Goal: Task Accomplishment & Management: Complete application form

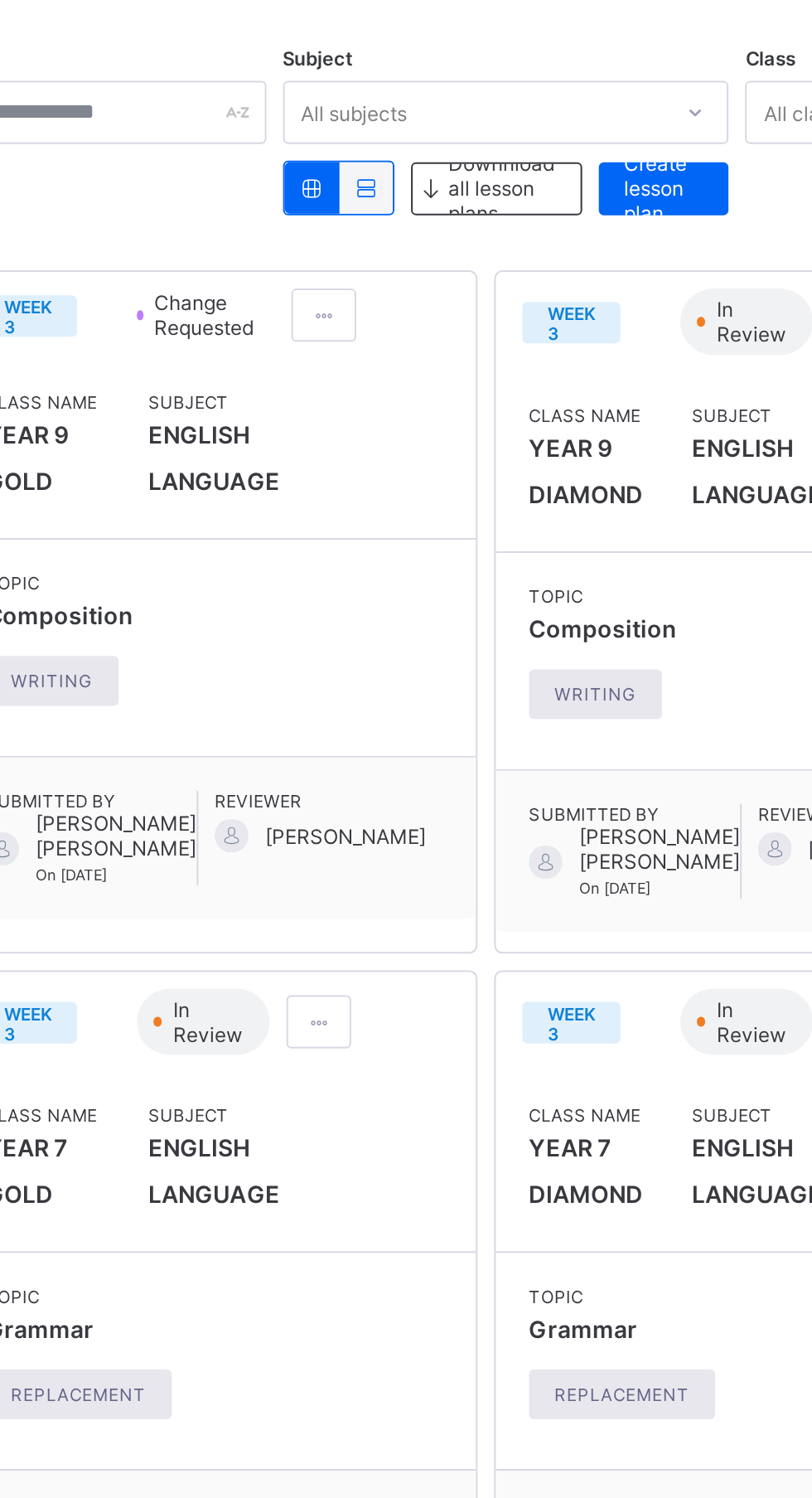
click at [356, 424] on div "Subject ENGLISH LANGUAGE" at bounding box center [360, 395] width 65 height 56
click at [418, 332] on span at bounding box center [414, 329] width 14 height 12
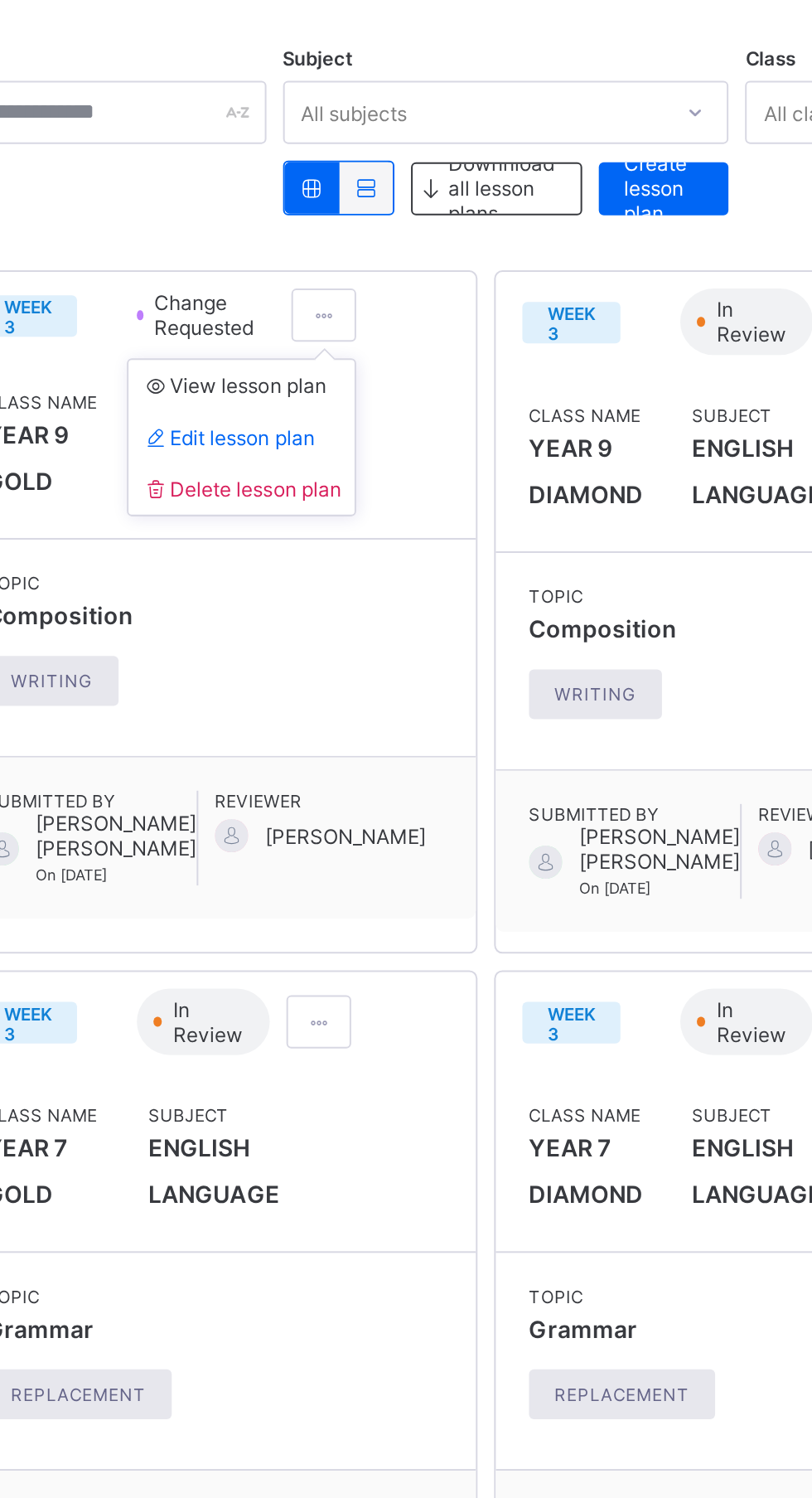
click at [396, 391] on span "Edit lesson plan" at bounding box center [367, 390] width 86 height 12
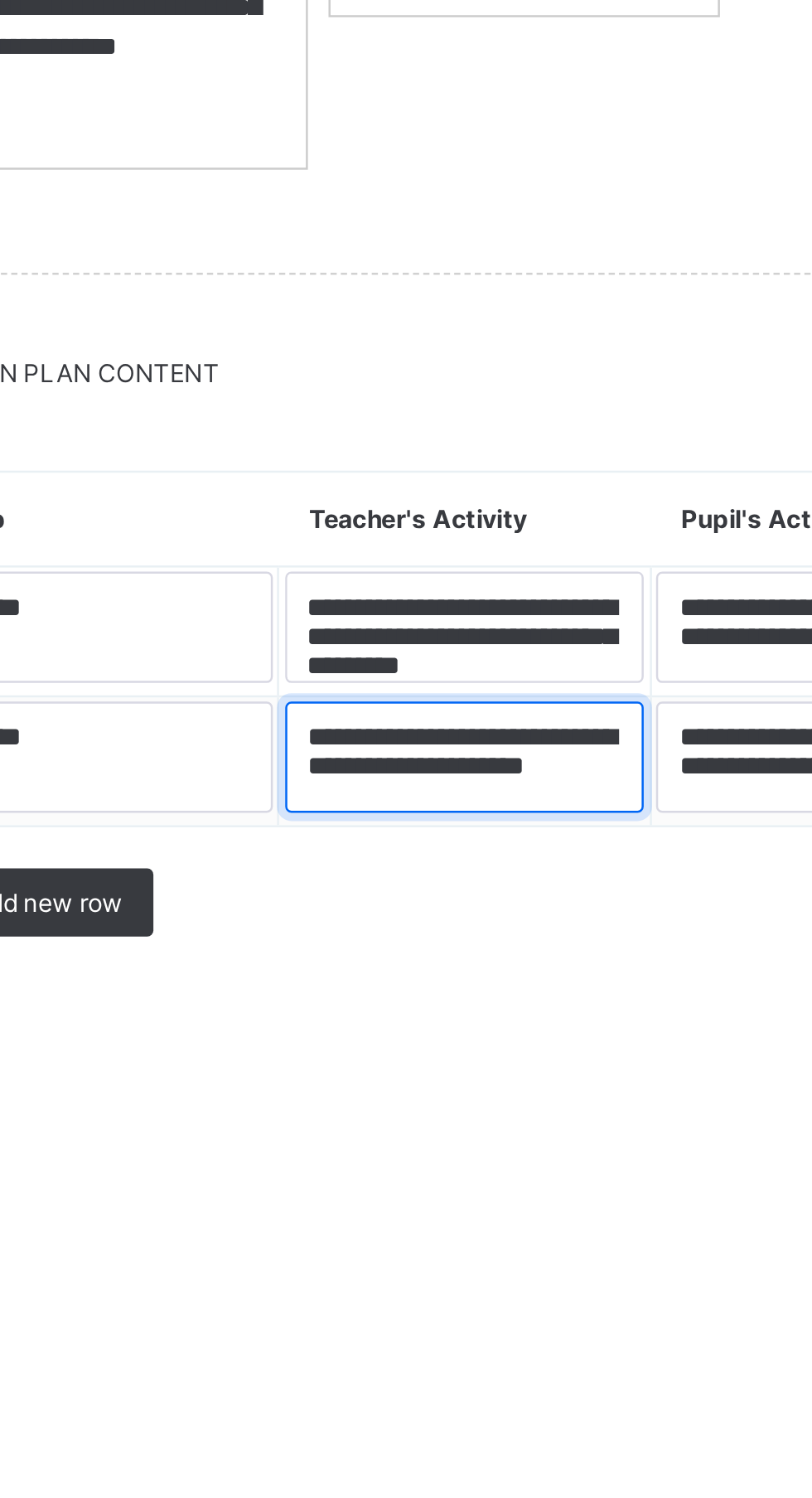
click at [469, 1429] on textarea "**********" at bounding box center [481, 1407] width 145 height 45
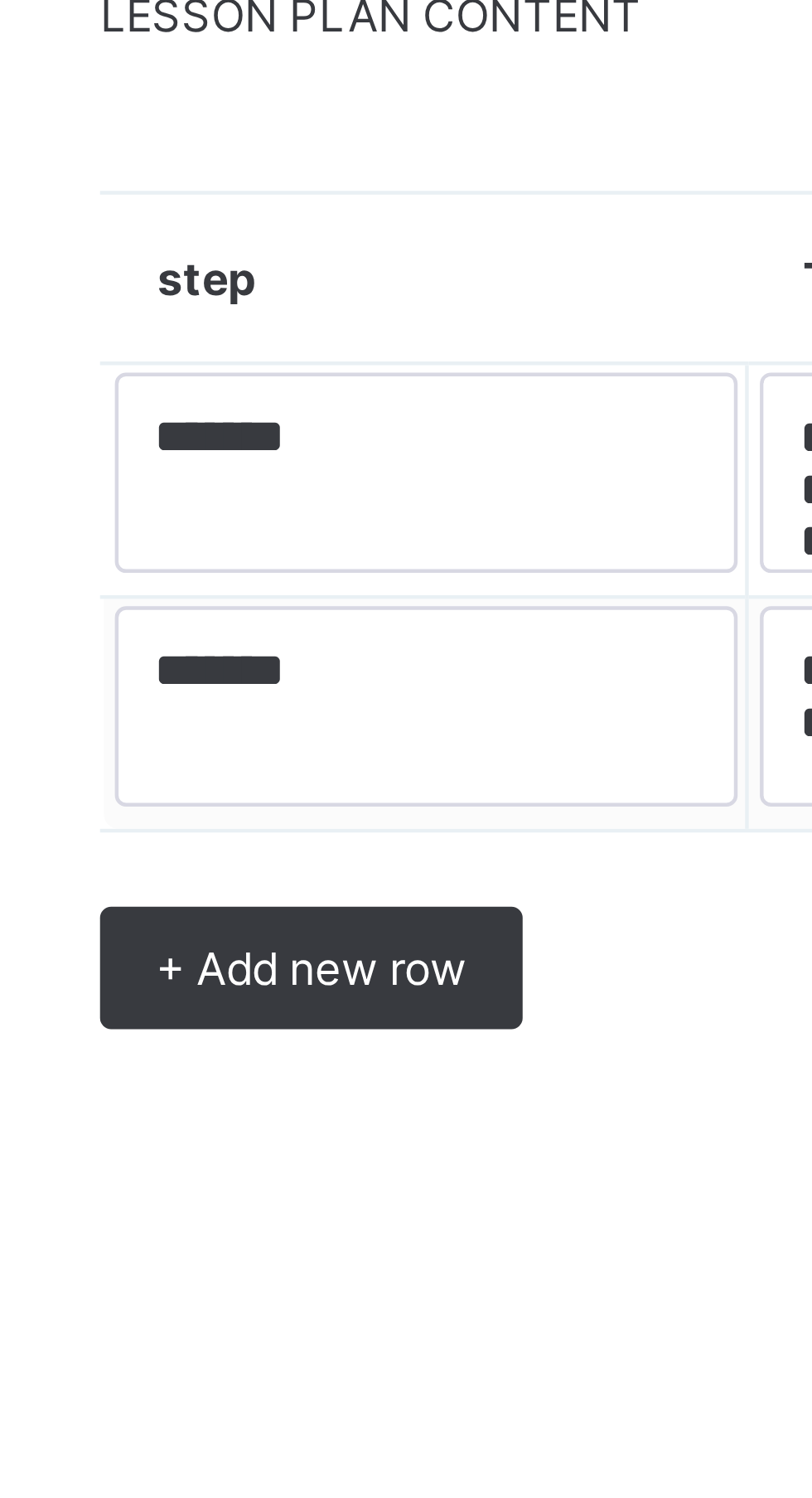
click at [315, 1471] on span "+ Add new row" at bounding box center [309, 1465] width 70 height 12
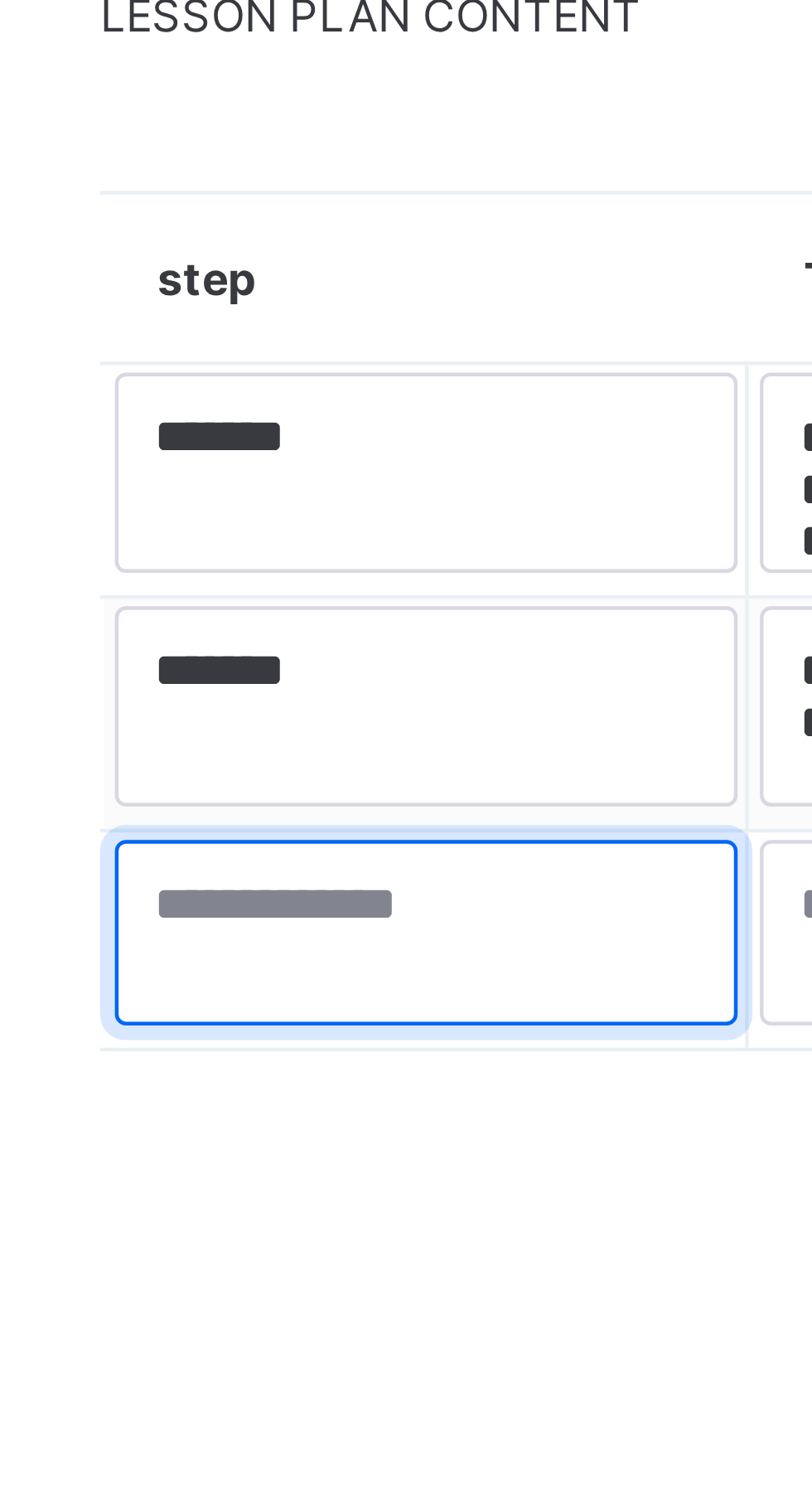
click at [279, 1478] on textarea at bounding box center [335, 1458] width 139 height 41
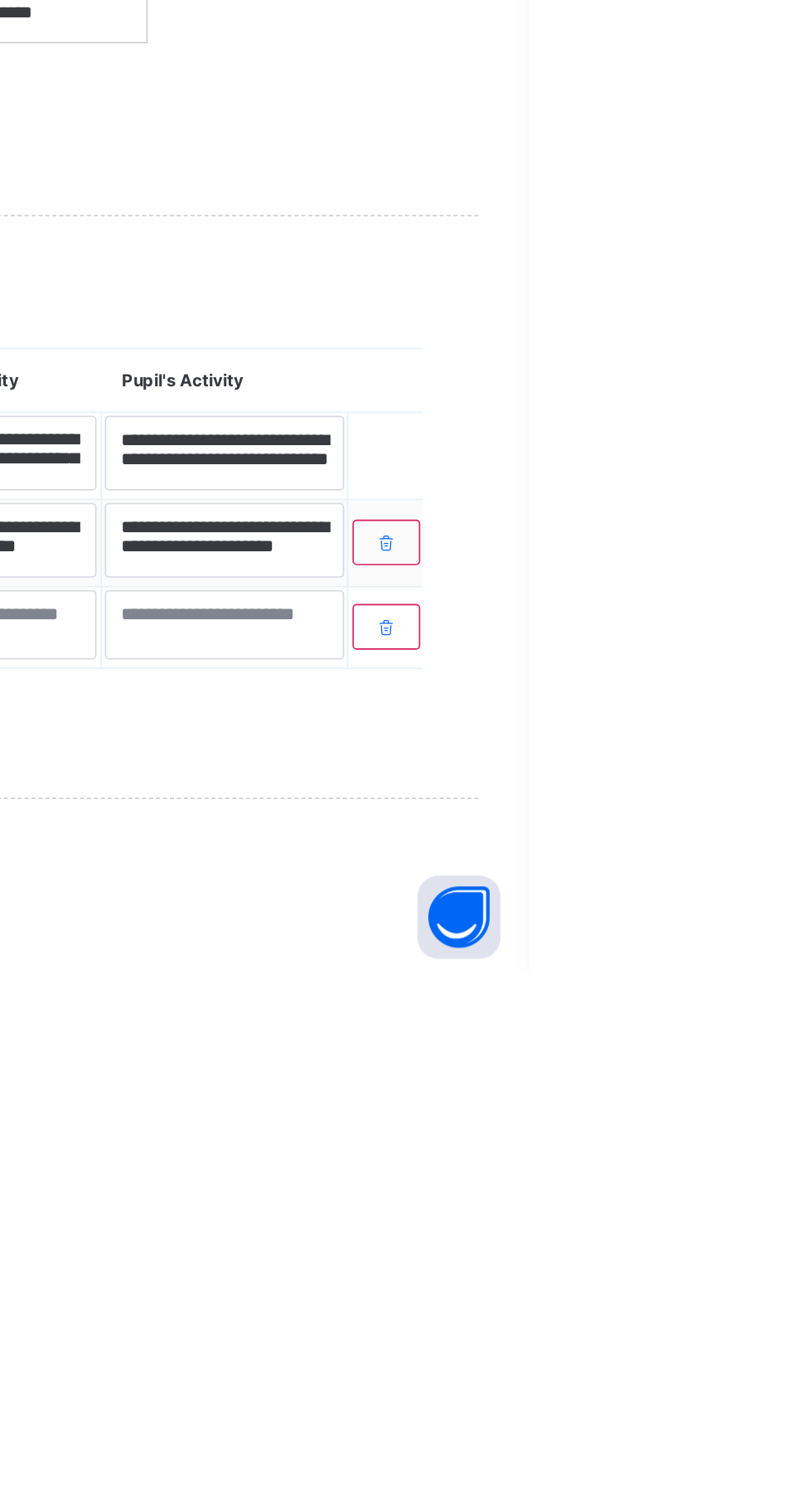
scroll to position [166, 0]
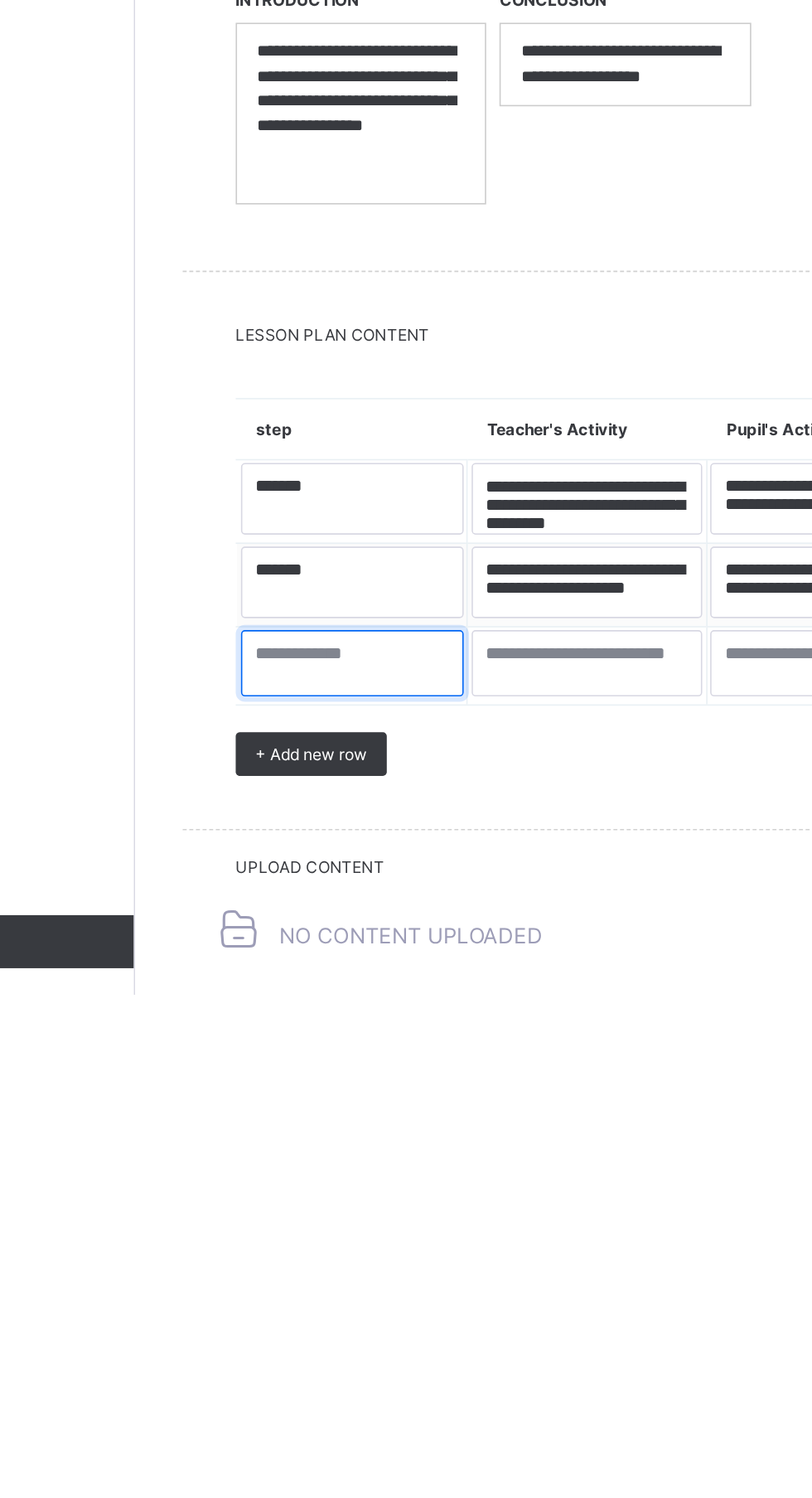
click at [312, 1311] on textarea at bounding box center [335, 1290] width 139 height 41
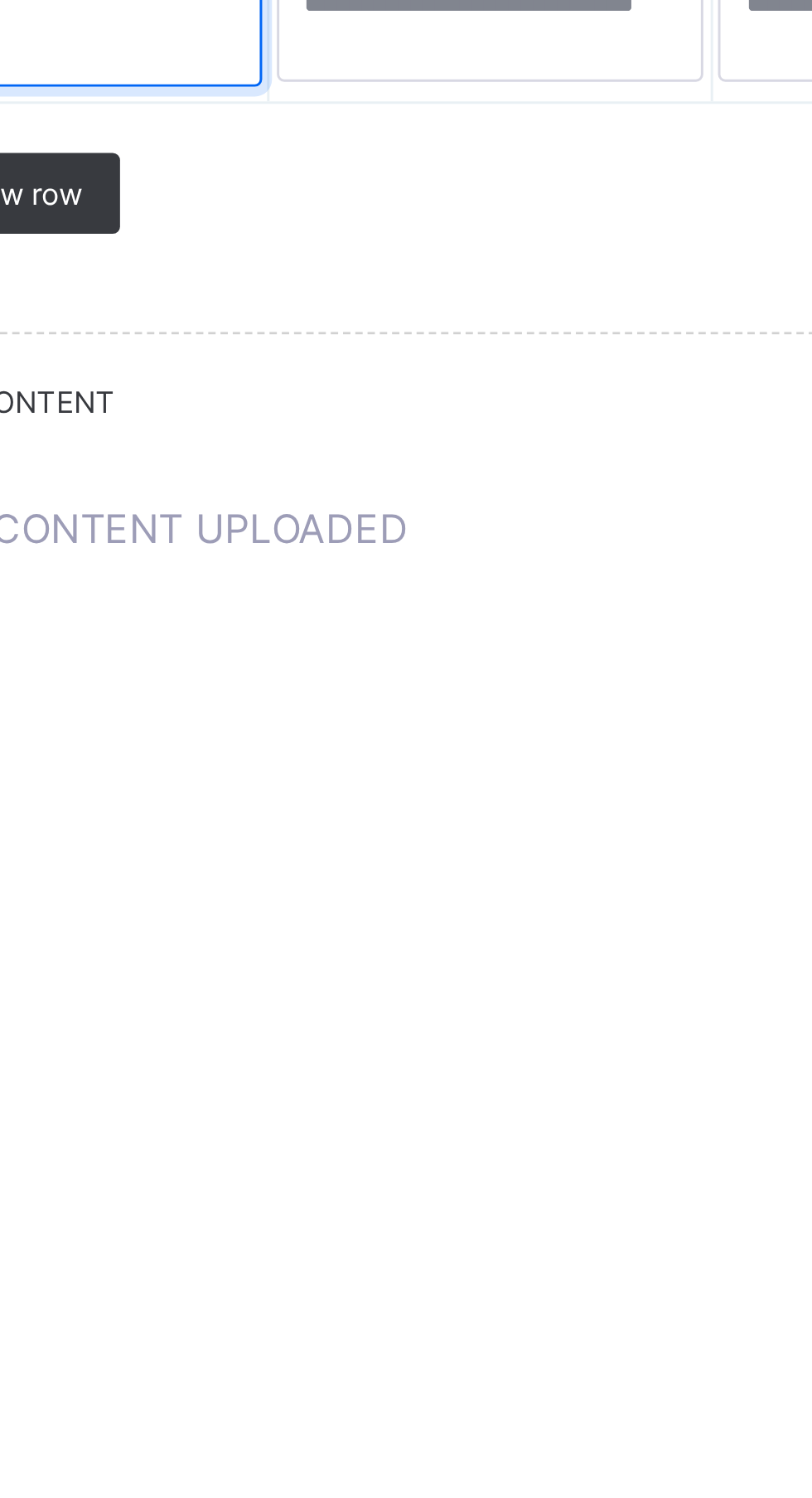
type textarea "******"
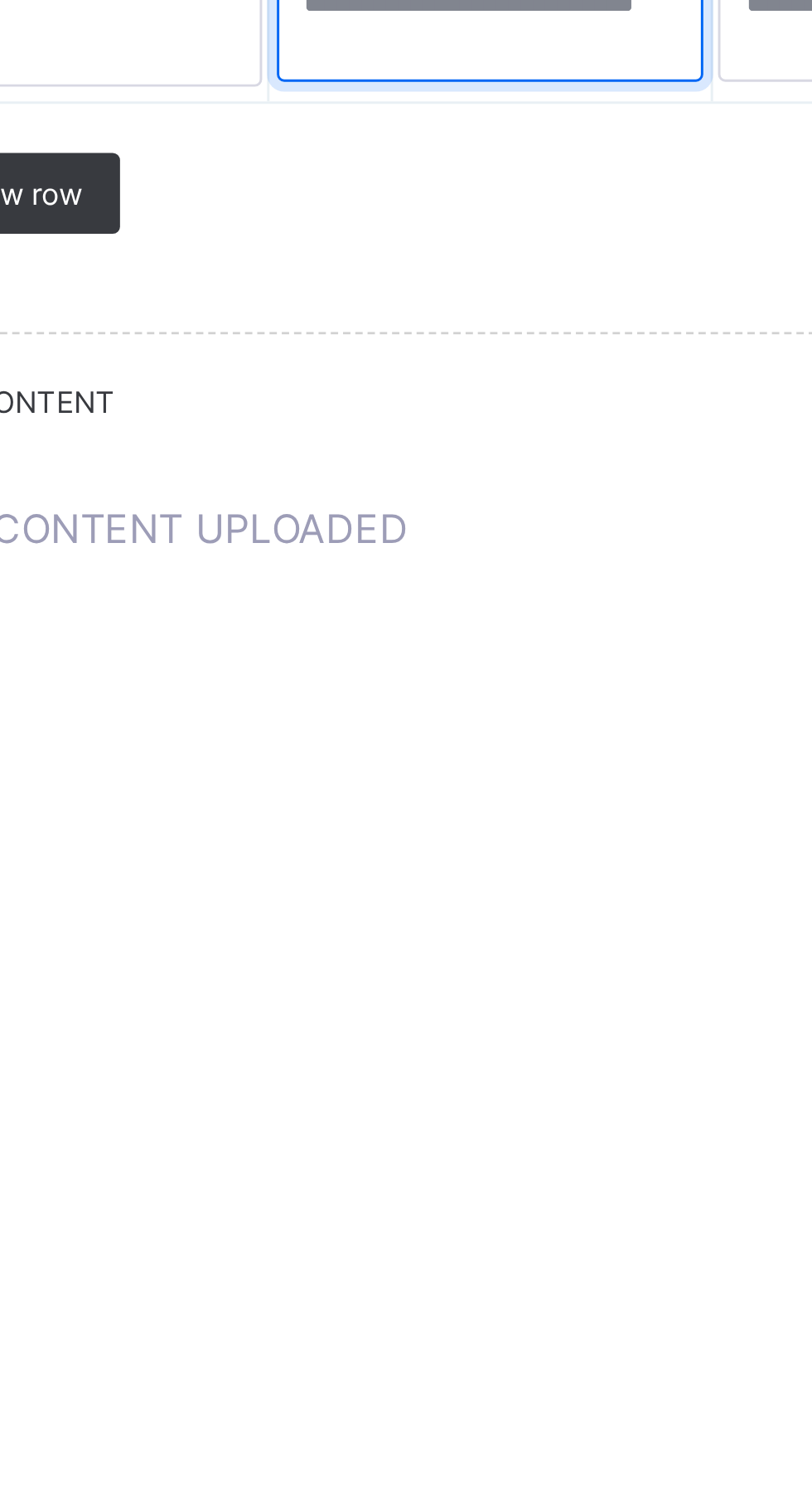
click at [437, 1313] on textarea at bounding box center [481, 1292] width 145 height 41
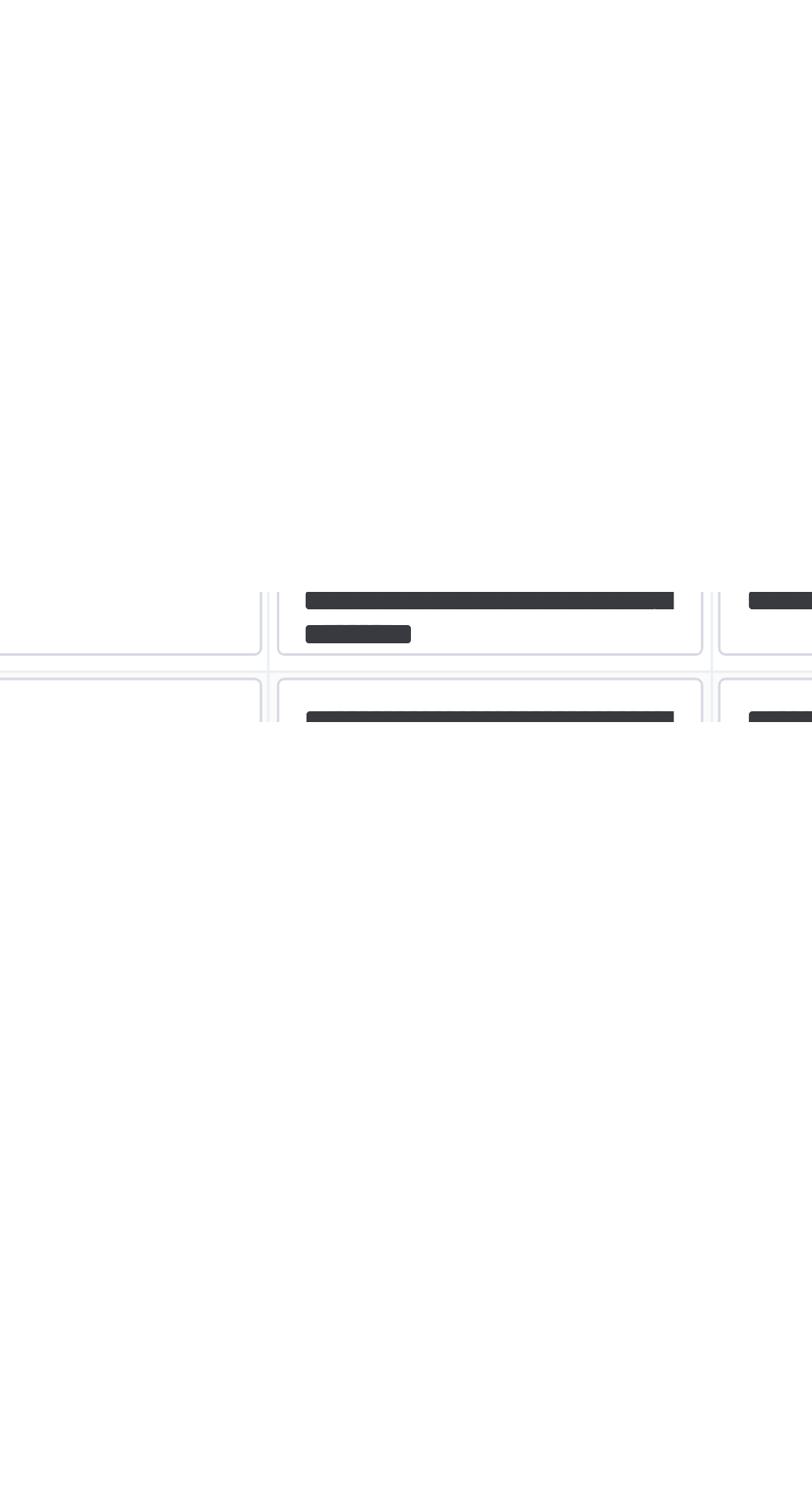
scroll to position [167, 0]
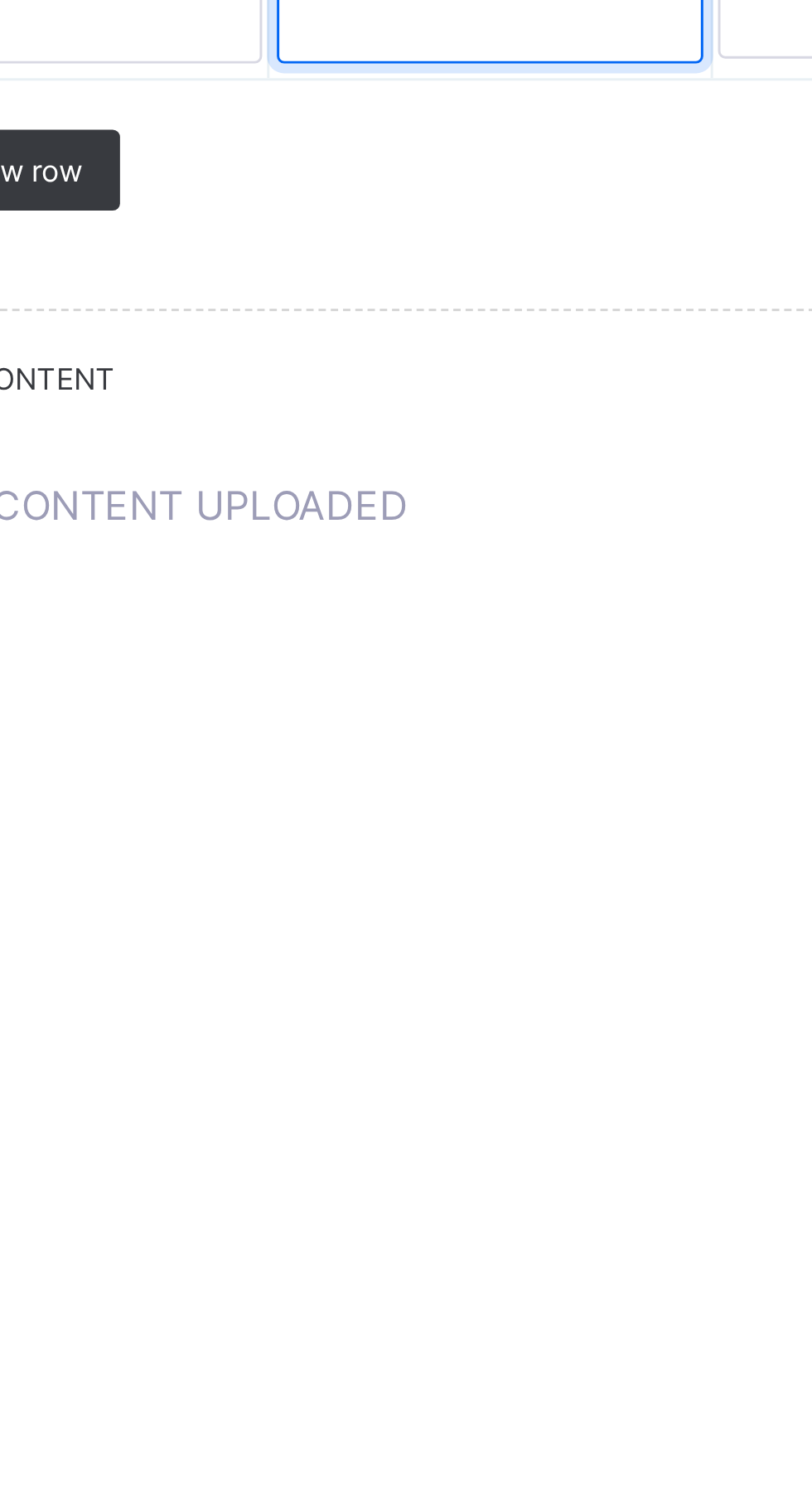
click at [510, 1314] on textarea "**********" at bounding box center [481, 1291] width 145 height 45
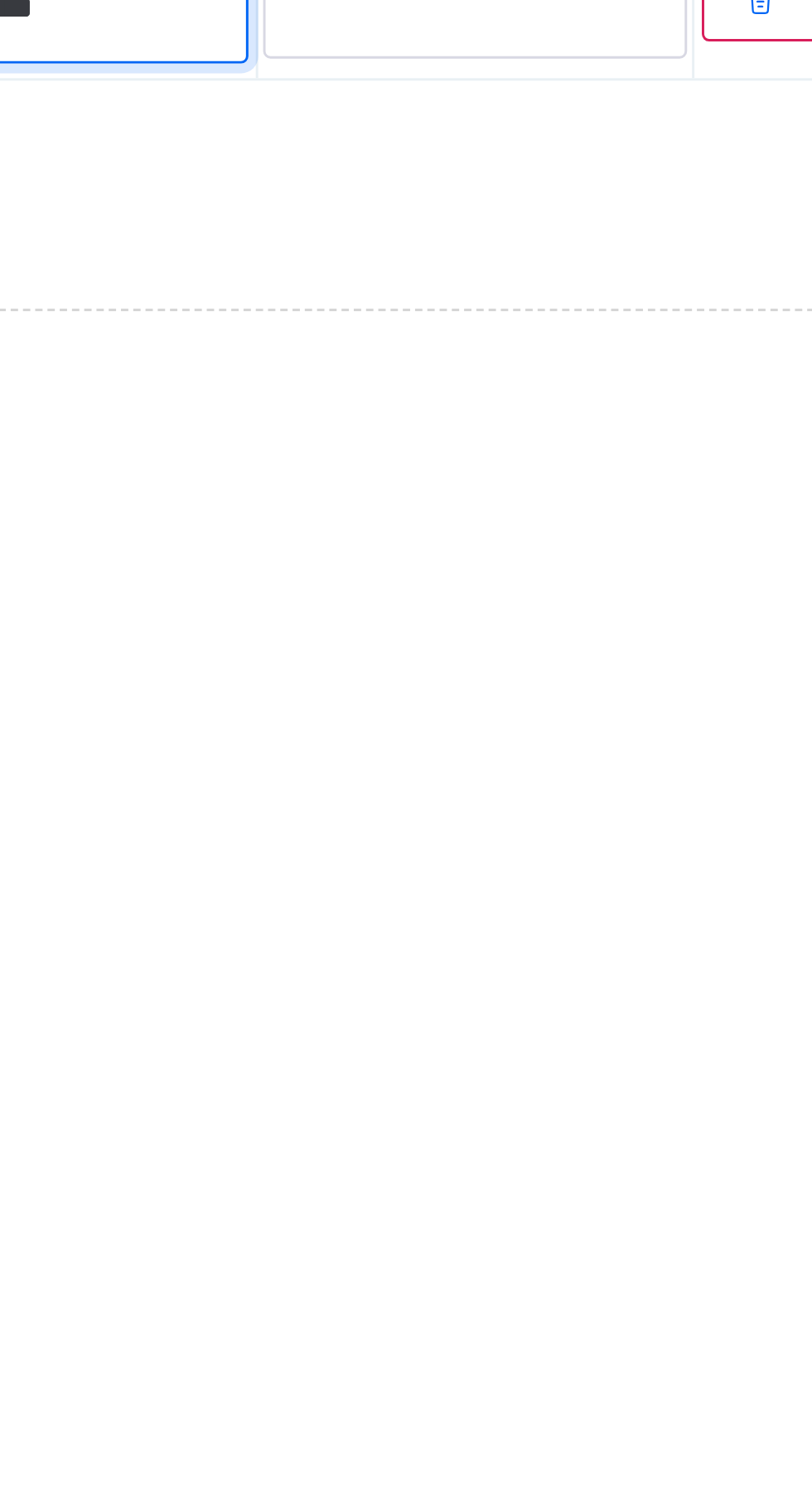
type textarea "**********"
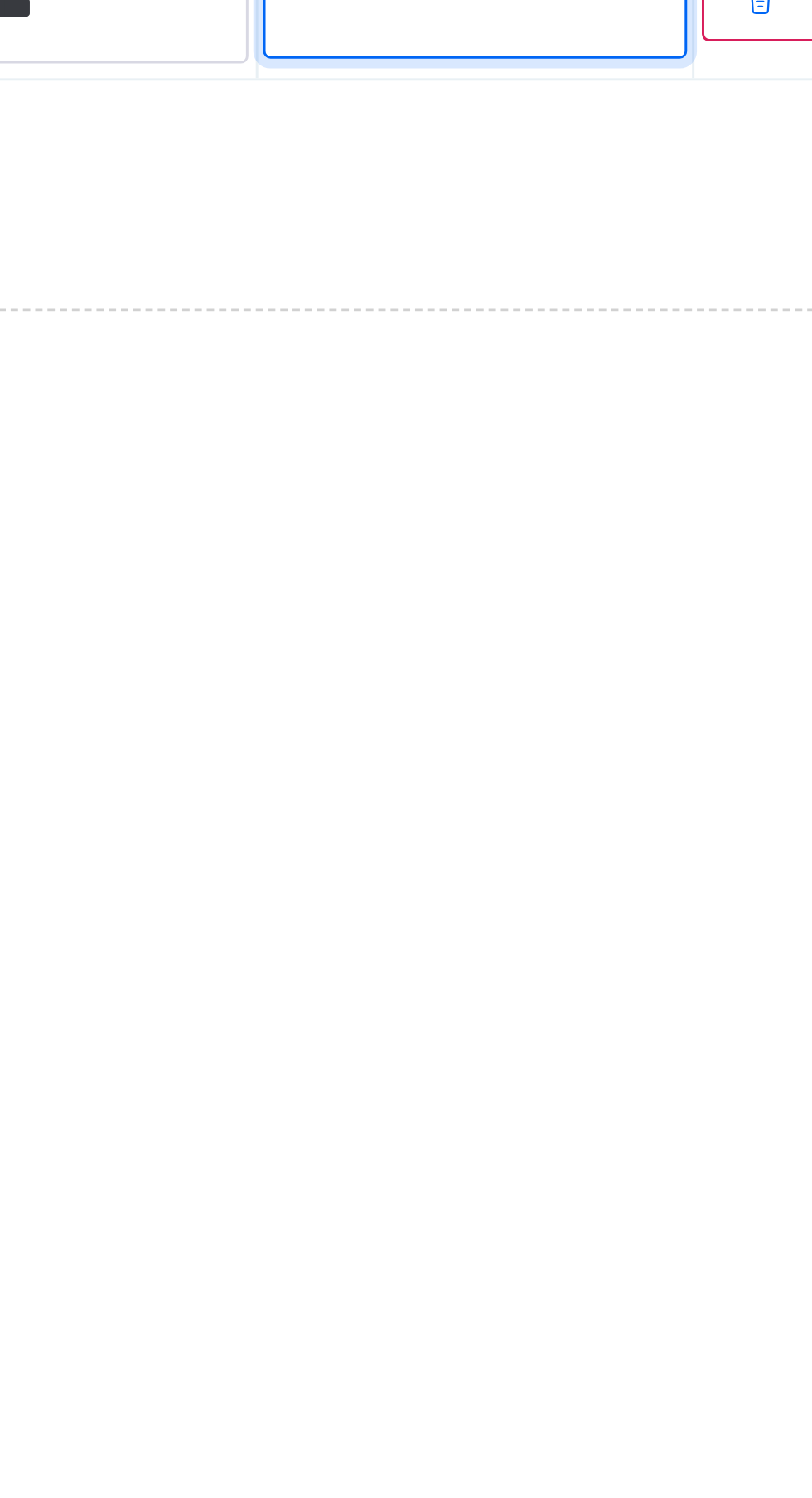
click at [583, 1312] on textarea at bounding box center [630, 1291] width 143 height 41
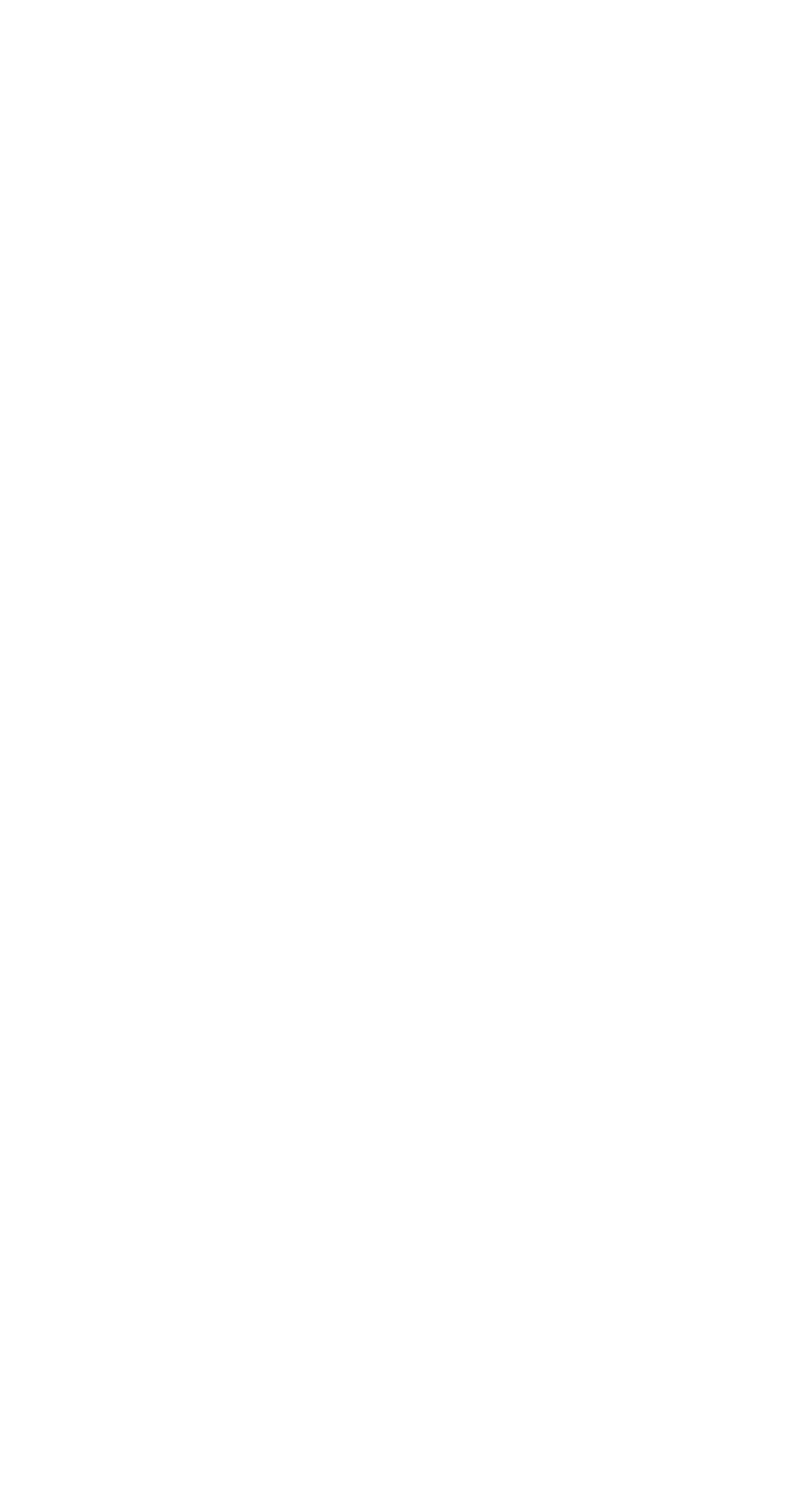
type textarea "**********"
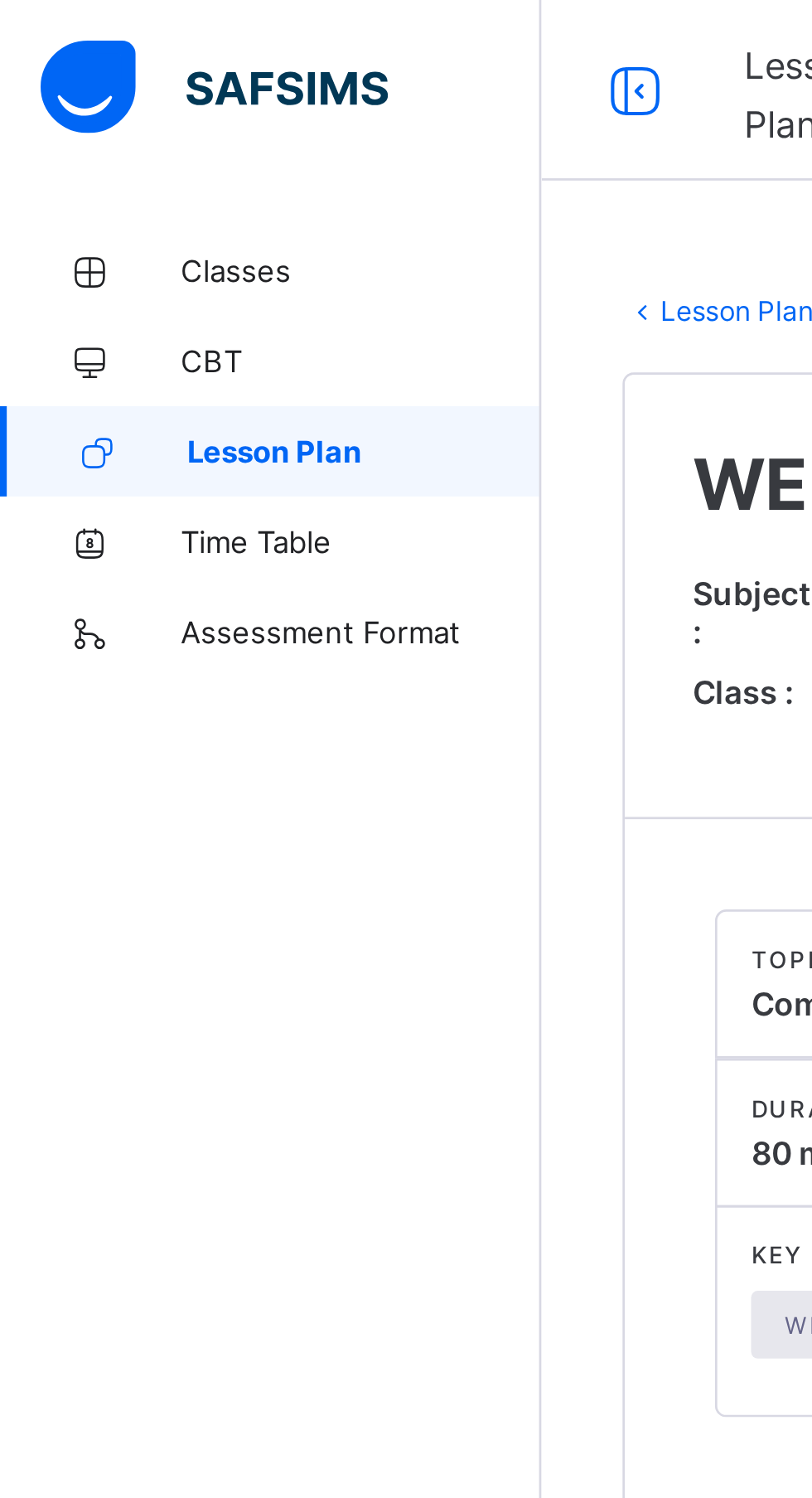
click at [147, 166] on span "Lesson Plan" at bounding box center [133, 165] width 130 height 13
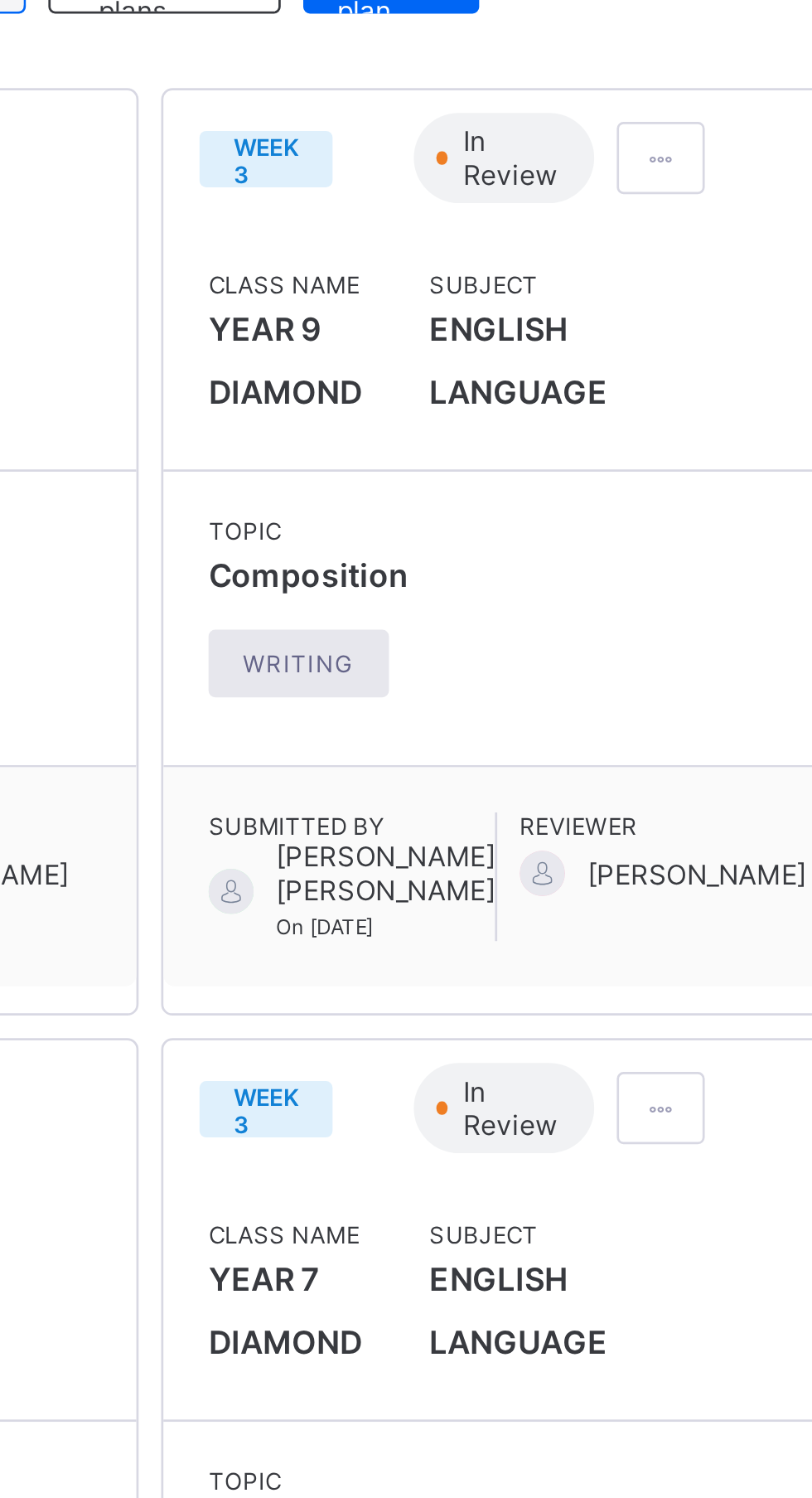
click at [676, 330] on span at bounding box center [683, 333] width 14 height 12
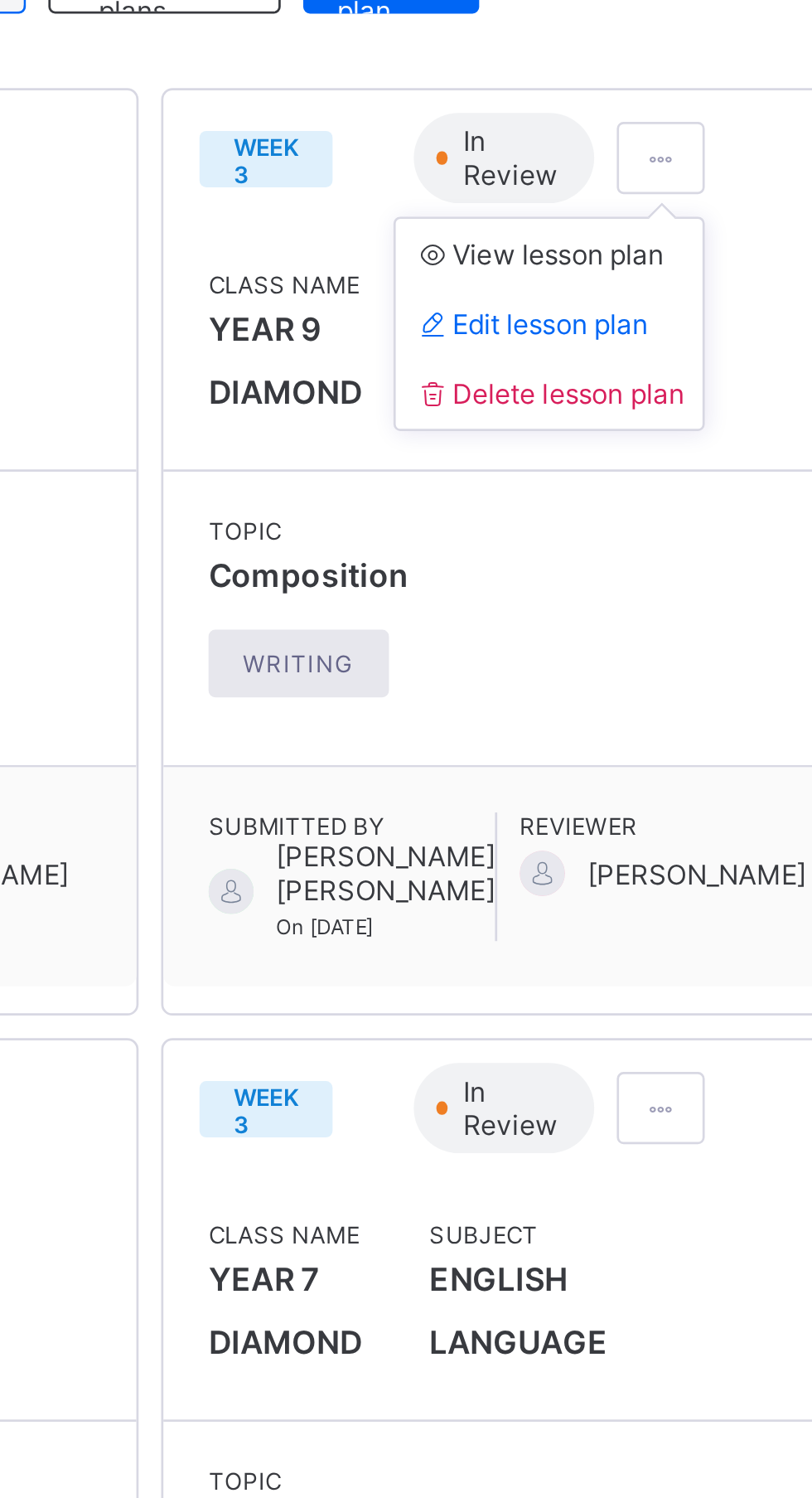
click at [645, 386] on li "Edit lesson plan" at bounding box center [642, 394] width 113 height 26
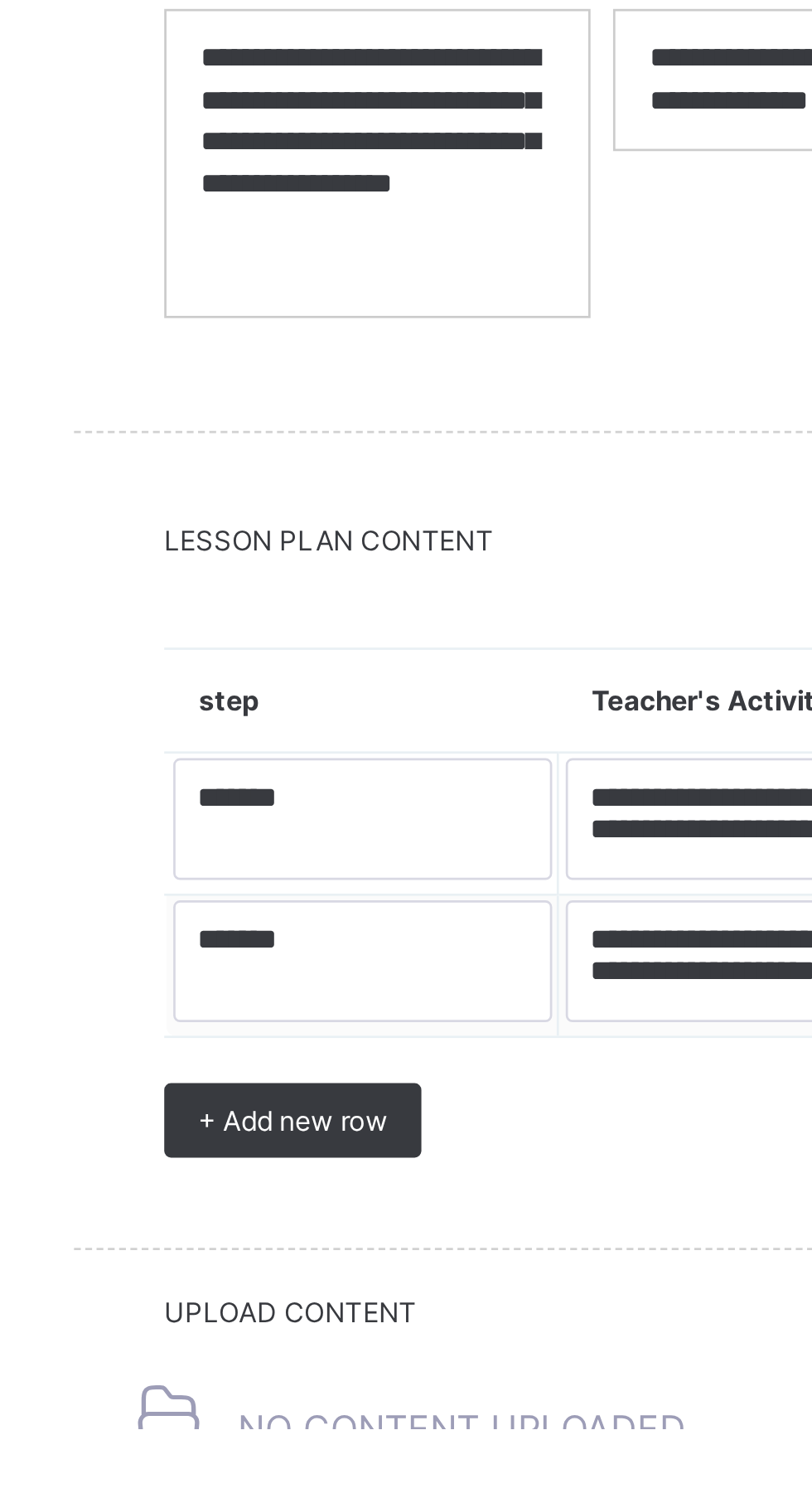
click at [325, 1375] on div "+ Add new row" at bounding box center [309, 1385] width 95 height 28
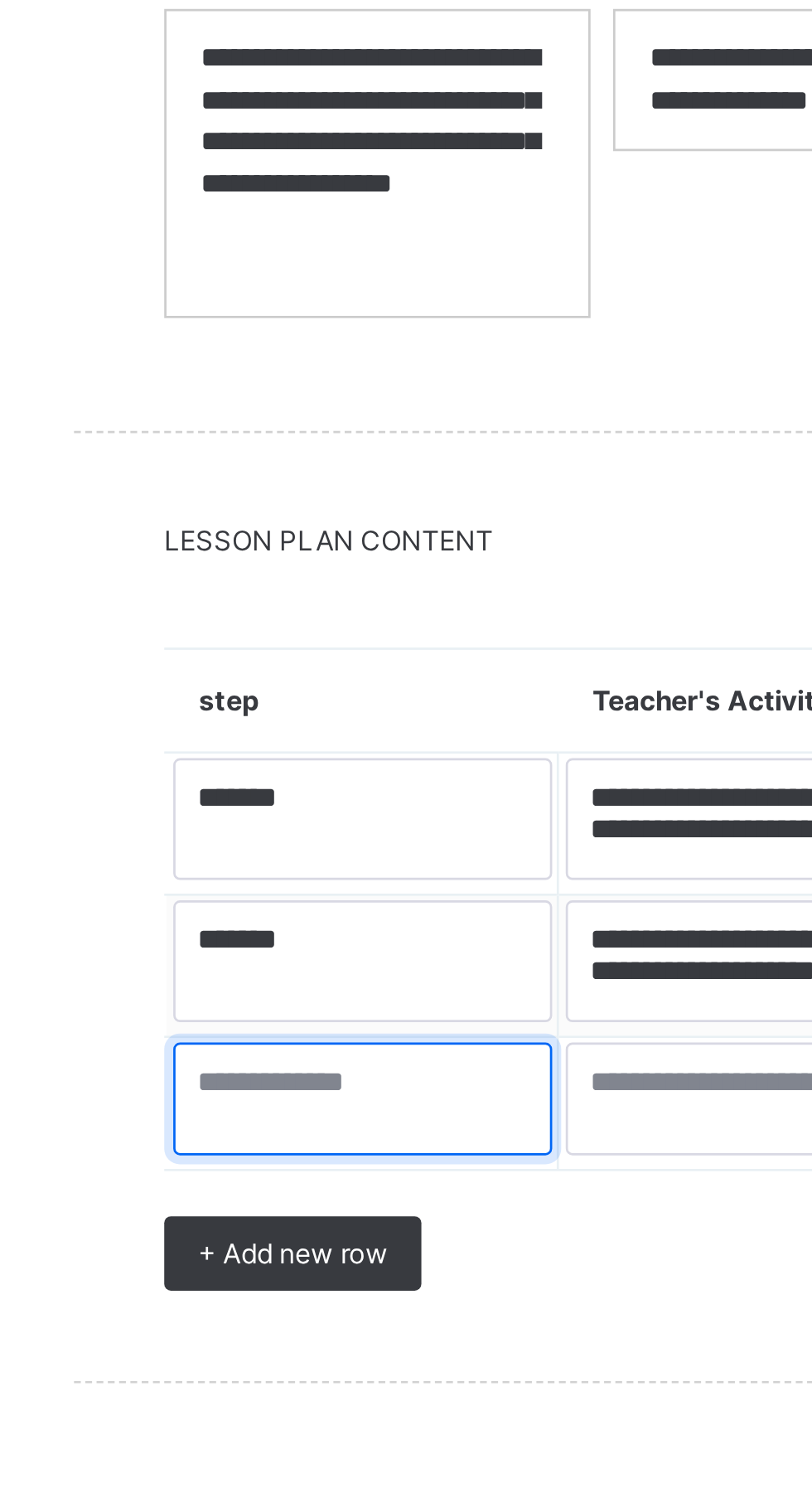
click at [289, 1387] on textarea at bounding box center [335, 1377] width 139 height 41
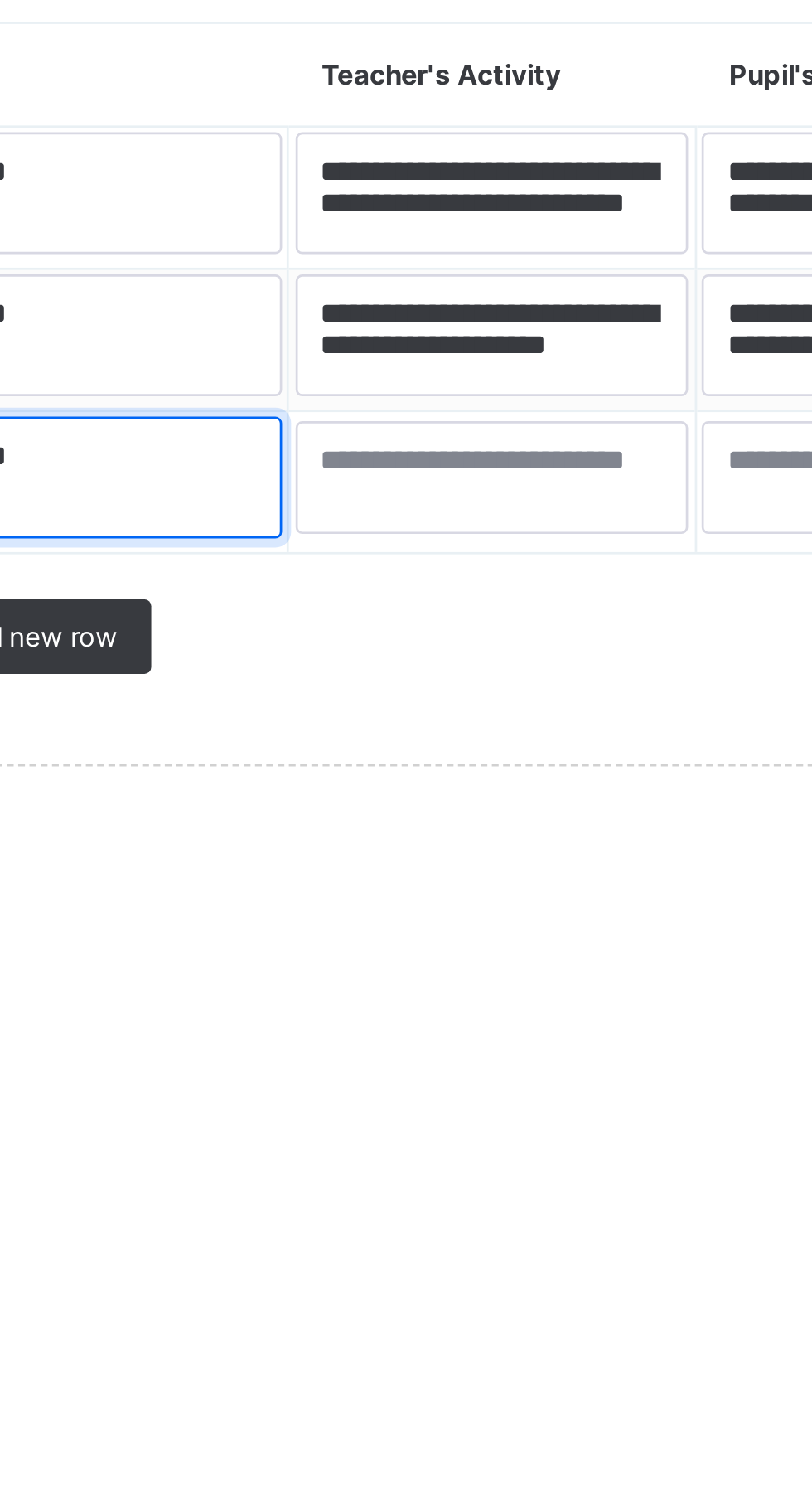
type textarea "******"
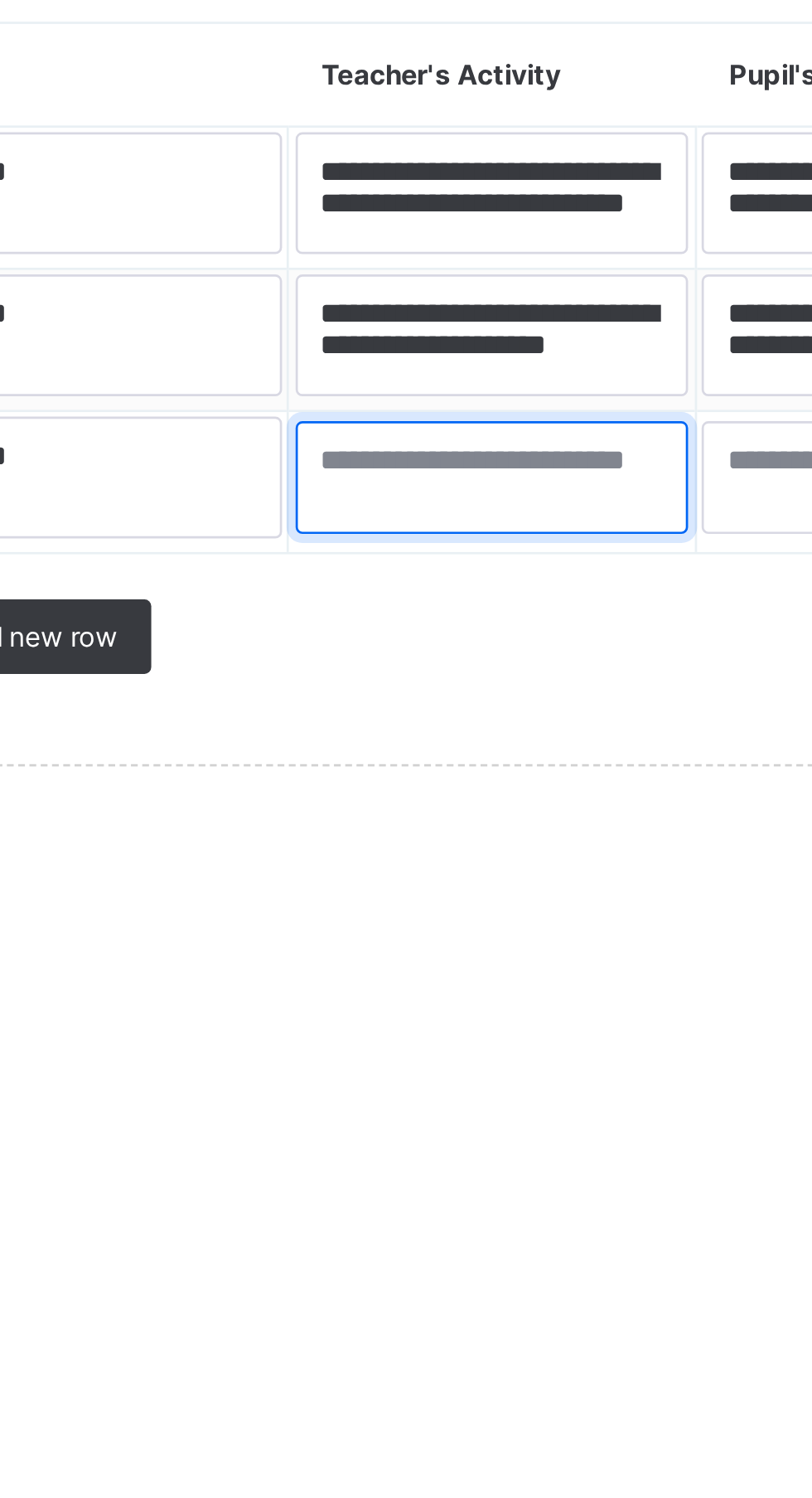
click at [432, 1375] on textarea at bounding box center [481, 1378] width 145 height 41
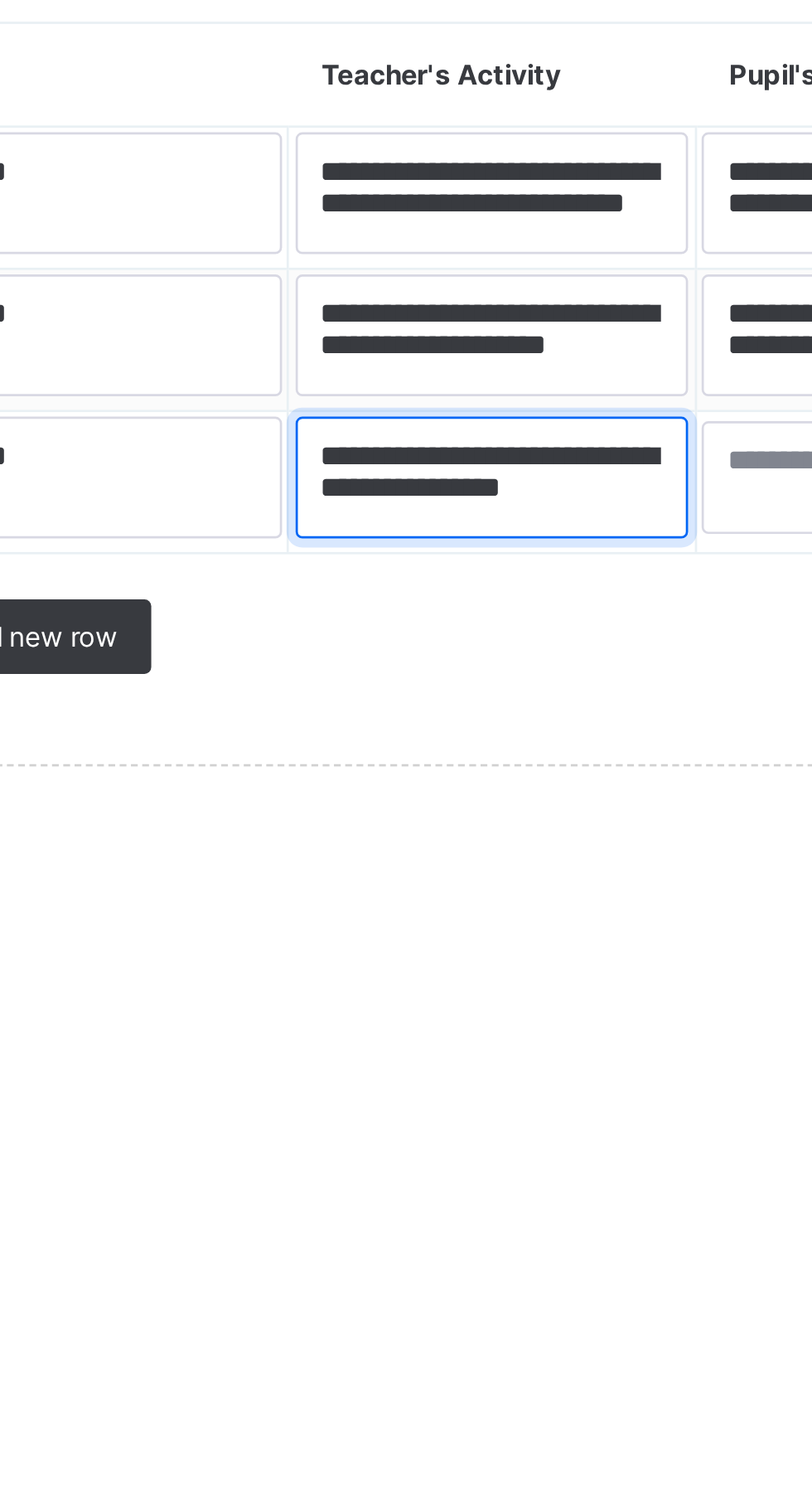
scroll to position [5, 0]
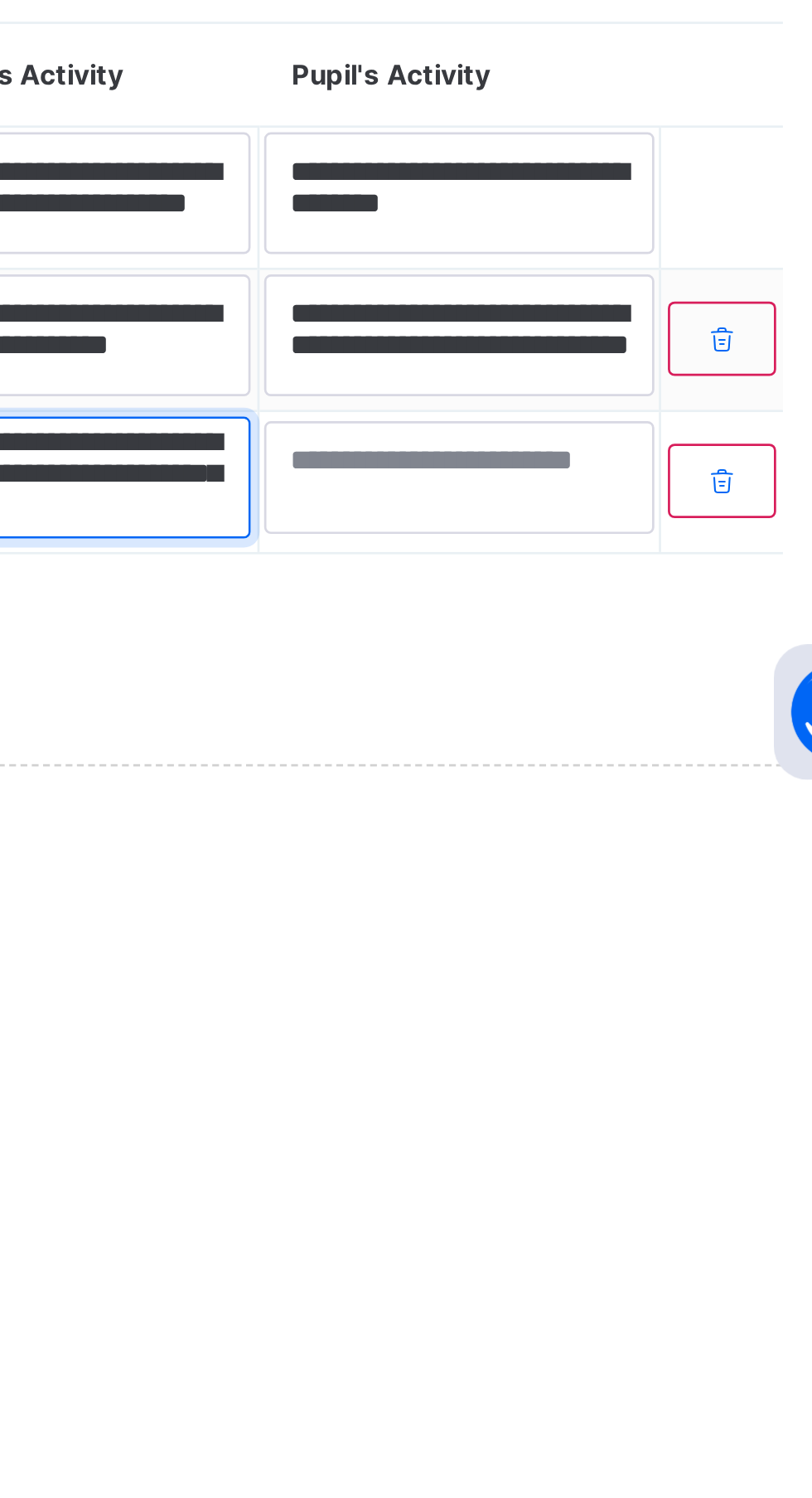
type textarea "**********"
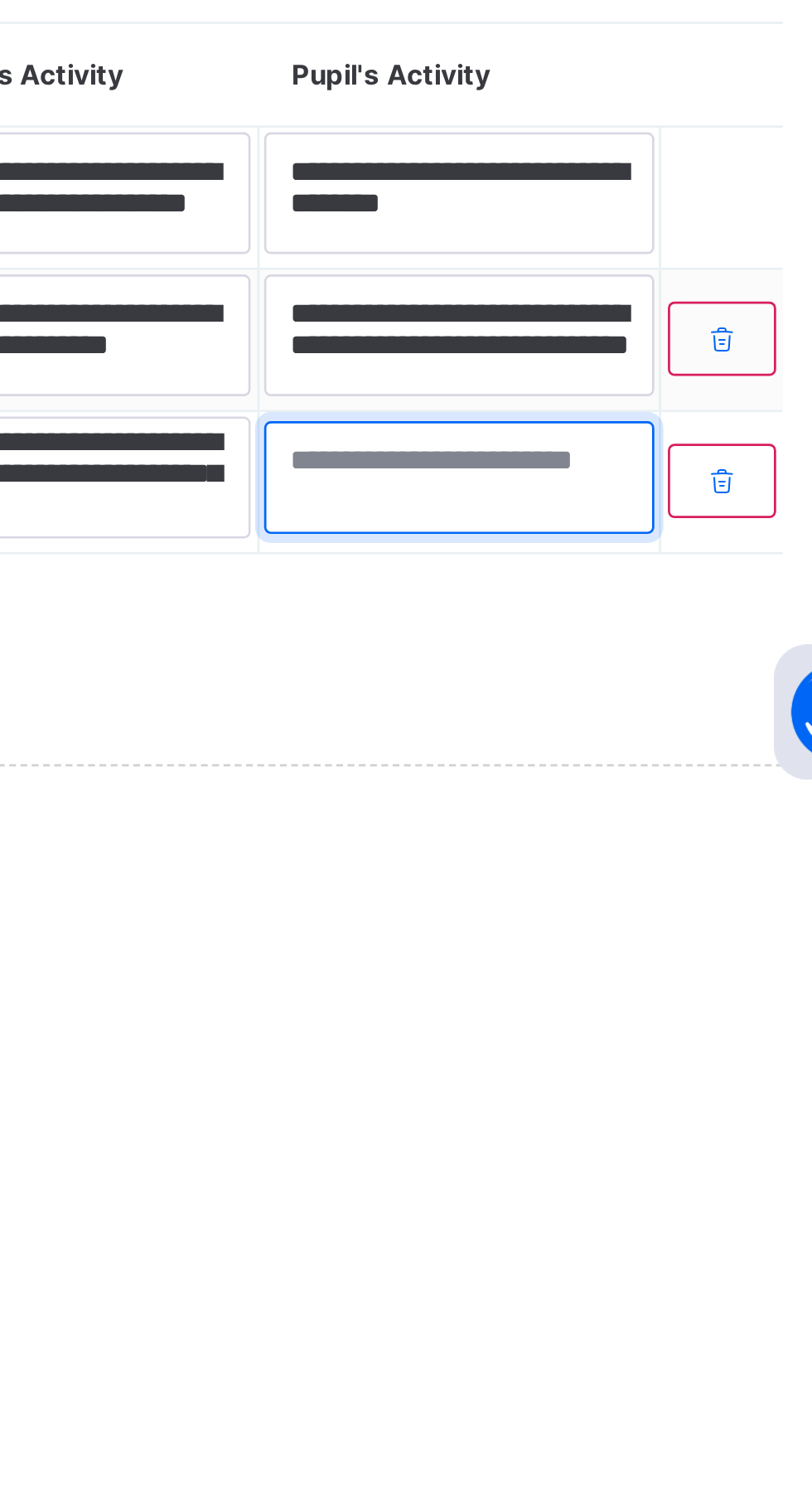
click at [581, 1387] on textarea at bounding box center [630, 1378] width 143 height 41
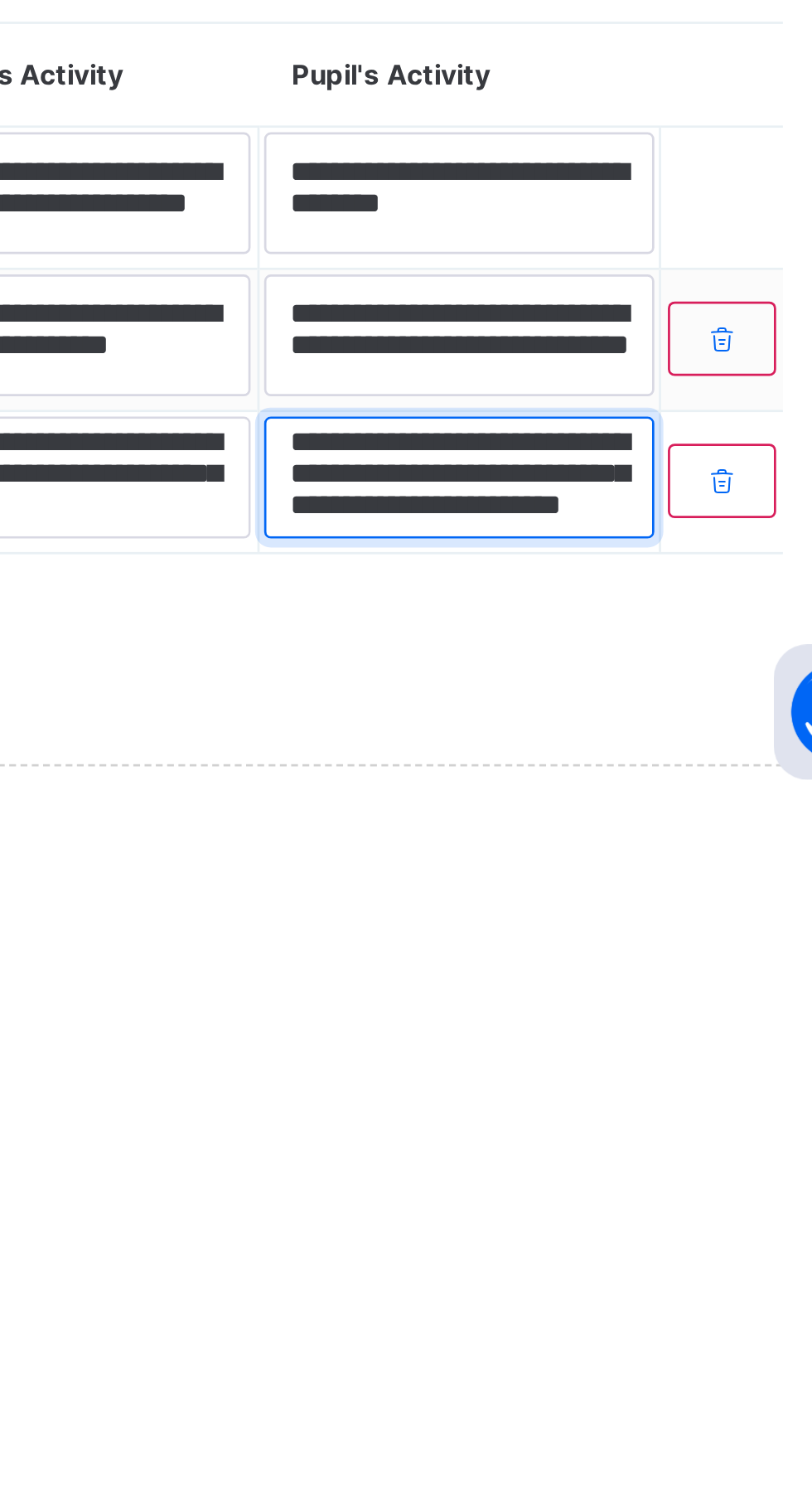
scroll to position [18, 0]
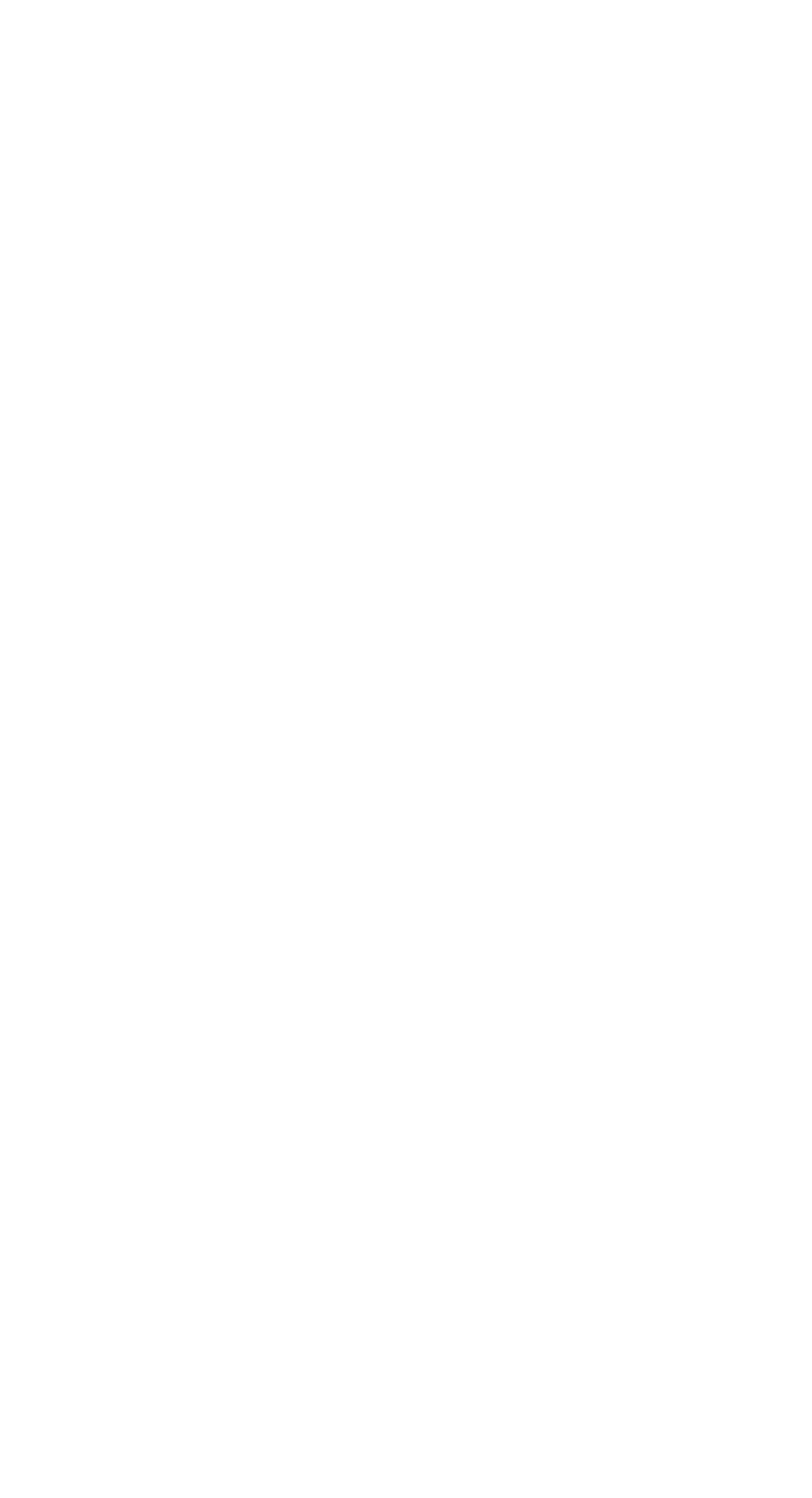
type textarea "**********"
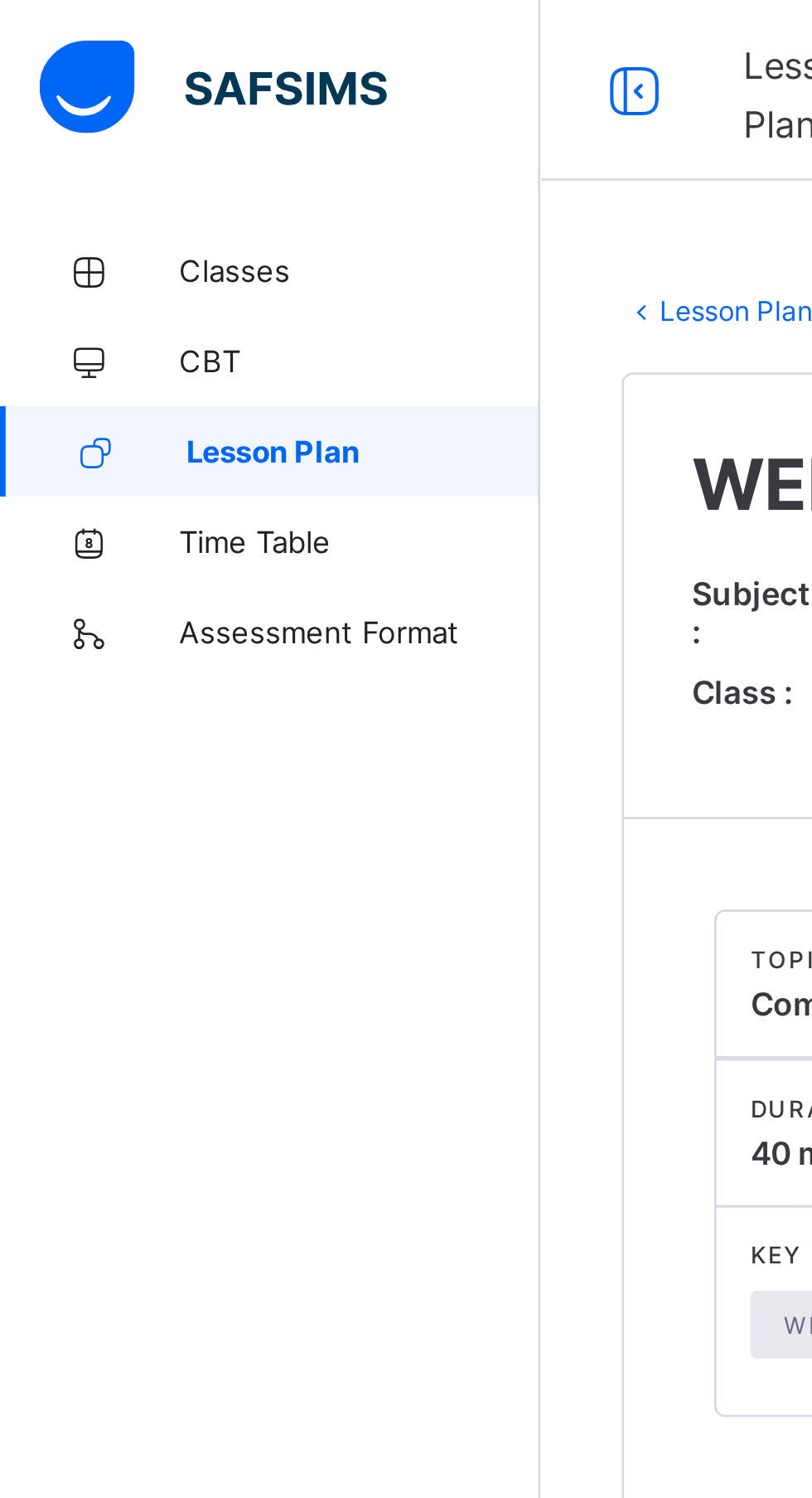
click at [156, 161] on span "Lesson Plan" at bounding box center [133, 165] width 130 height 13
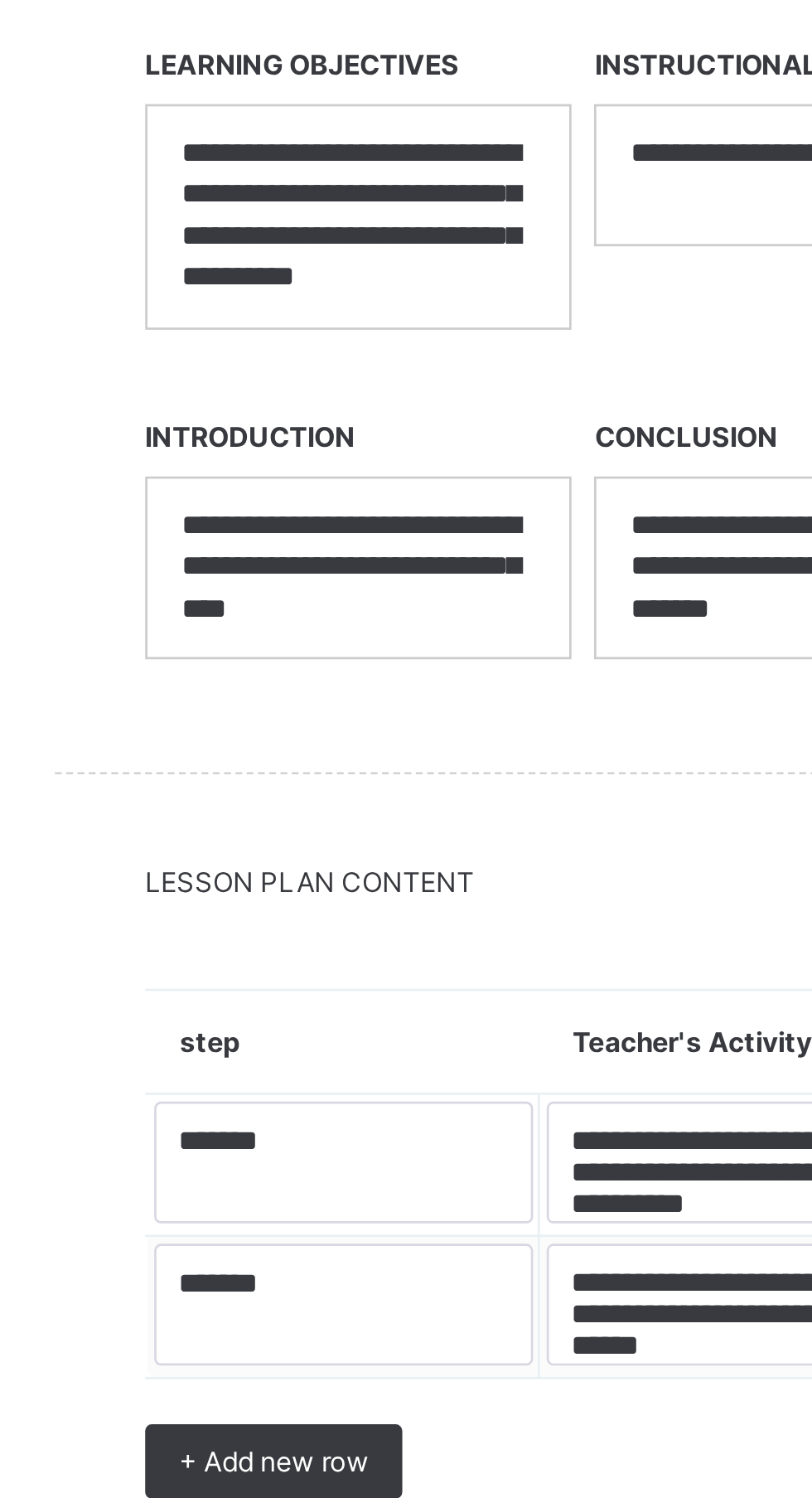
click at [316, 1317] on span "+ Add new row" at bounding box center [309, 1323] width 70 height 12
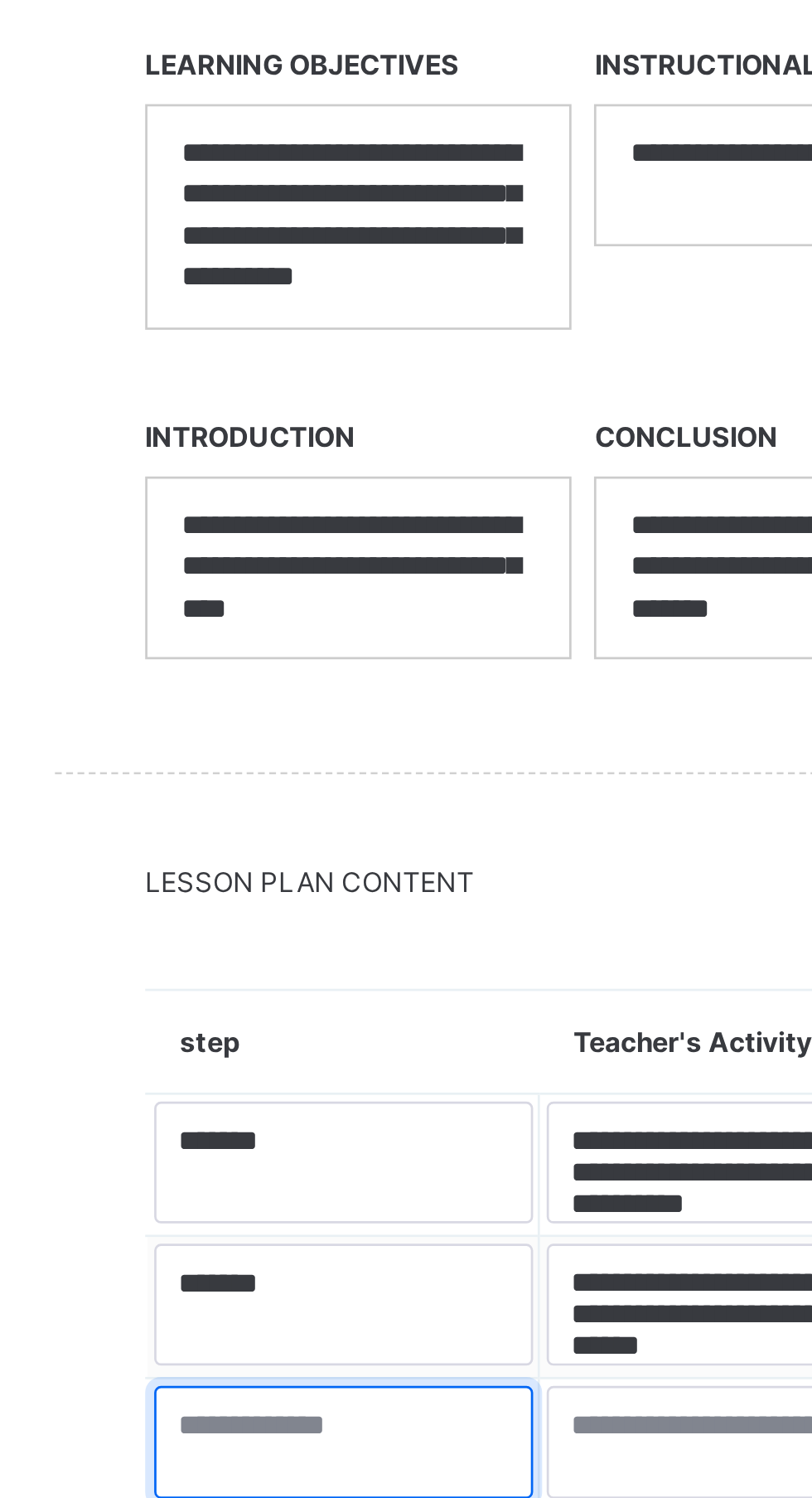
click at [295, 1311] on textarea at bounding box center [335, 1316] width 139 height 41
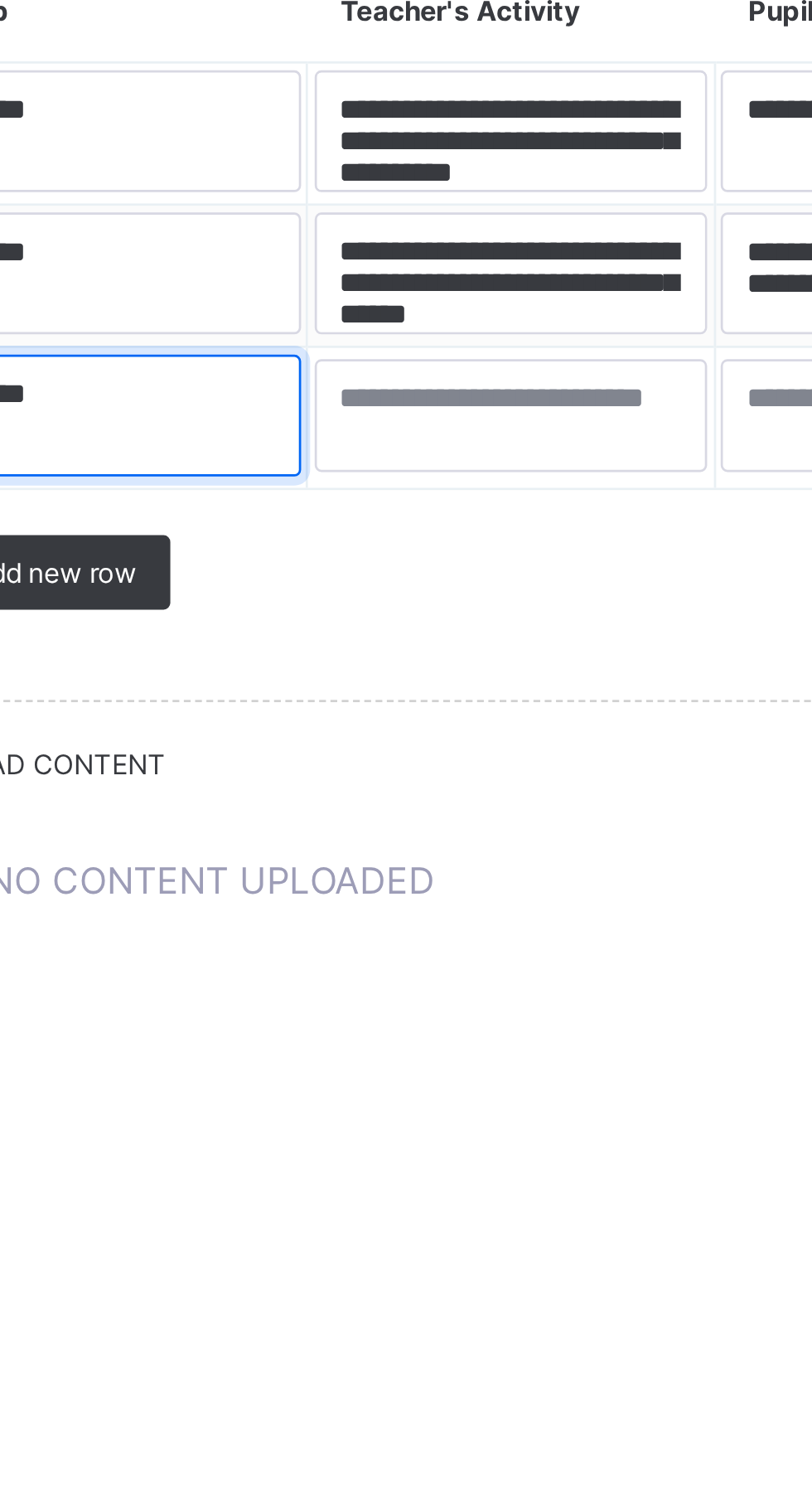
type textarea "******"
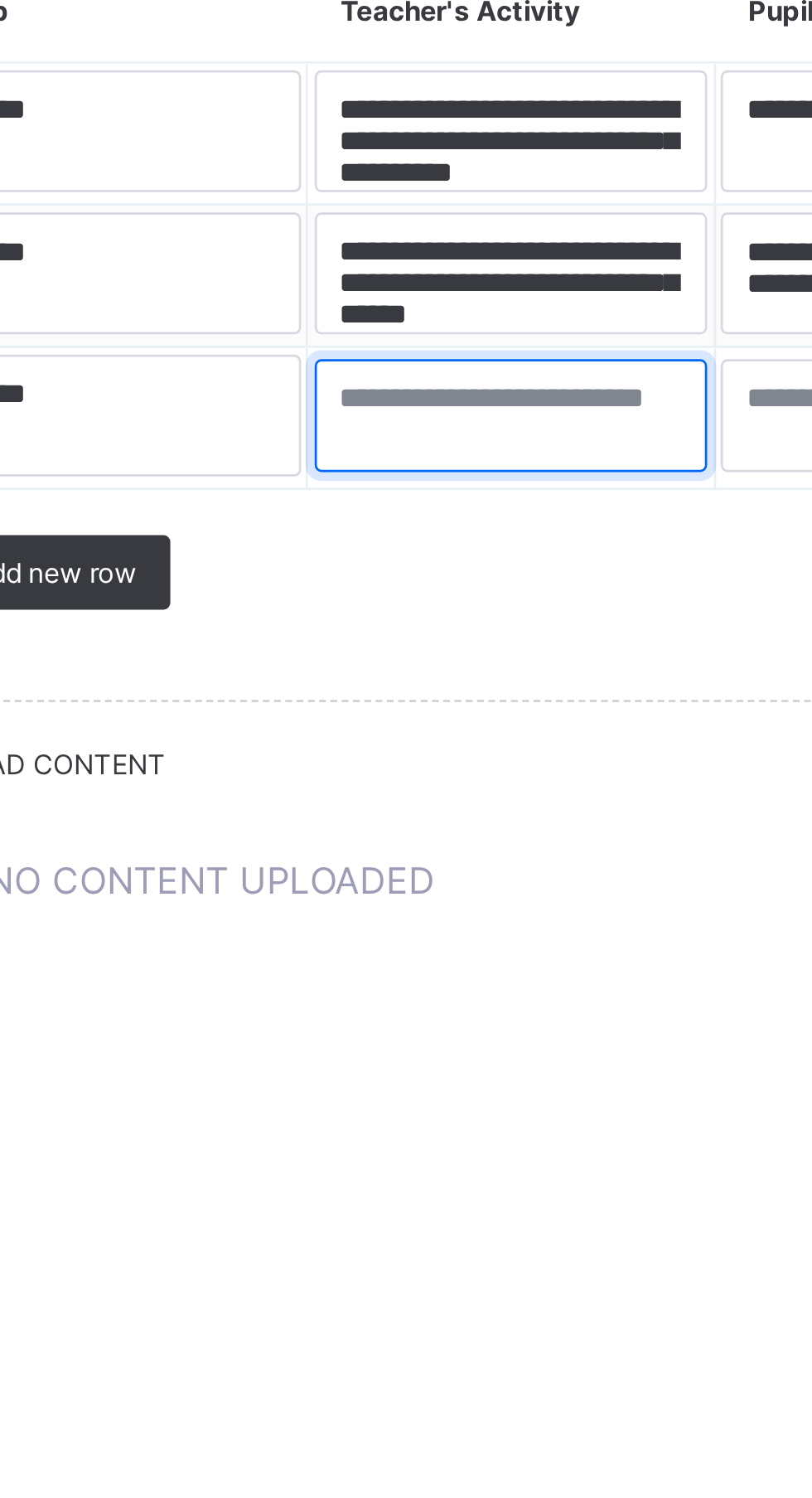
click at [438, 1314] on textarea at bounding box center [481, 1318] width 145 height 41
type textarea "*"
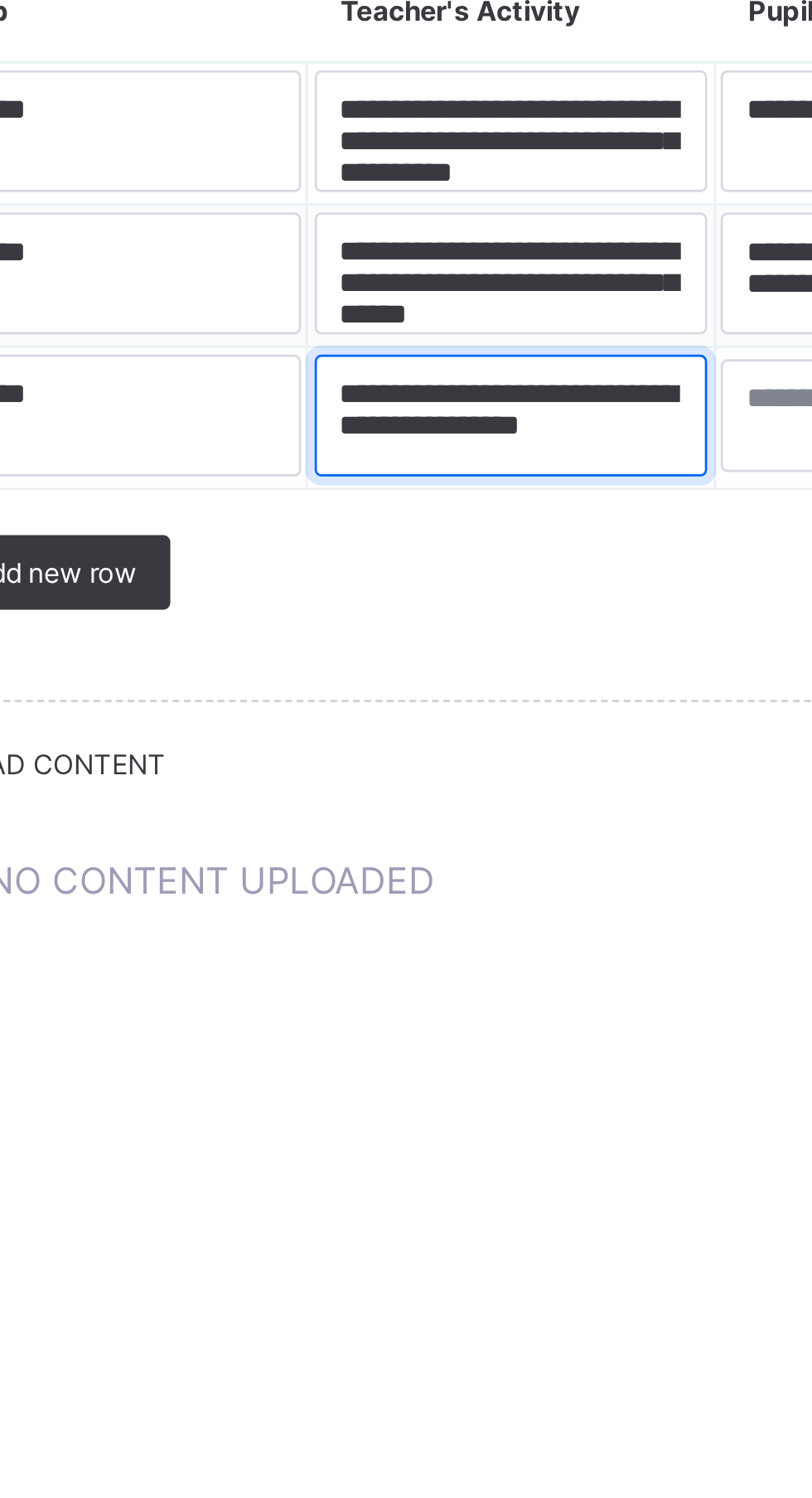
scroll to position [5, 0]
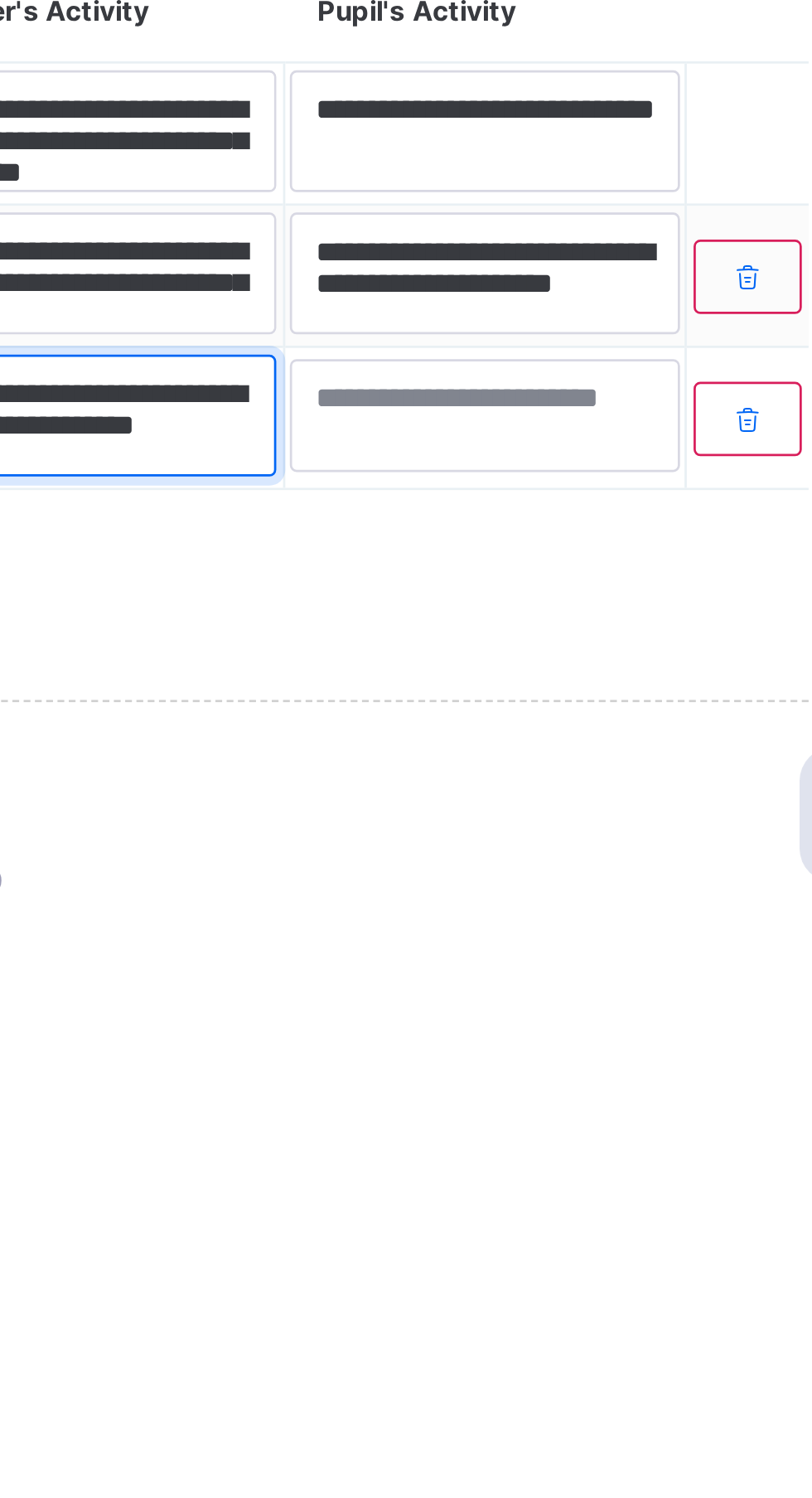
type textarea "**********"
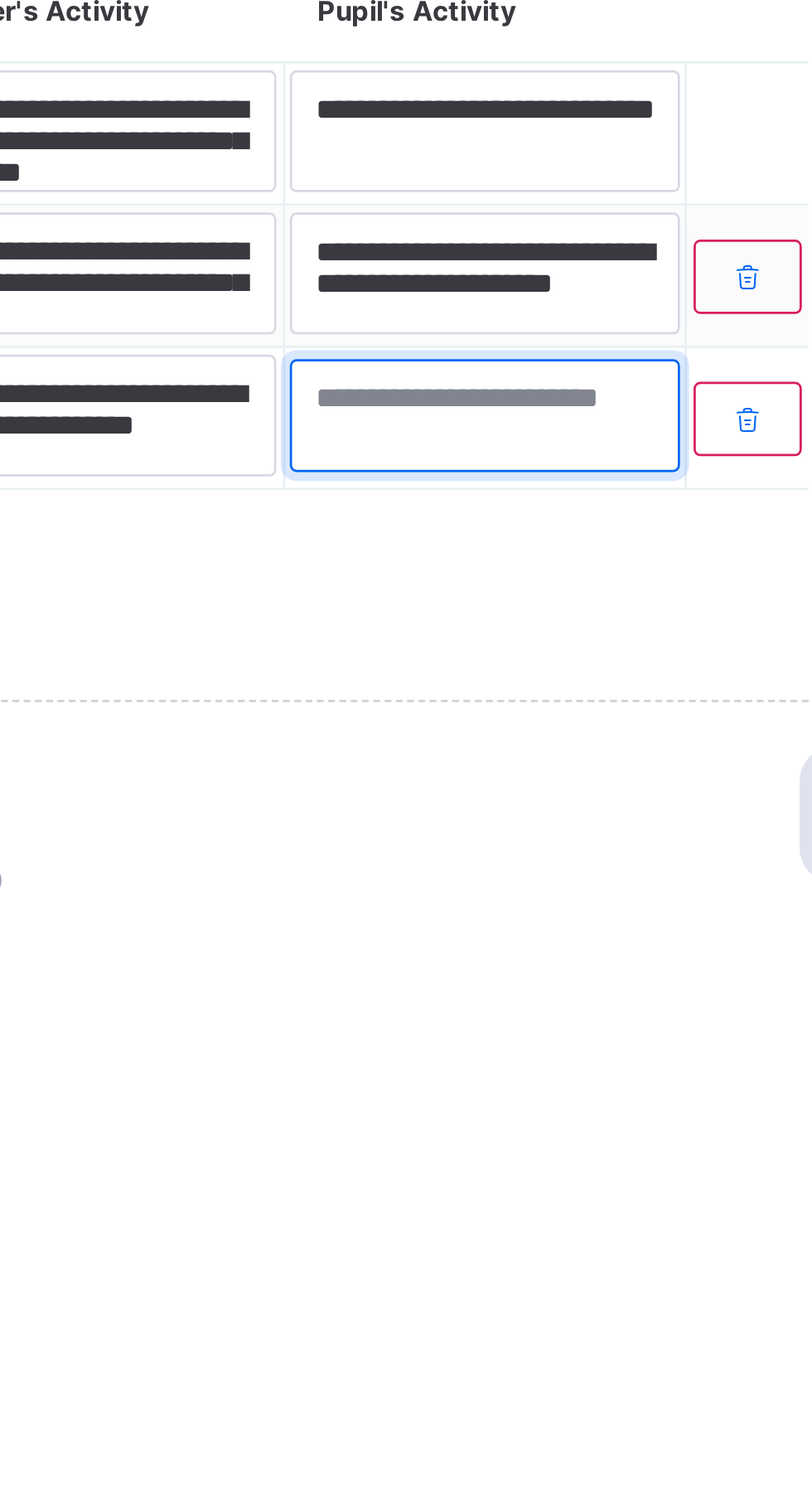
click at [579, 1315] on textarea at bounding box center [630, 1318] width 143 height 41
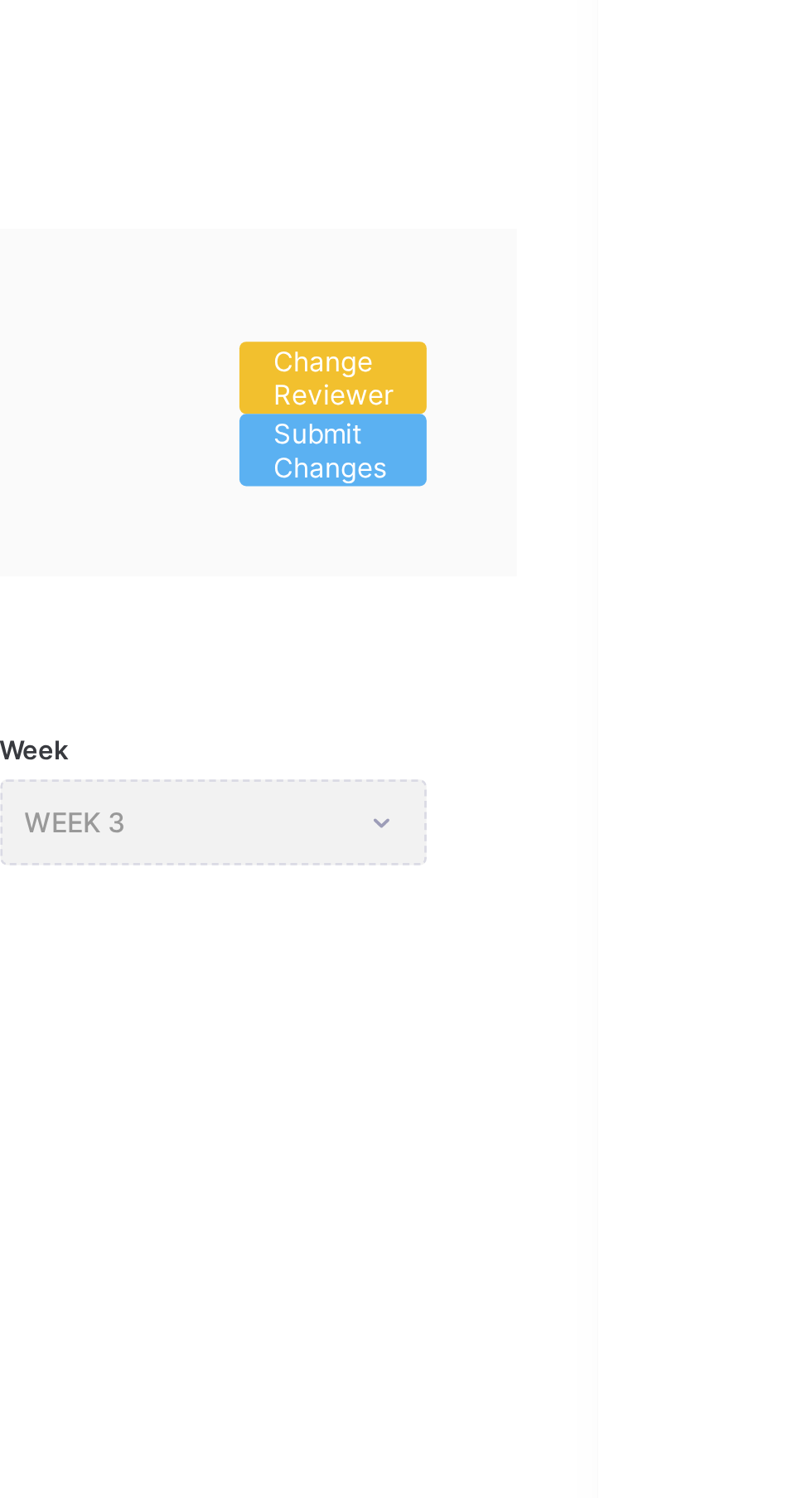
type textarea "**********"
click at [723, 253] on span "Submit Changes" at bounding box center [714, 251] width 44 height 25
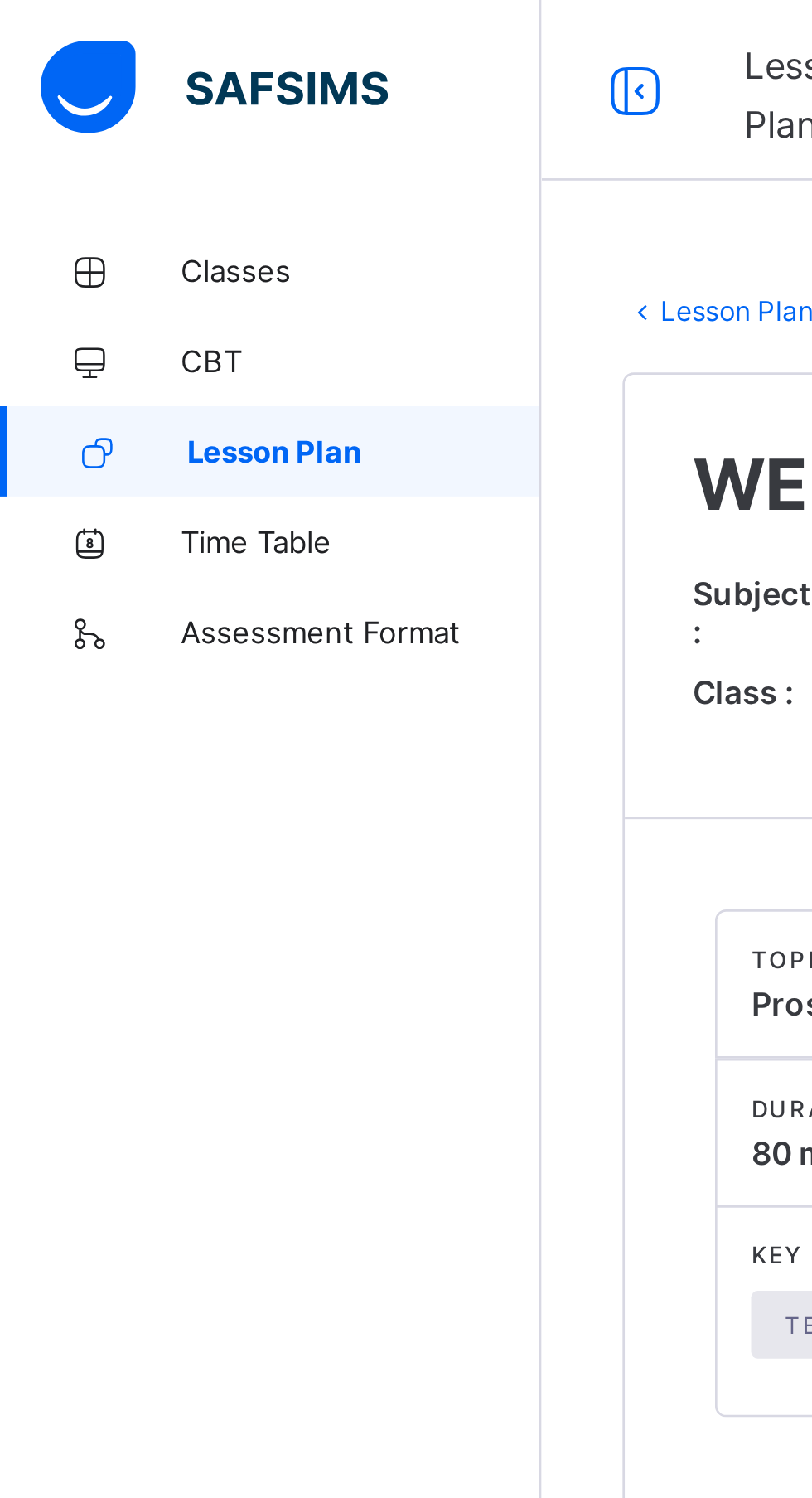
click at [153, 162] on span "Lesson Plan" at bounding box center [133, 165] width 130 height 13
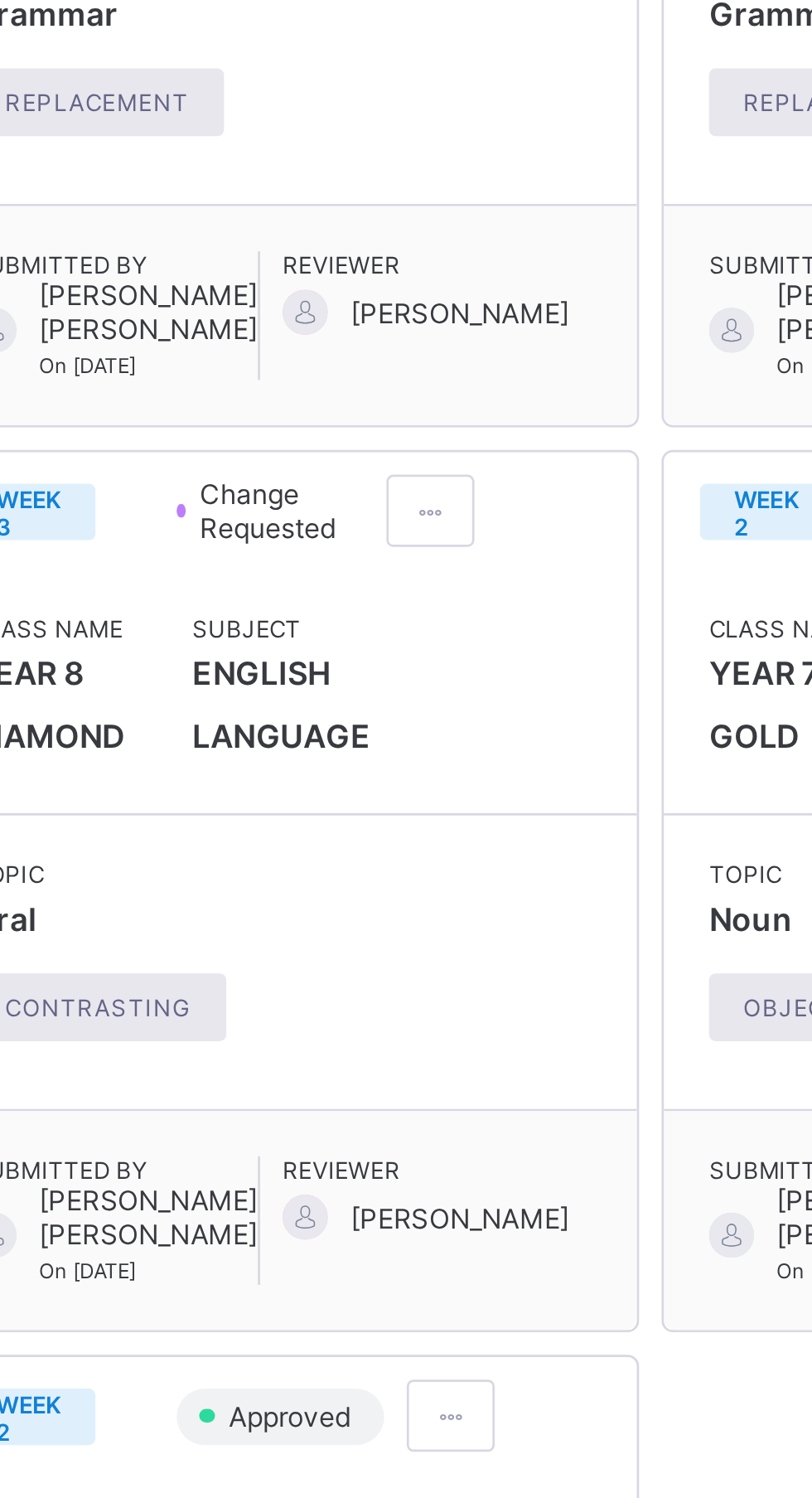
click at [412, 688] on span at bounding box center [412, 681] width 14 height 12
click at [385, 749] on span "Edit lesson plan" at bounding box center [364, 743] width 86 height 12
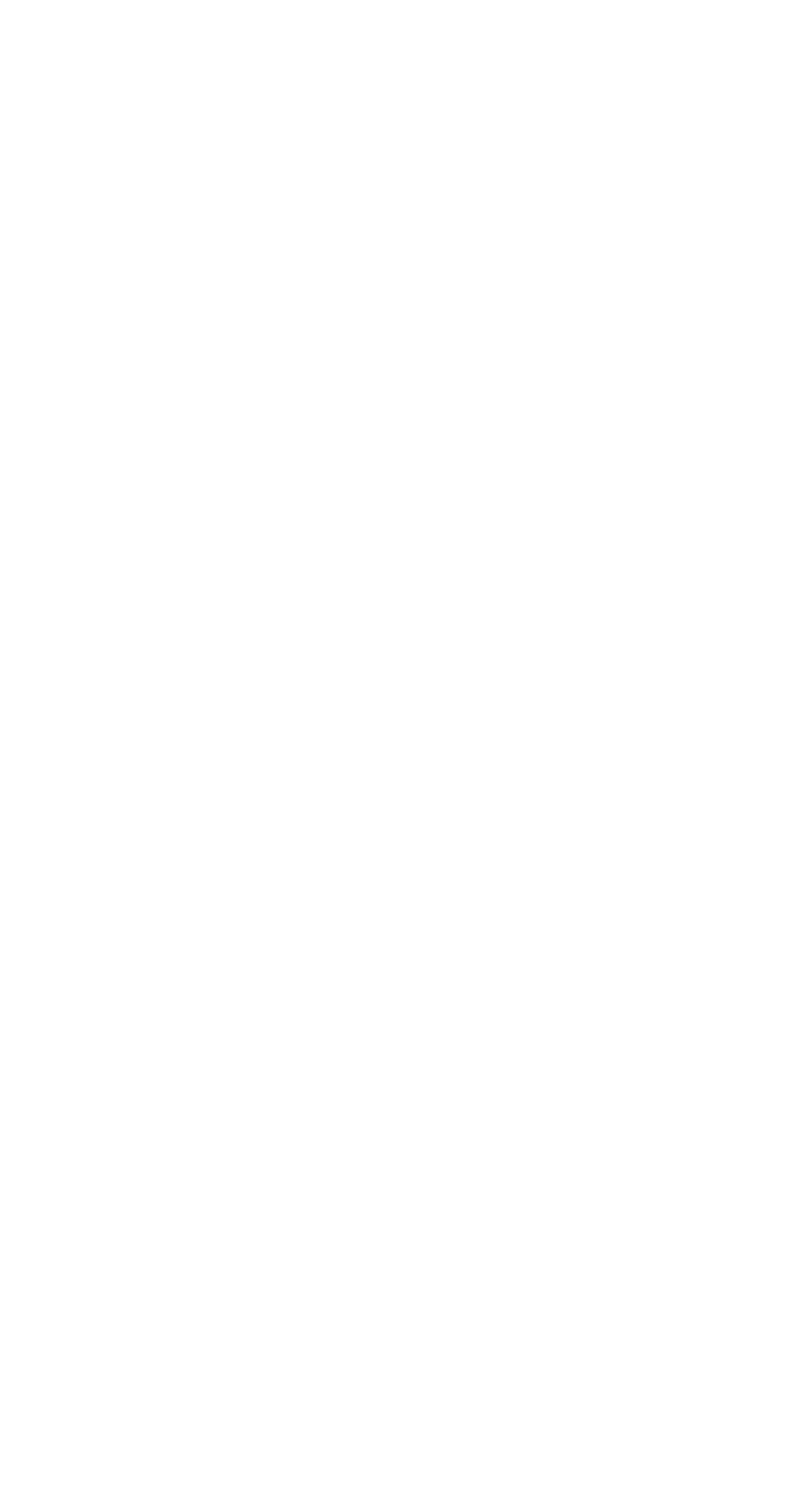
click at [379, 1290] on div "Edit Lesson Plan Lesson Plan / Edit Subject ENGLISH LANGUAGE Class YEAR 7 - GOL…" at bounding box center [505, 749] width 613 height 1498
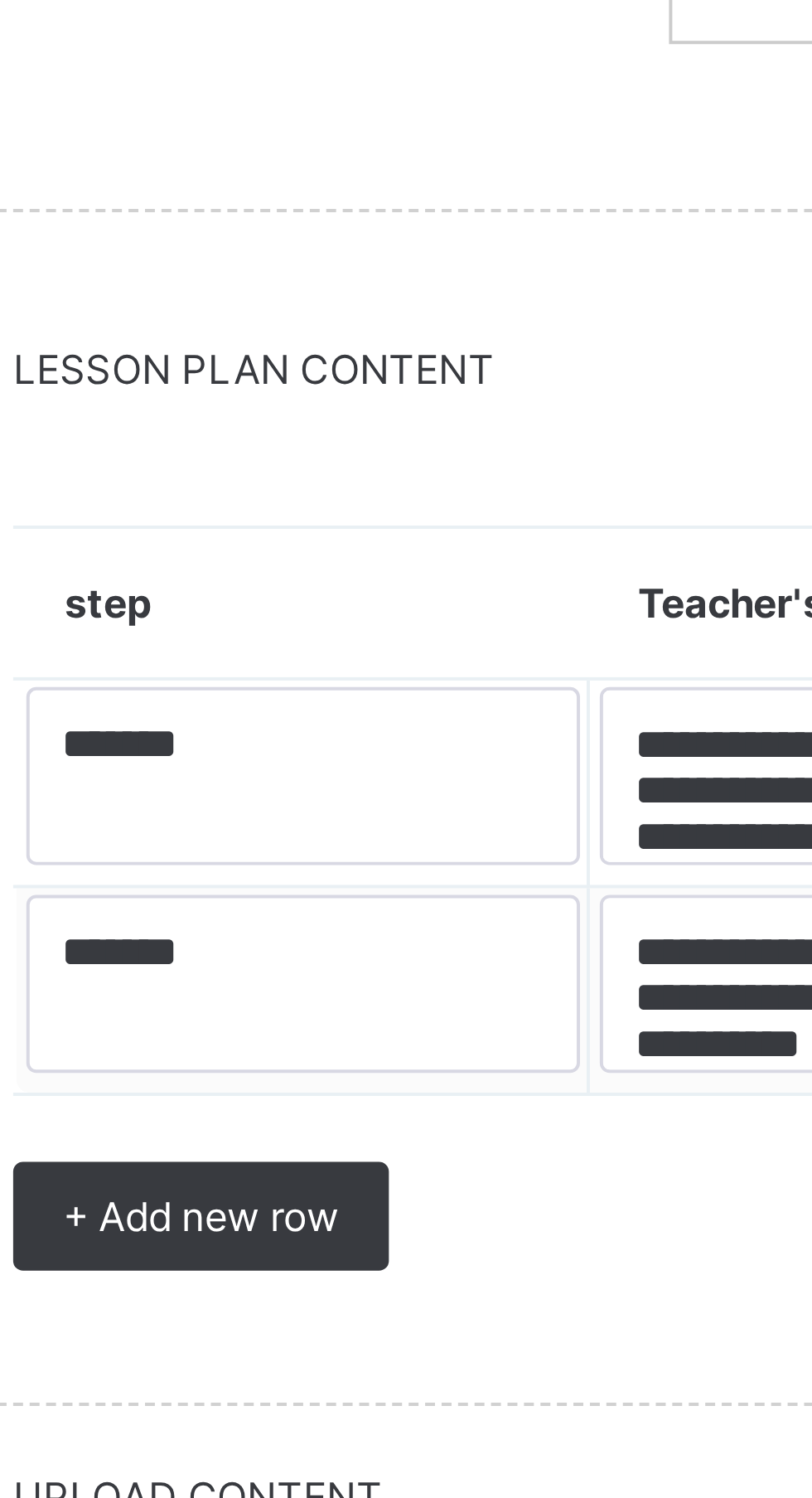
click at [320, 1350] on span "+ Add new row" at bounding box center [309, 1354] width 70 height 12
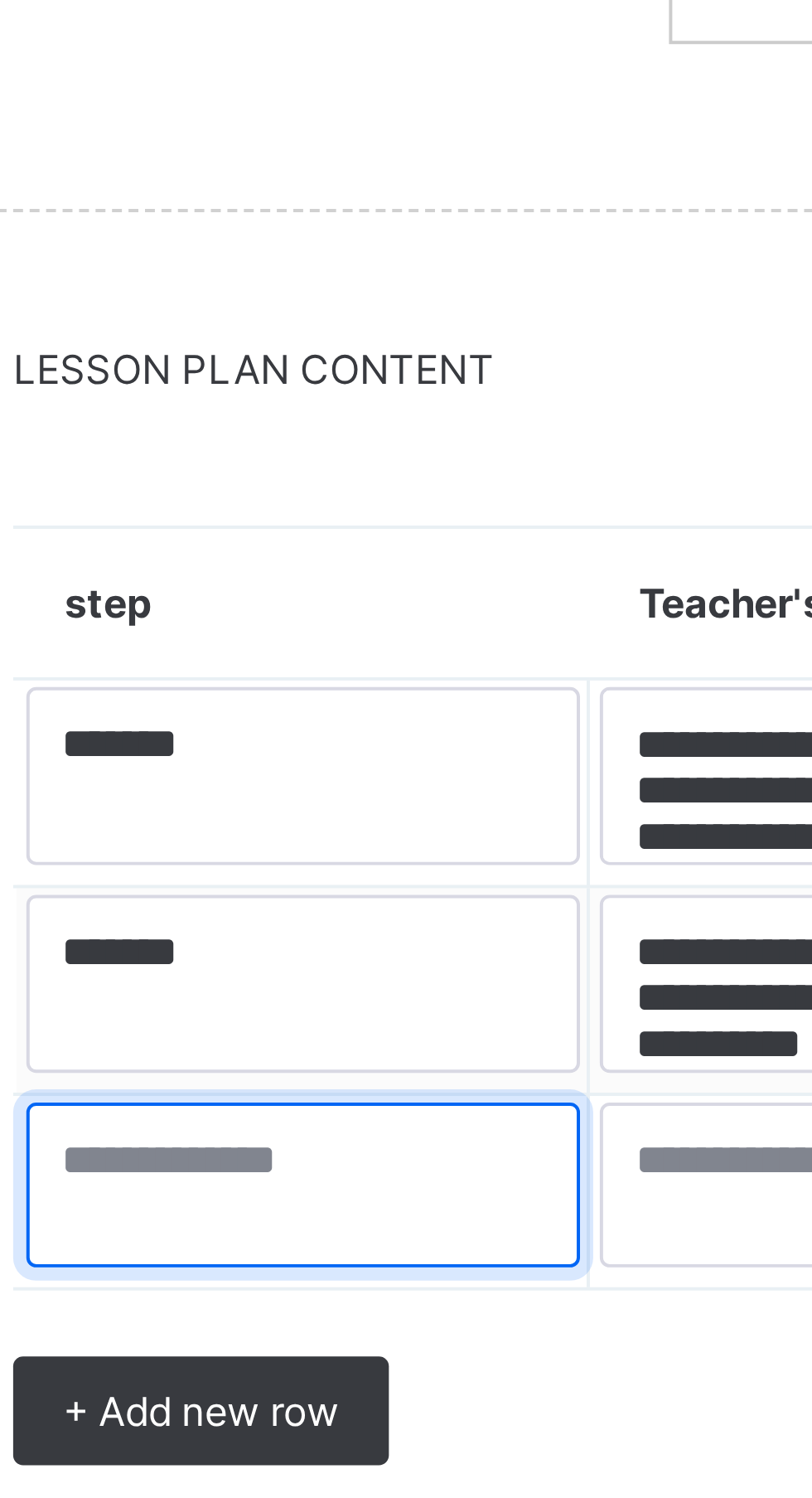
click at [275, 1339] on textarea at bounding box center [335, 1346] width 139 height 41
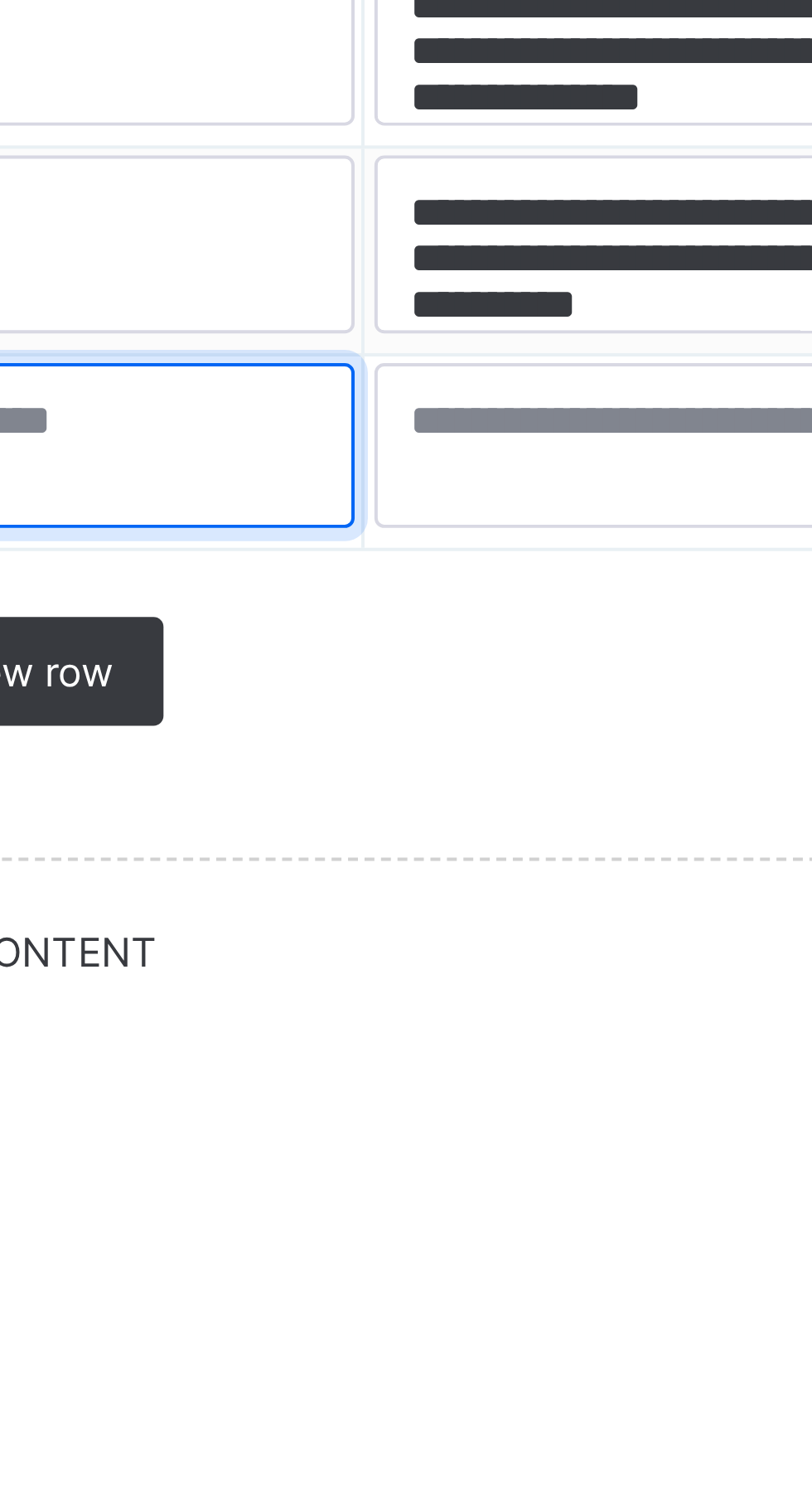
click at [342, 1345] on textarea at bounding box center [335, 1346] width 139 height 41
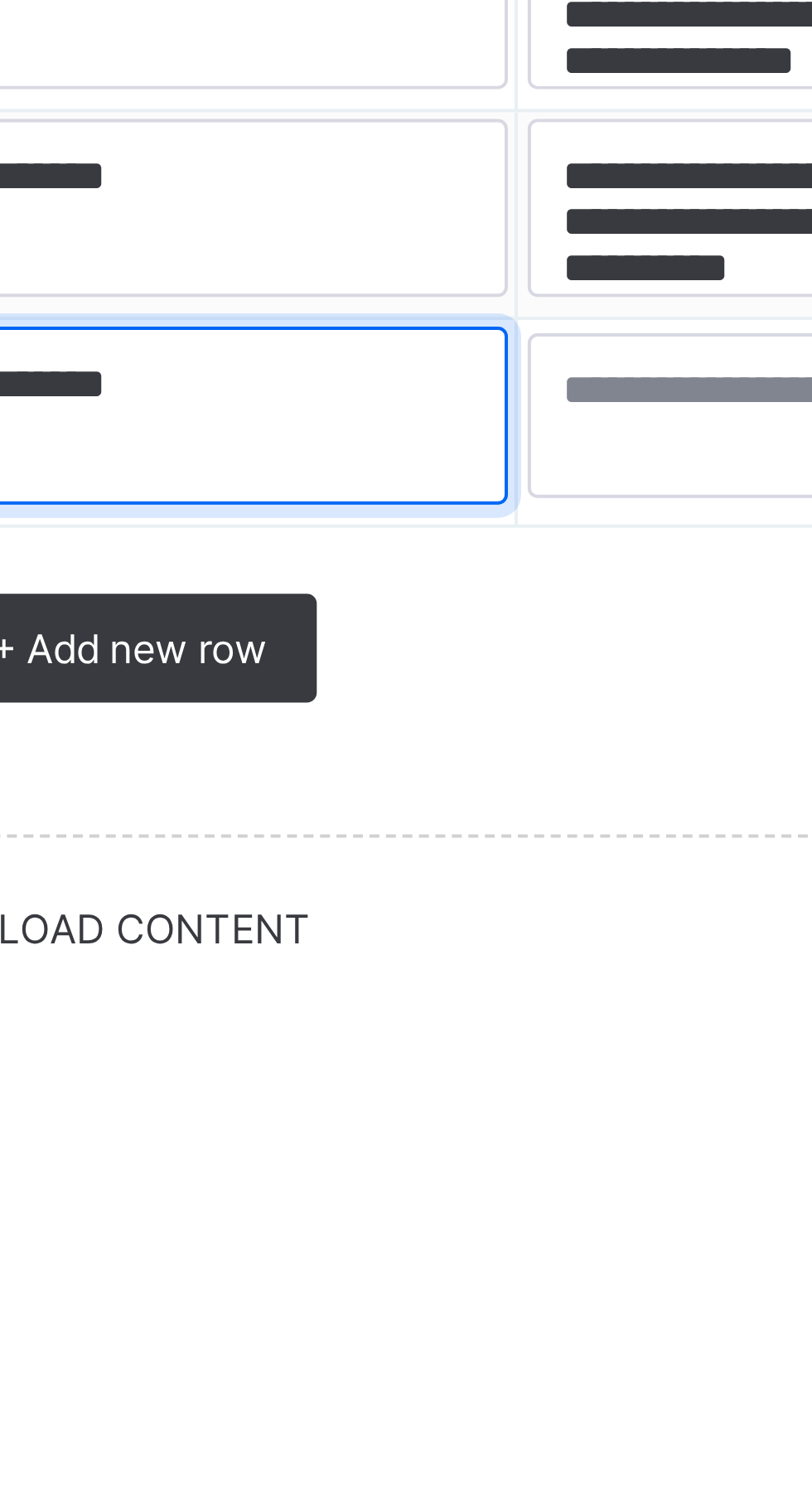
type textarea "******"
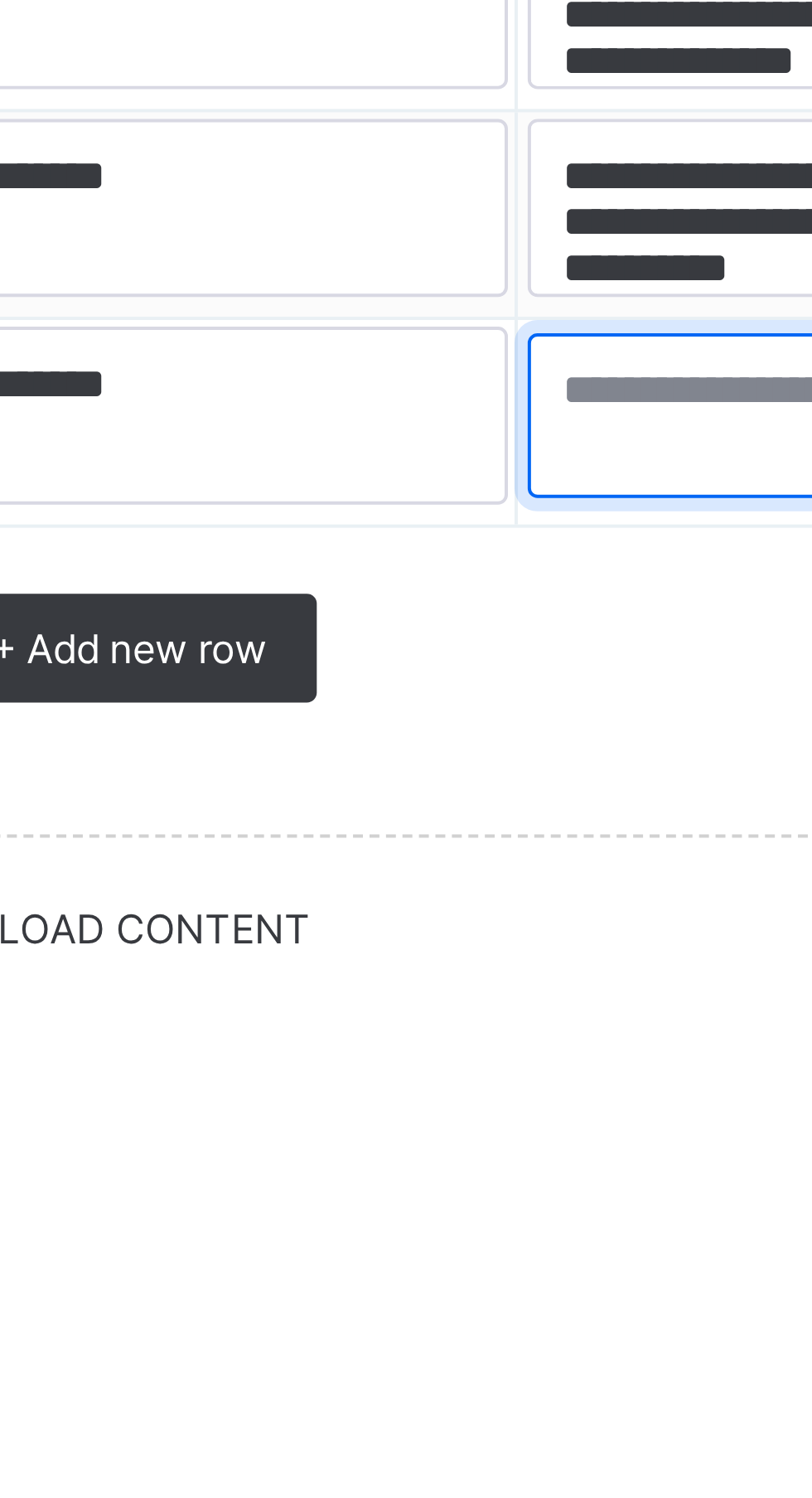
click at [428, 1352] on textarea at bounding box center [481, 1348] width 145 height 41
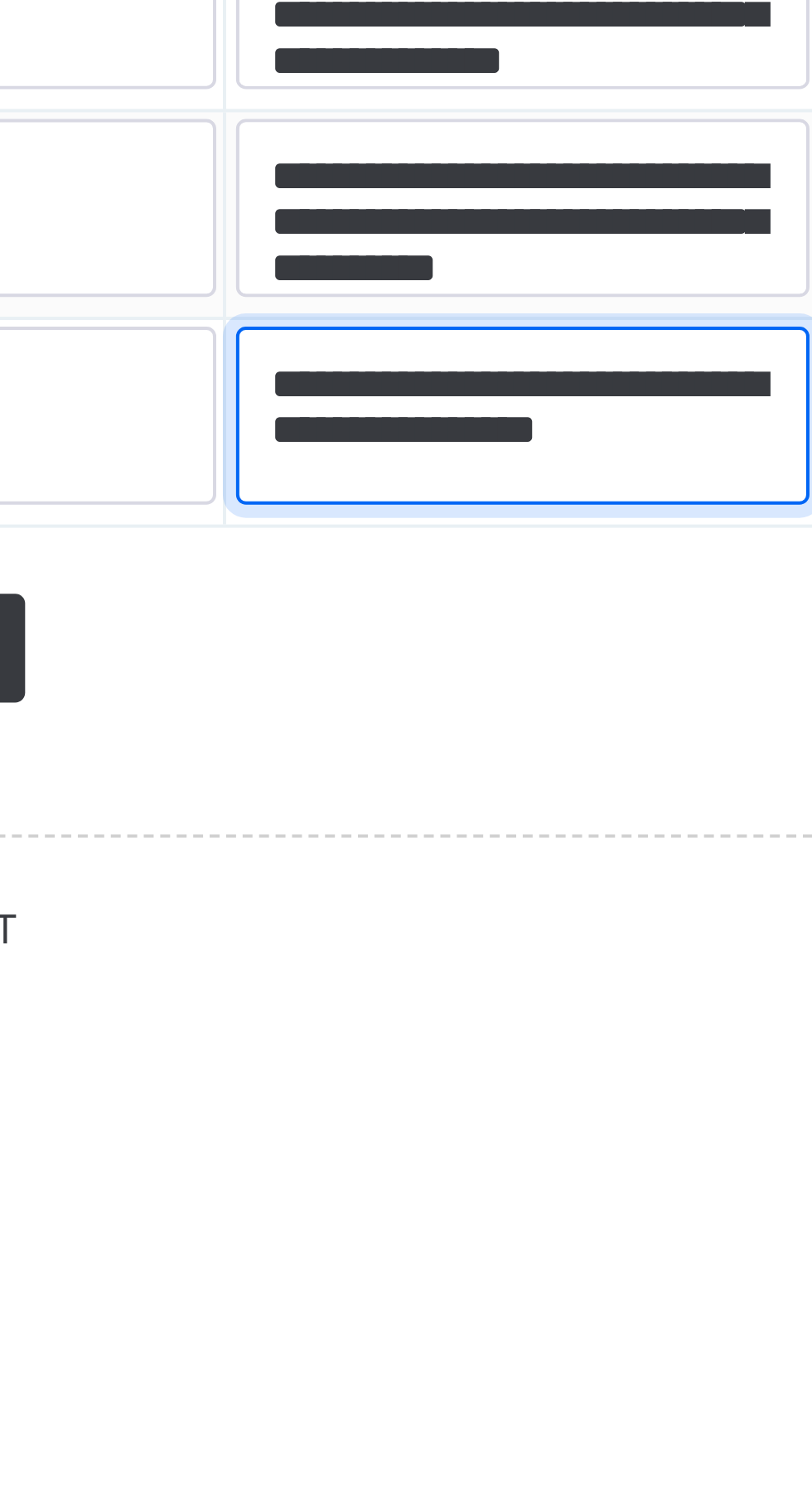
scroll to position [5, 0]
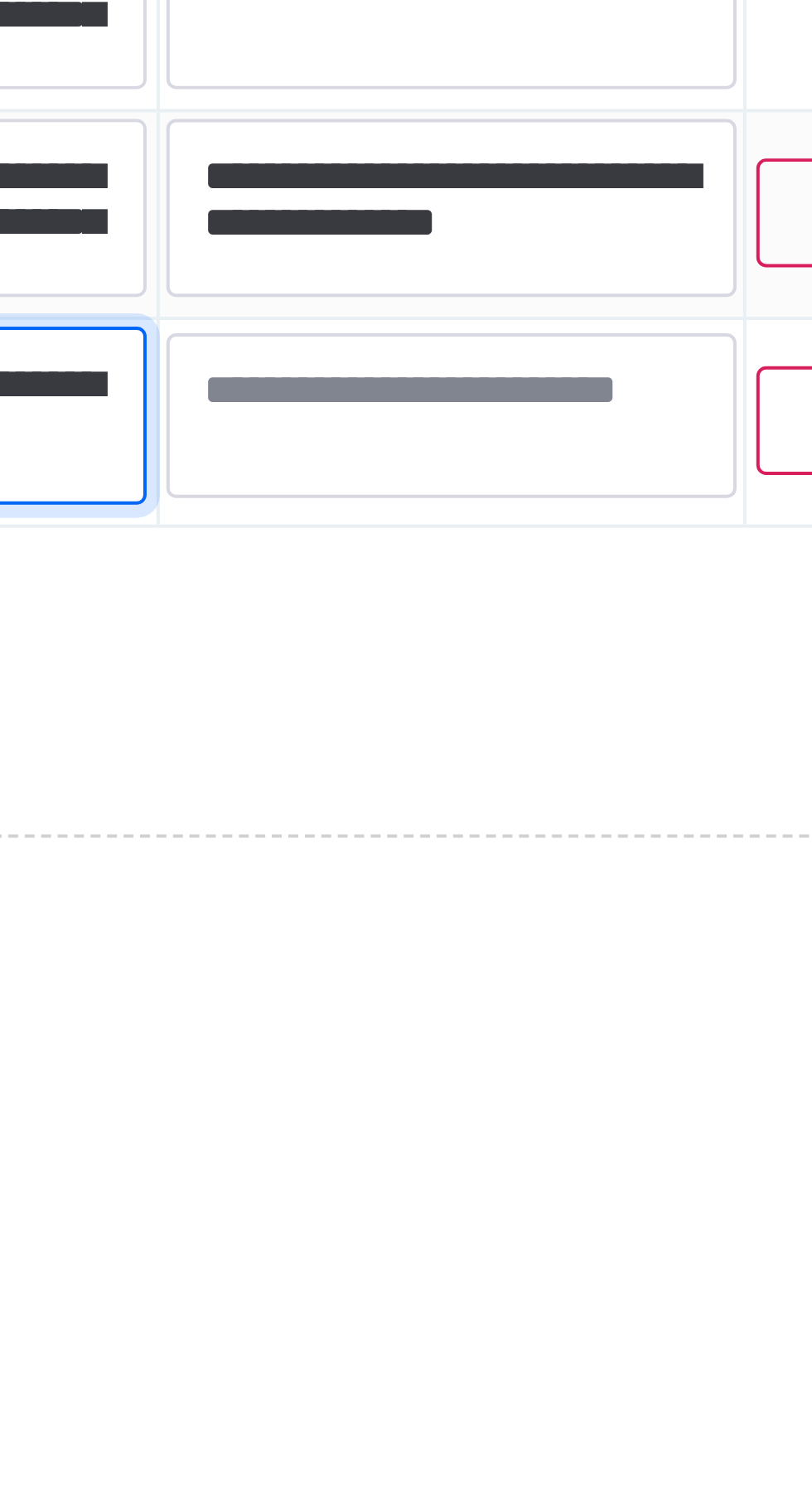
type textarea "**********"
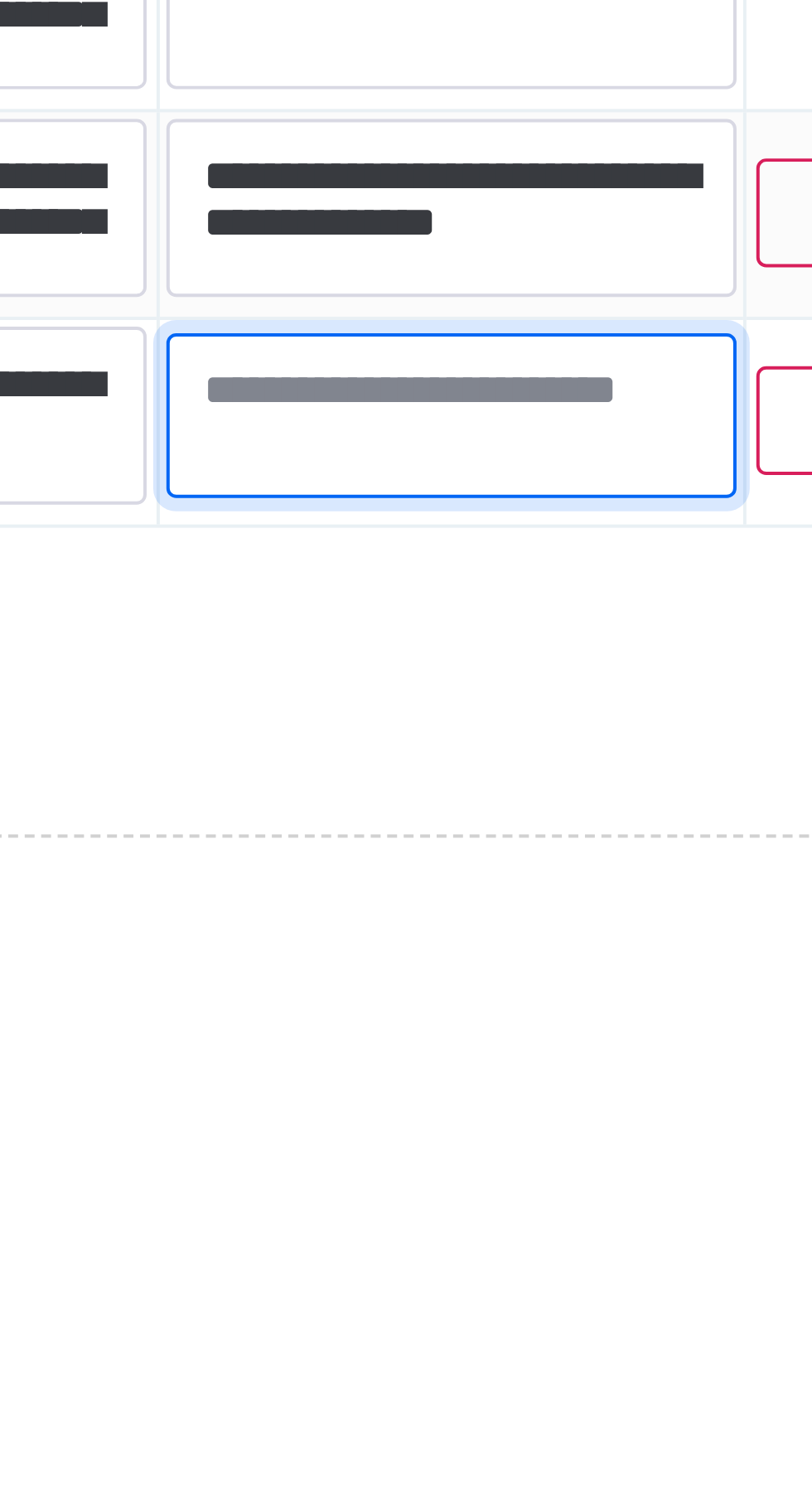
click at [568, 1341] on textarea at bounding box center [630, 1348] width 143 height 41
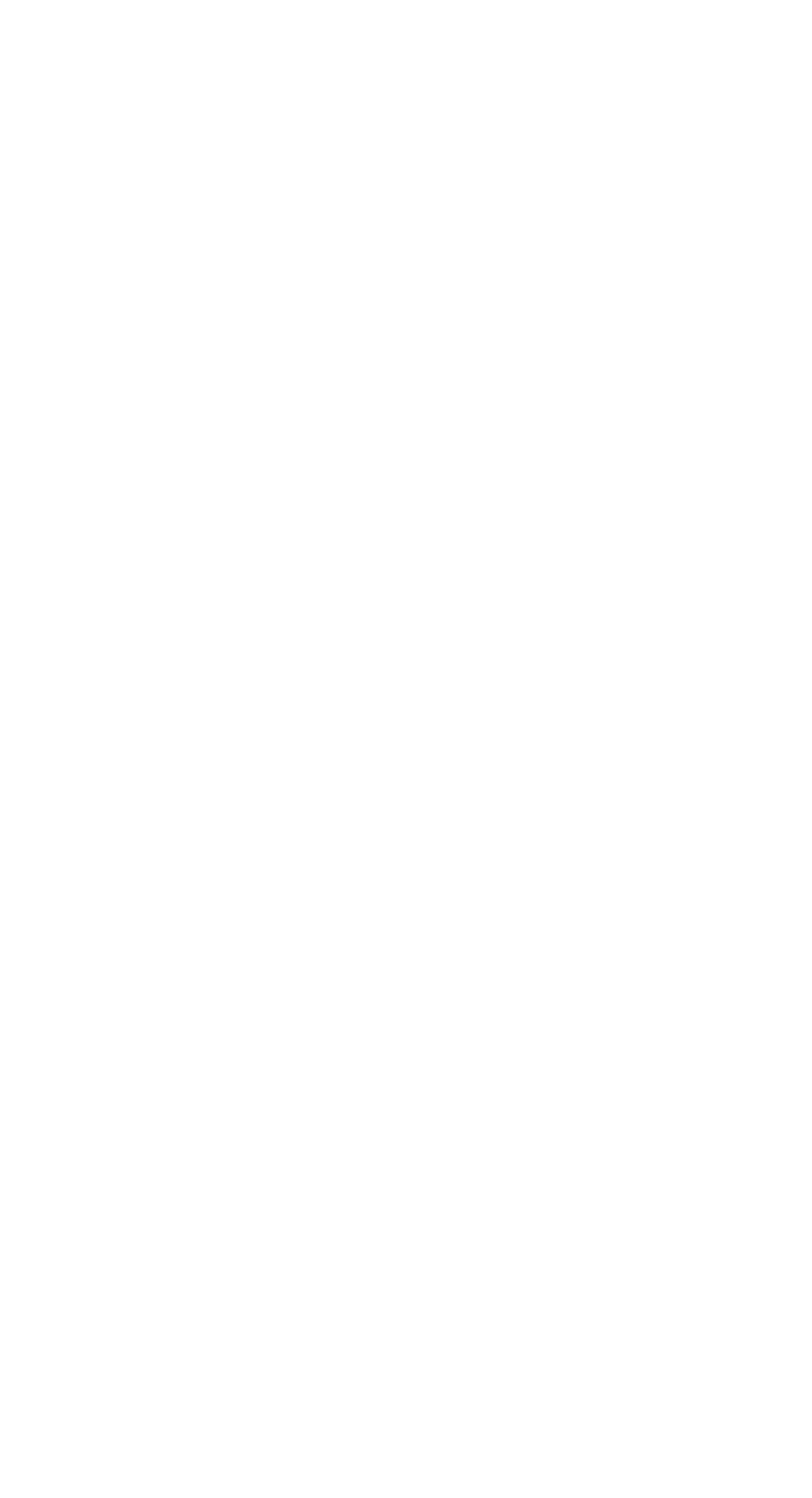
type textarea "**********"
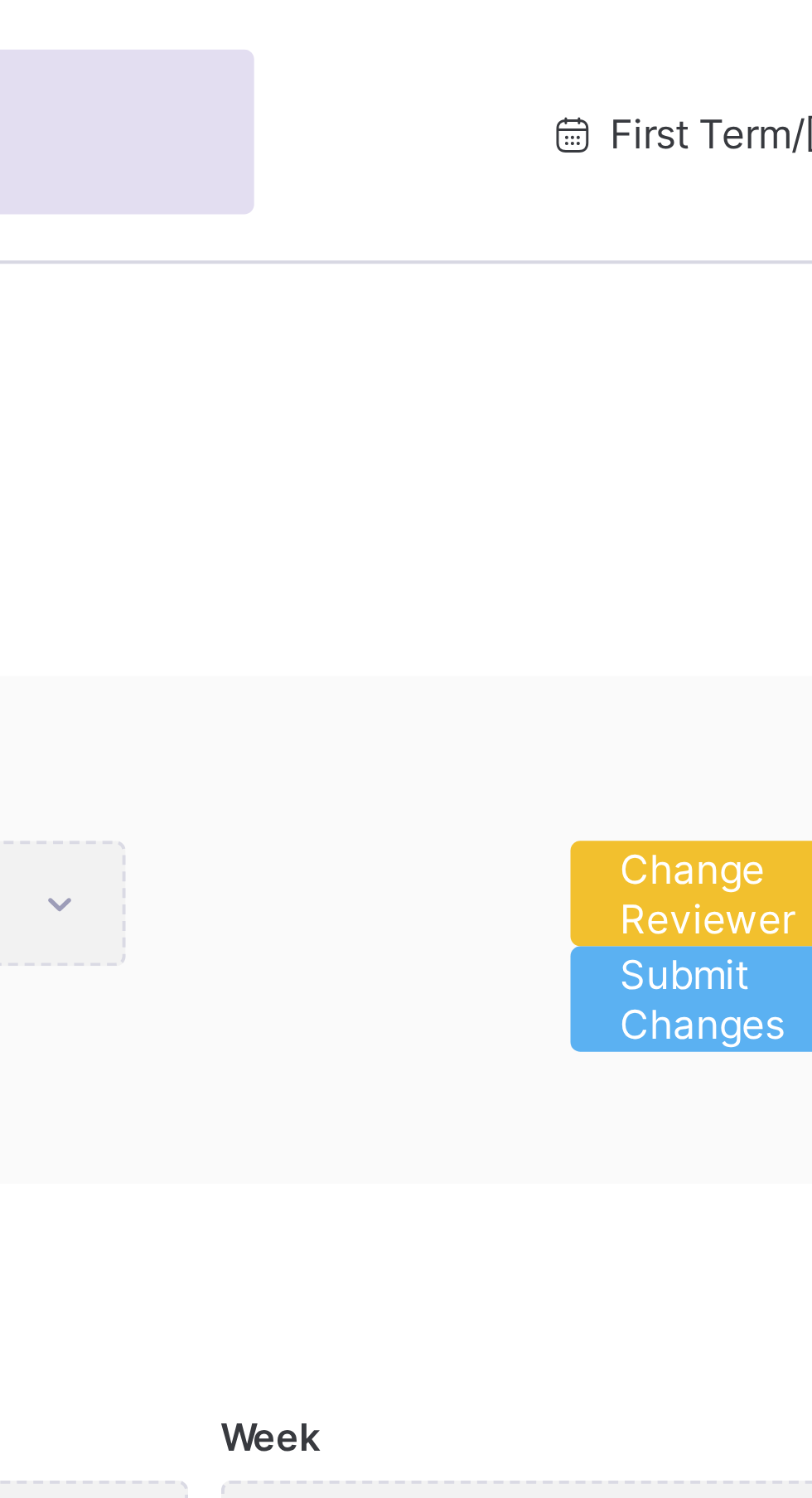
click at [704, 253] on span "Submit Changes" at bounding box center [714, 251] width 44 height 25
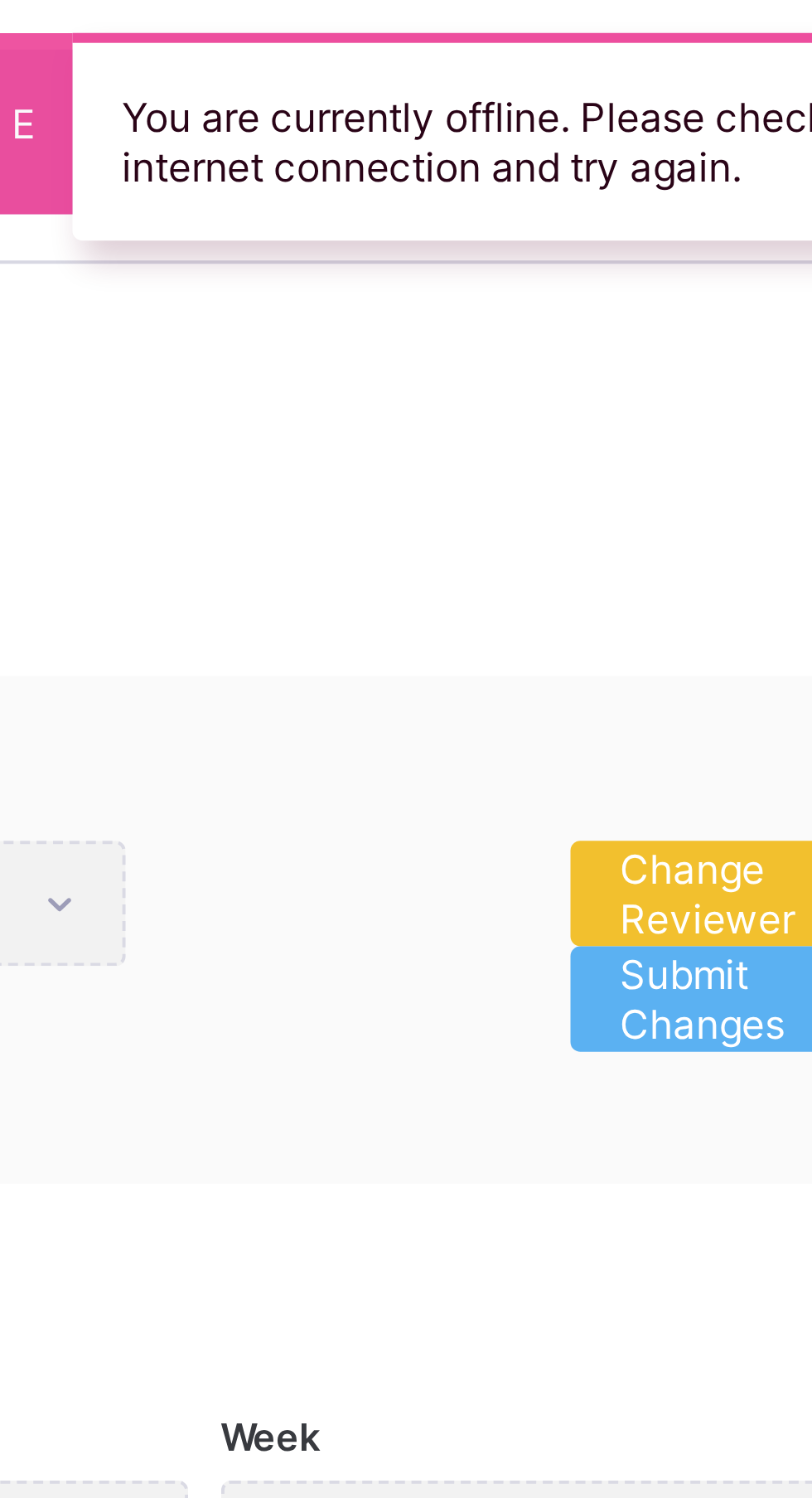
click at [708, 253] on span "Submit Changes" at bounding box center [714, 251] width 44 height 25
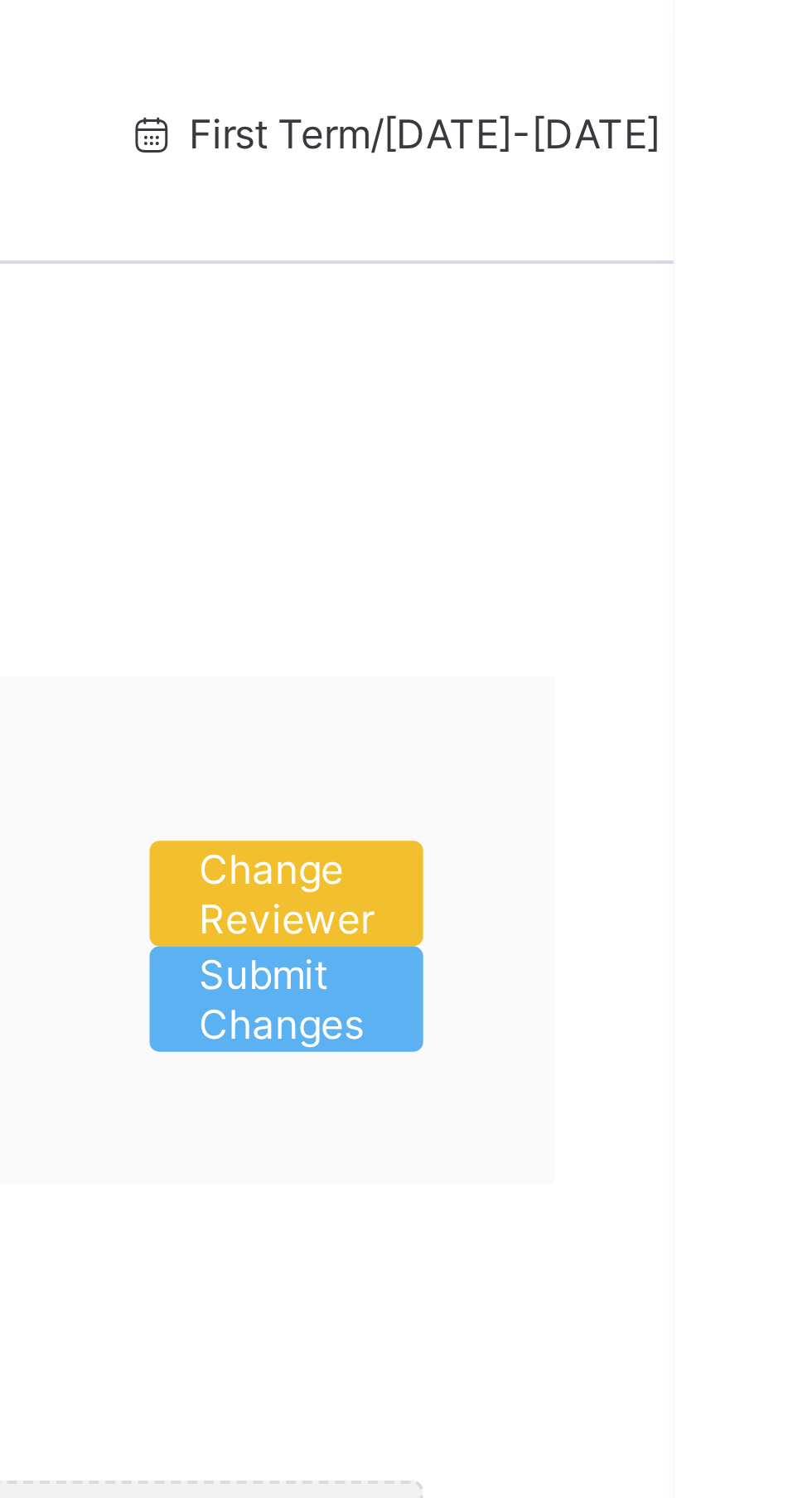
click at [716, 246] on span "Submit Changes" at bounding box center [714, 251] width 44 height 25
click at [726, 253] on span "Submit Changes" at bounding box center [714, 251] width 44 height 25
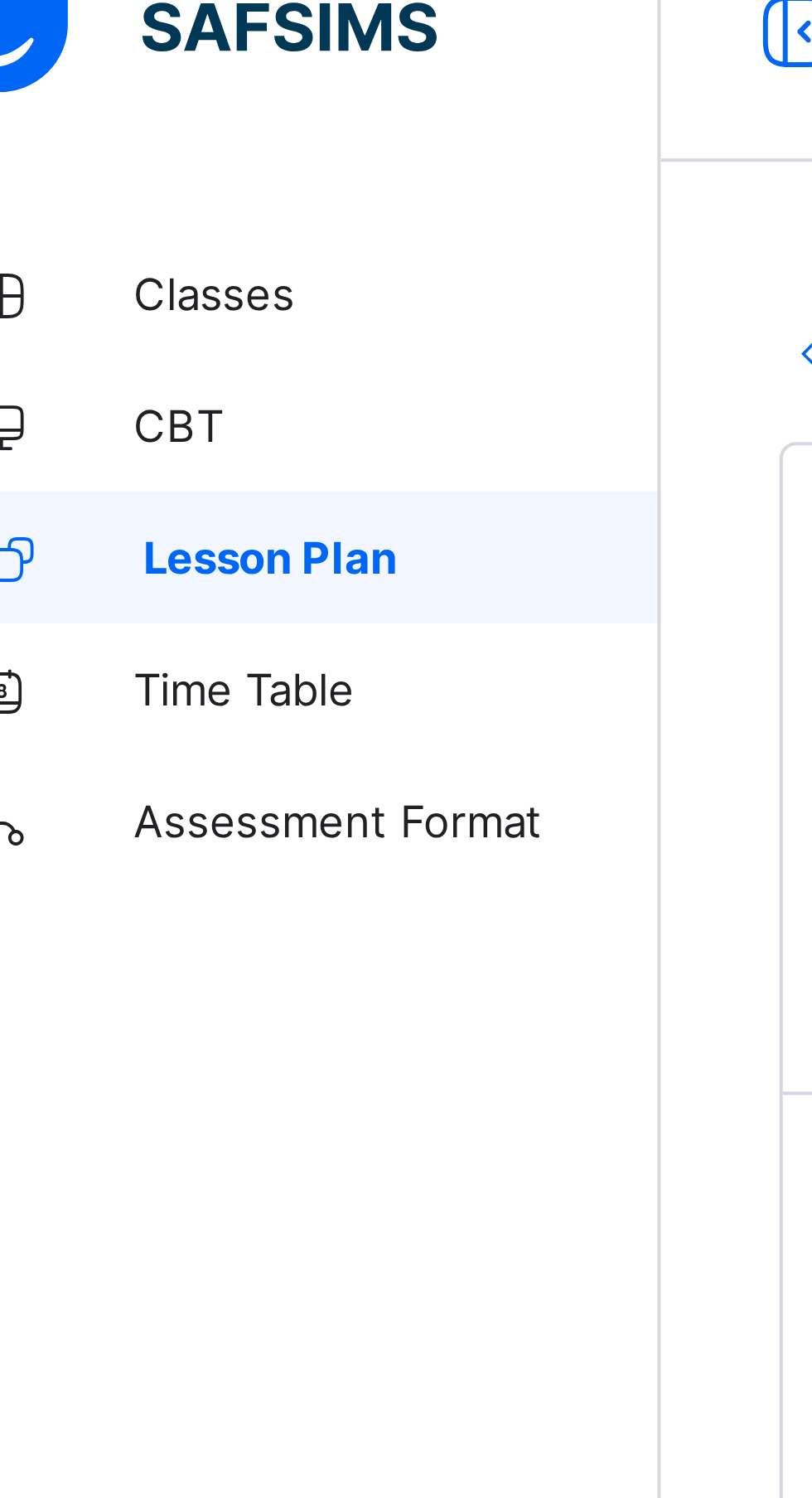
click at [146, 171] on span "Lesson Plan" at bounding box center [133, 165] width 130 height 13
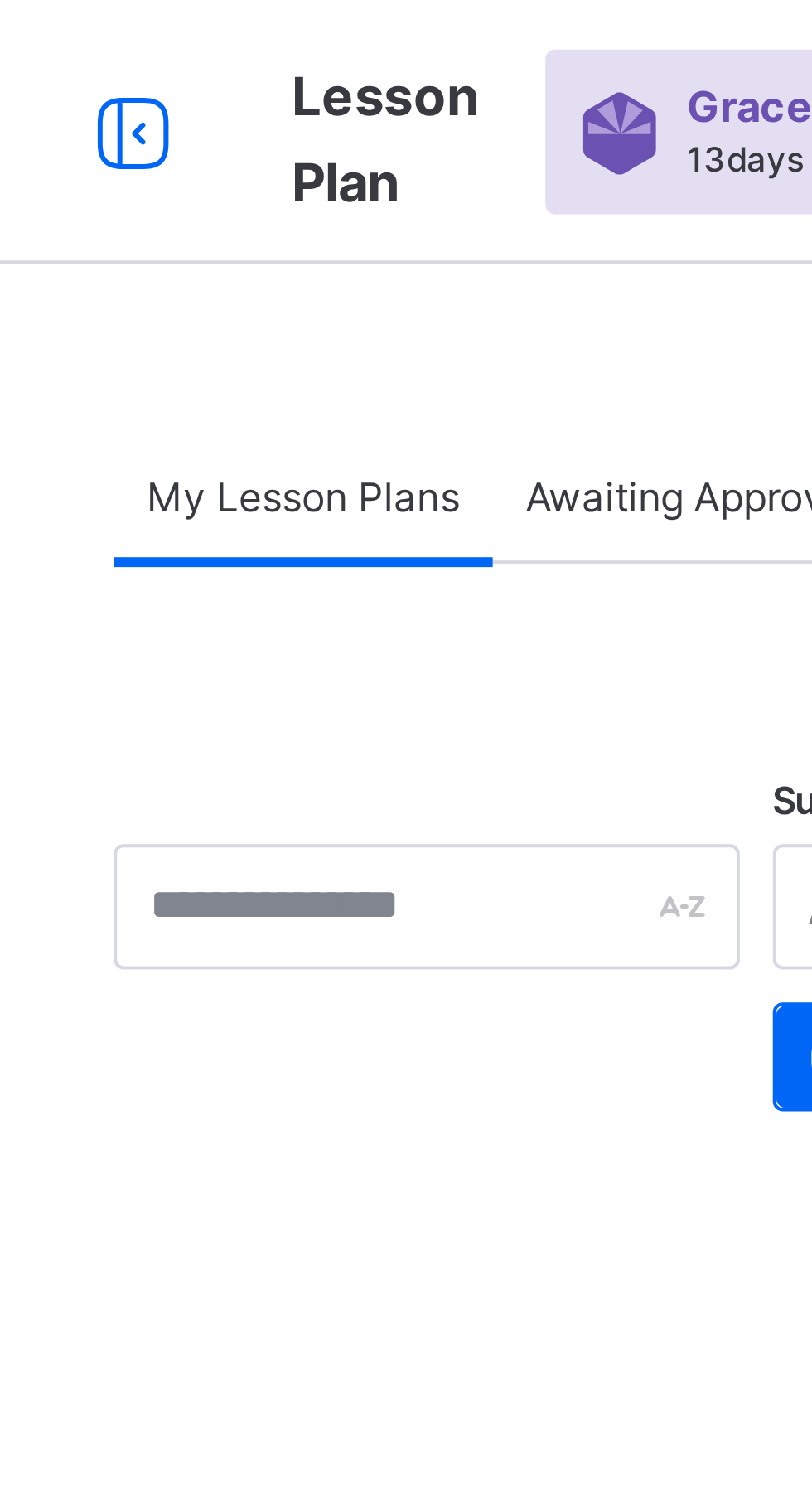
click at [294, 116] on div "My Lesson Plans" at bounding box center [276, 124] width 96 height 33
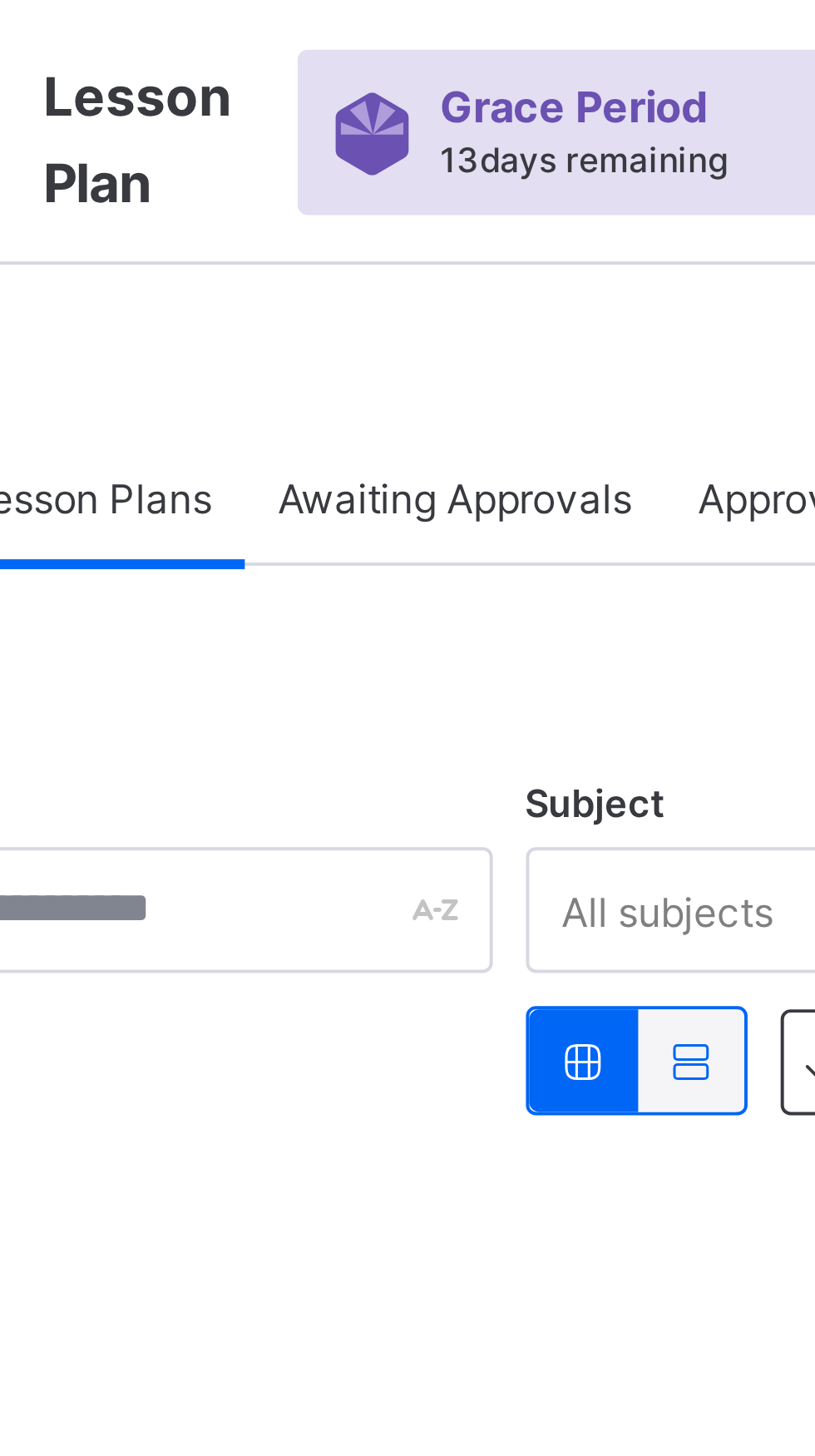
click at [397, 126] on span "Awaiting Approvals" at bounding box center [378, 125] width 89 height 12
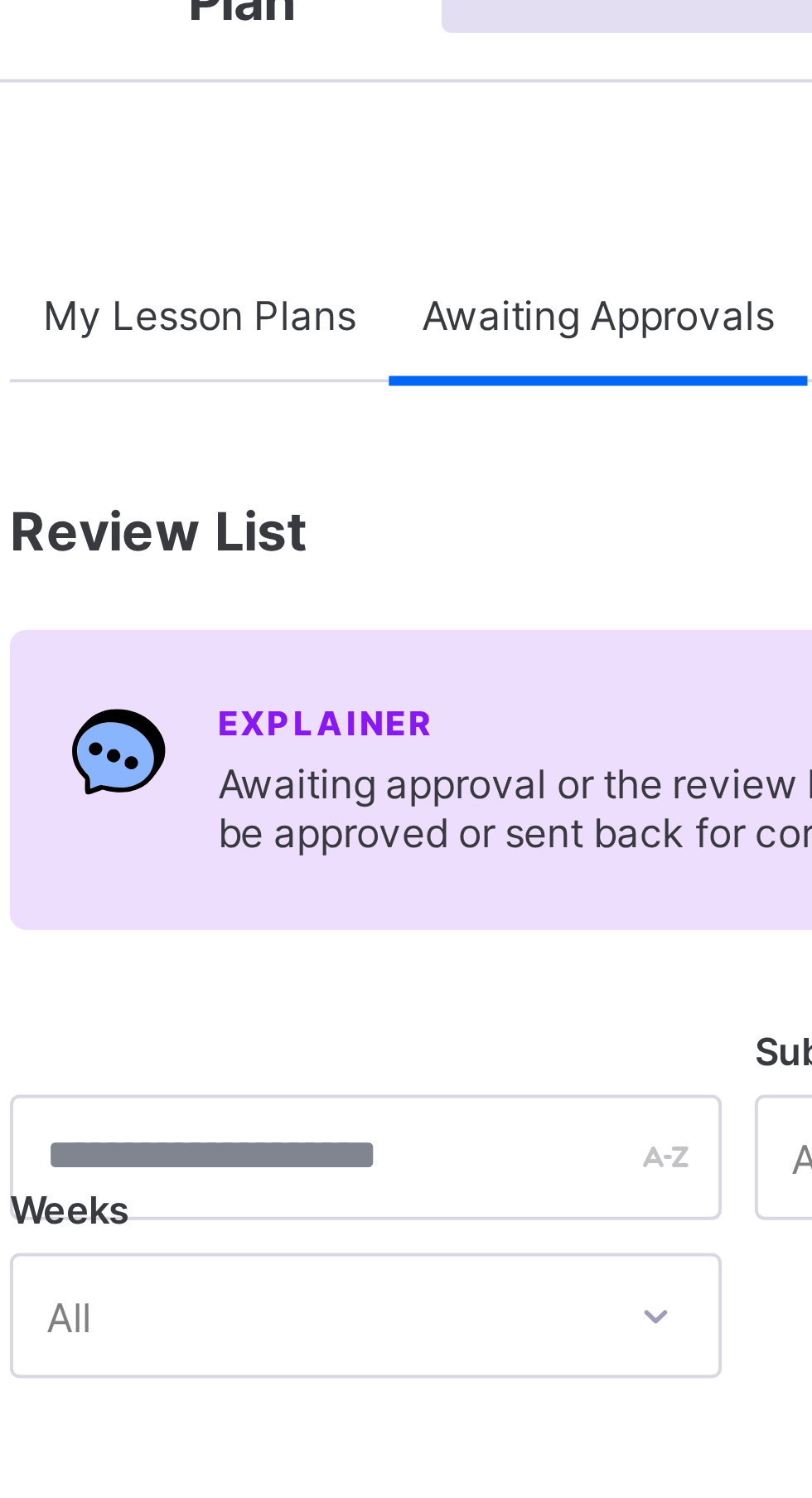
click at [288, 117] on div "My Lesson Plans" at bounding box center [276, 124] width 96 height 33
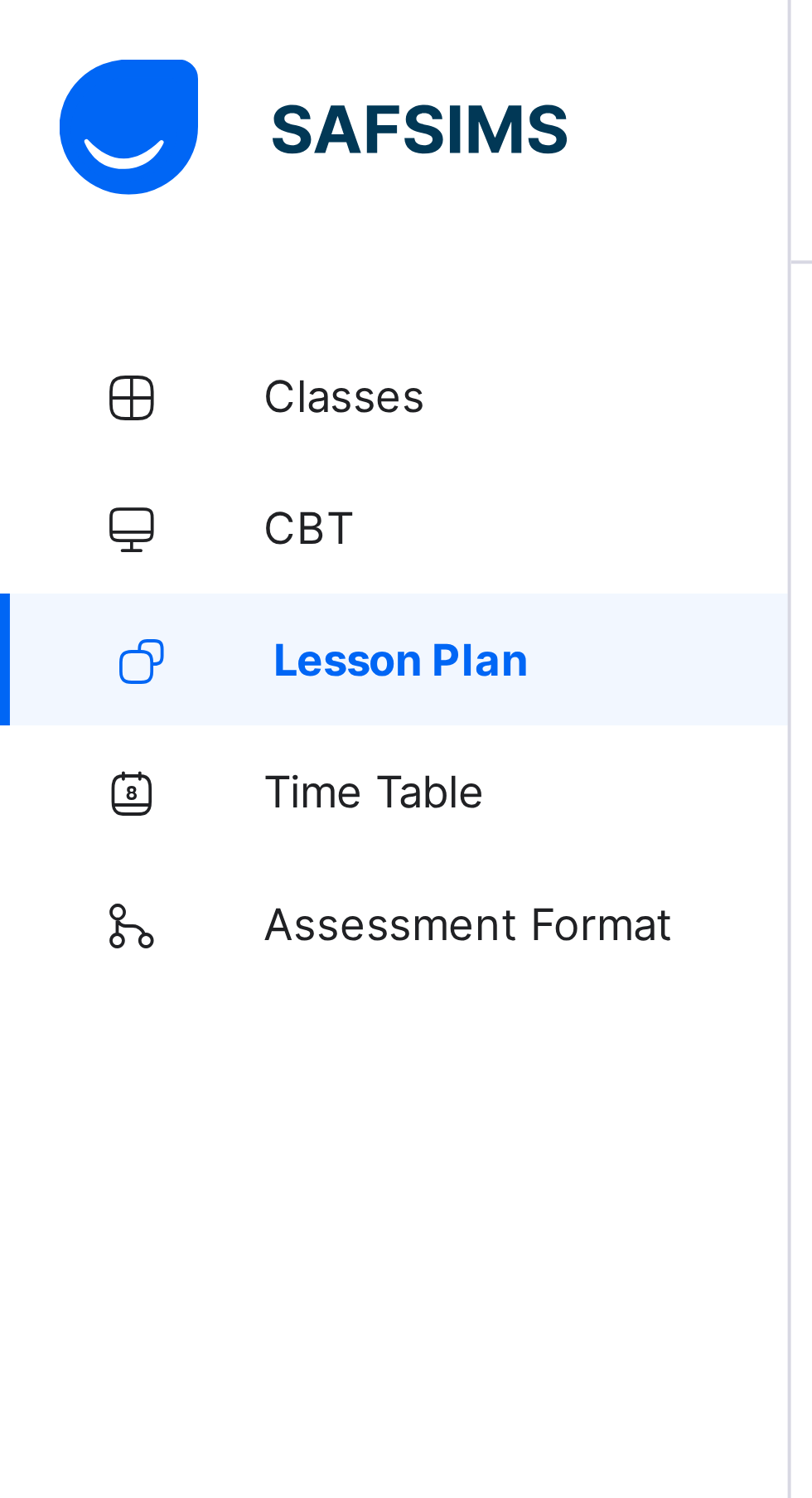
click at [144, 165] on span "Lesson Plan" at bounding box center [133, 165] width 130 height 13
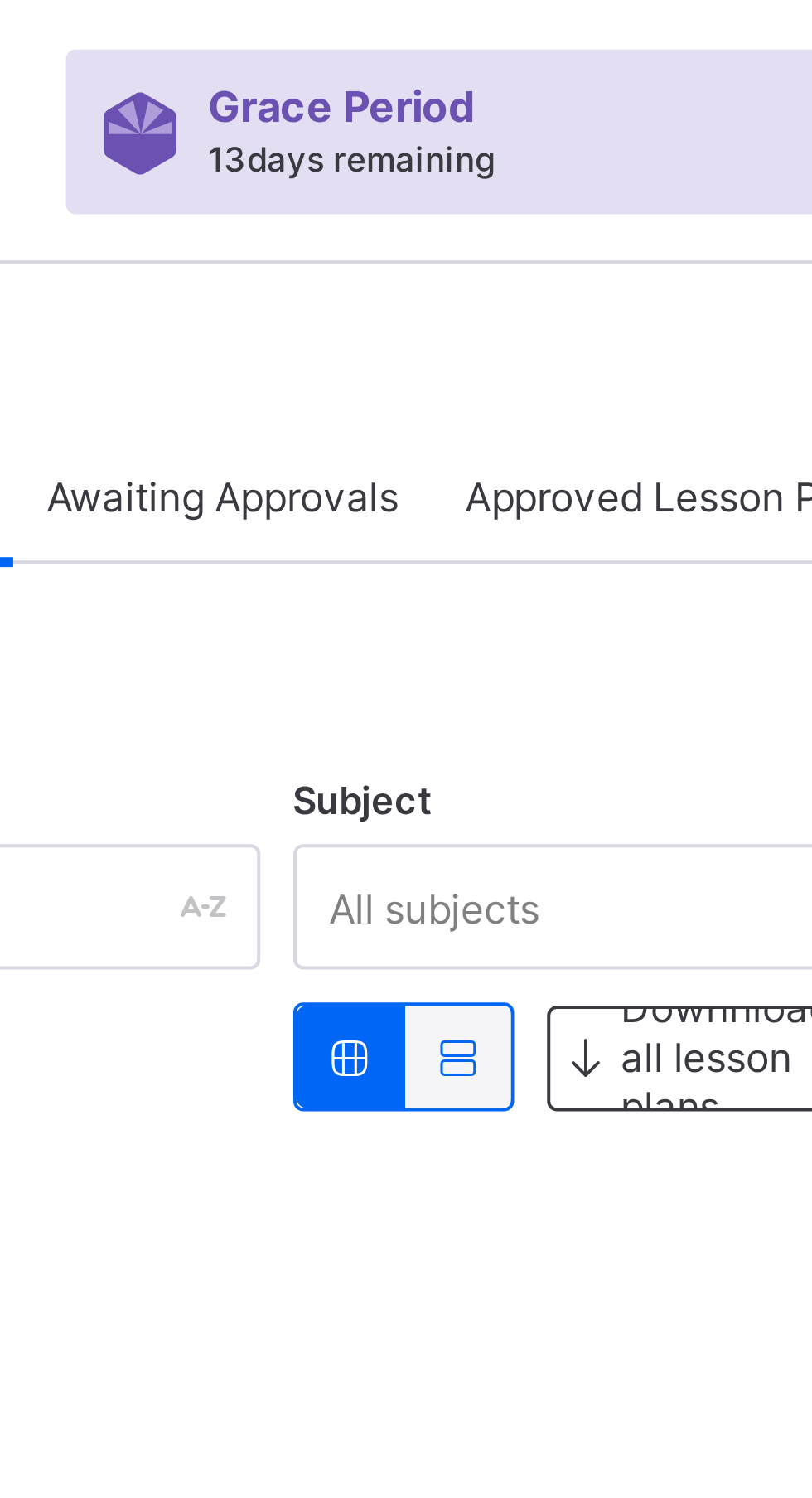
click at [502, 125] on span "Approved Lesson Plans" at bounding box center [492, 125] width 108 height 12
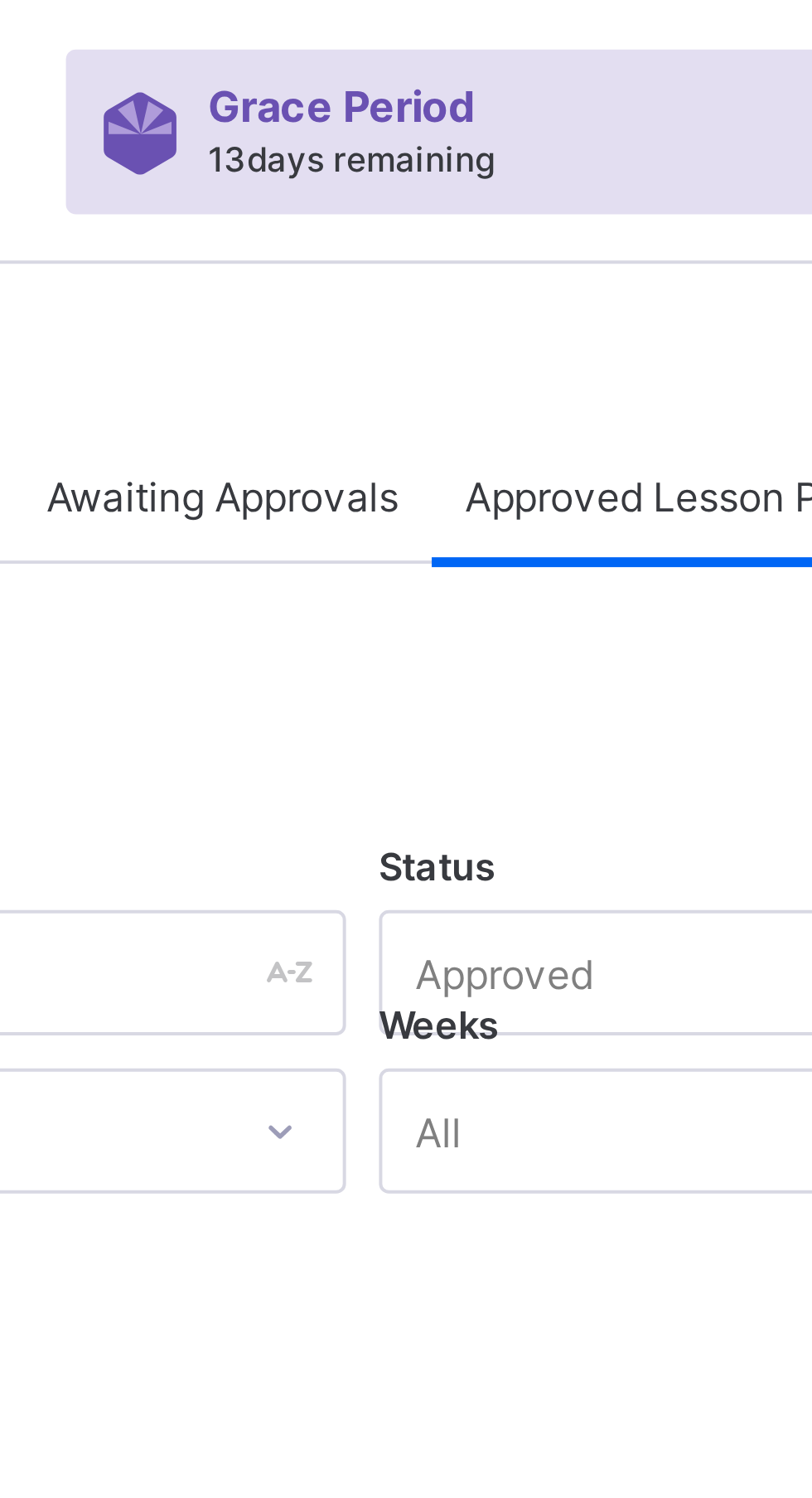
click at [478, 124] on span "Approved Lesson Plans" at bounding box center [492, 125] width 108 height 12
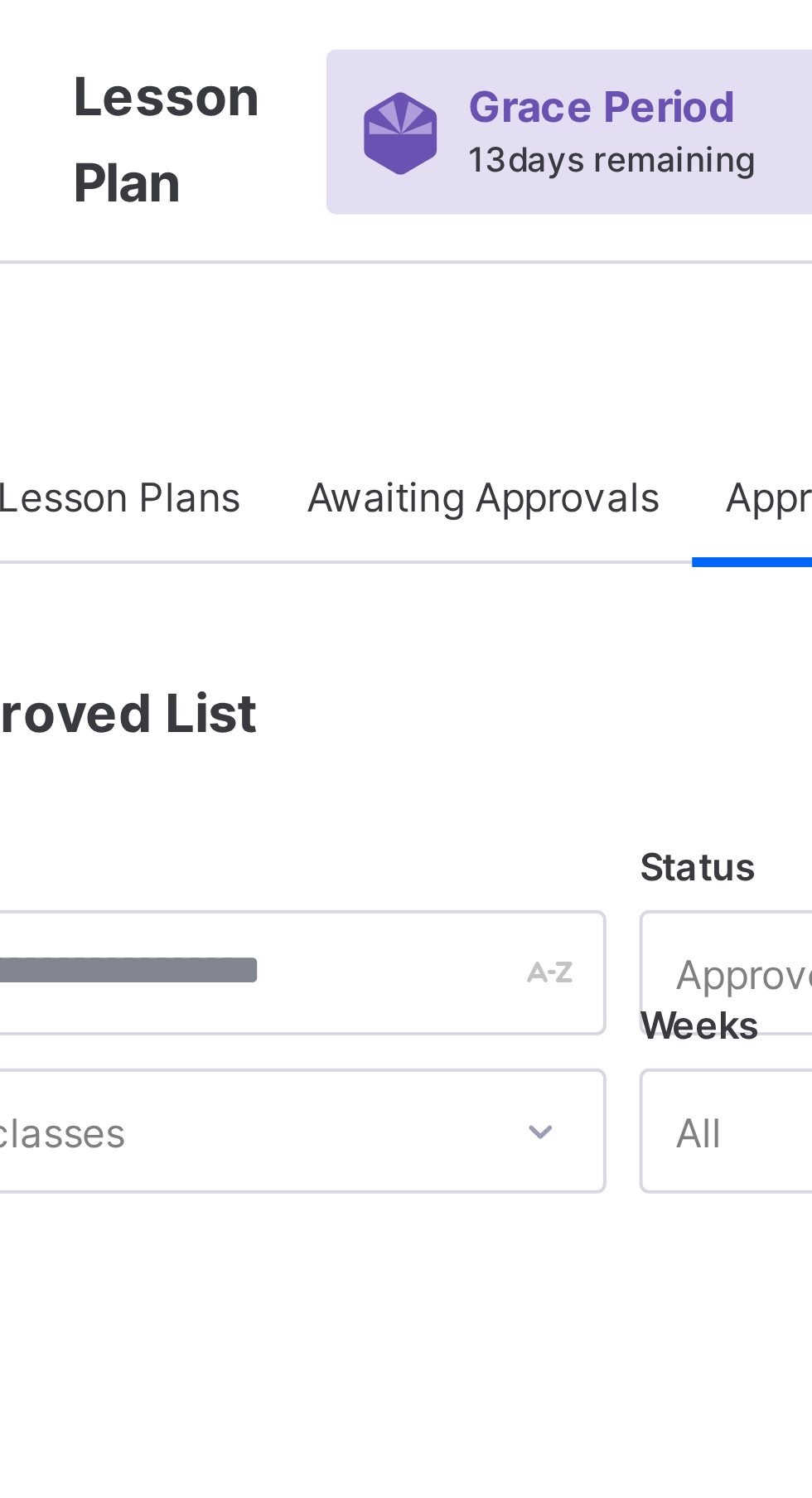
click at [373, 122] on span "Awaiting Approvals" at bounding box center [376, 125] width 89 height 12
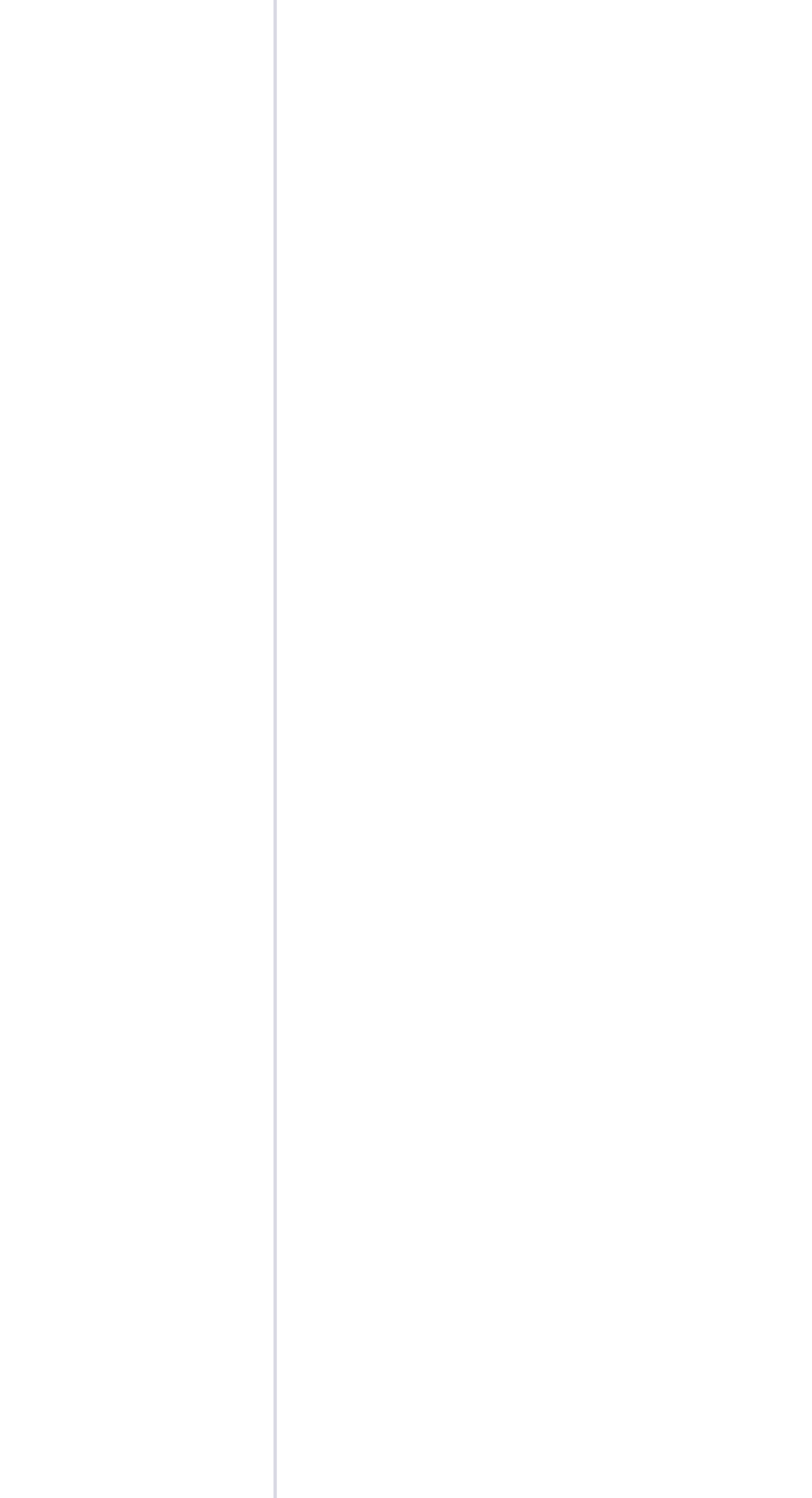
click at [251, 747] on div "My Lesson Plans Awaiting Approvals Approved Lesson Plans Awaiting Approvals Mor…" at bounding box center [505, 749] width 613 height 1498
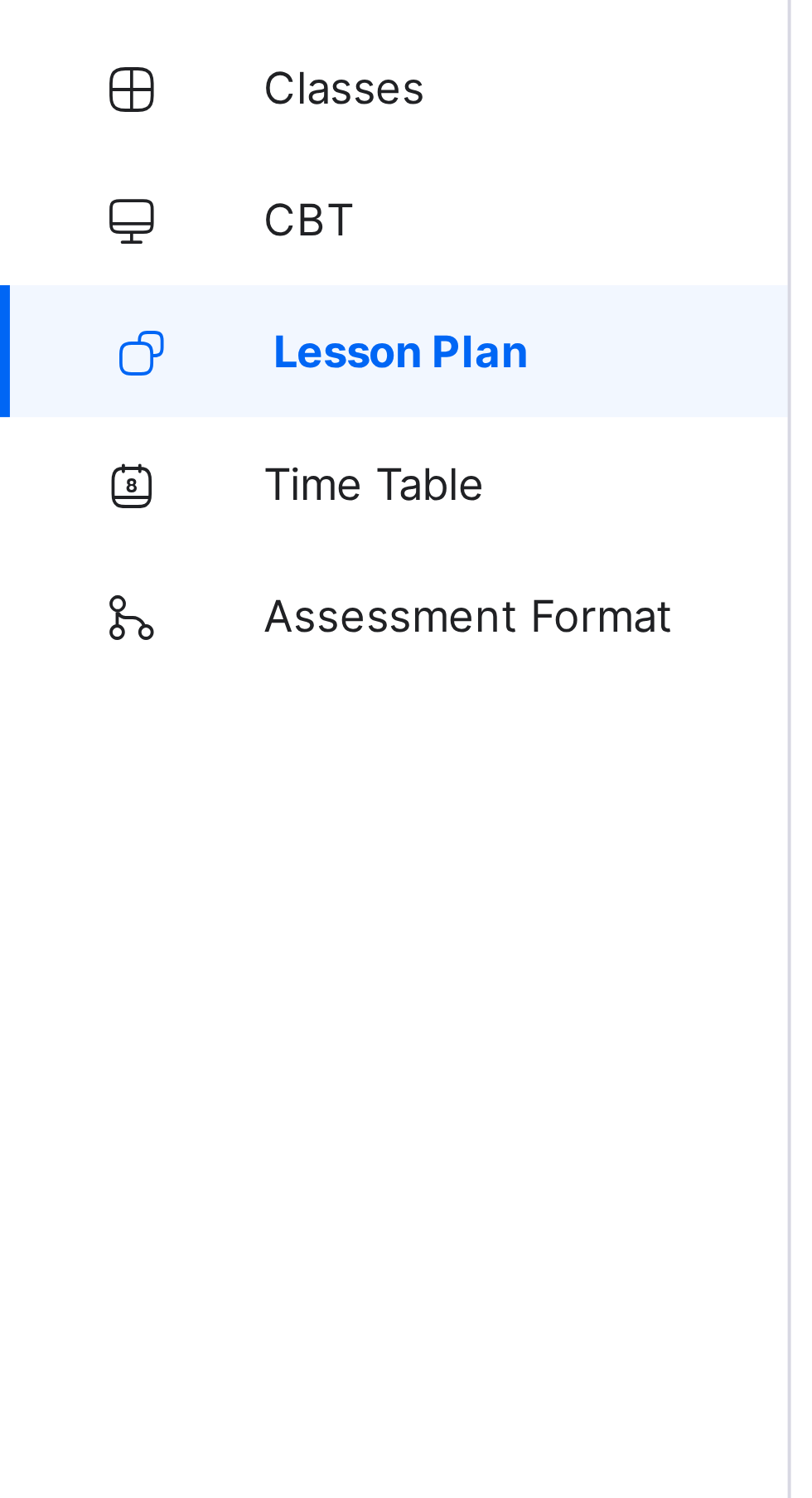
click at [133, 159] on span "Lesson Plan" at bounding box center [133, 165] width 130 height 13
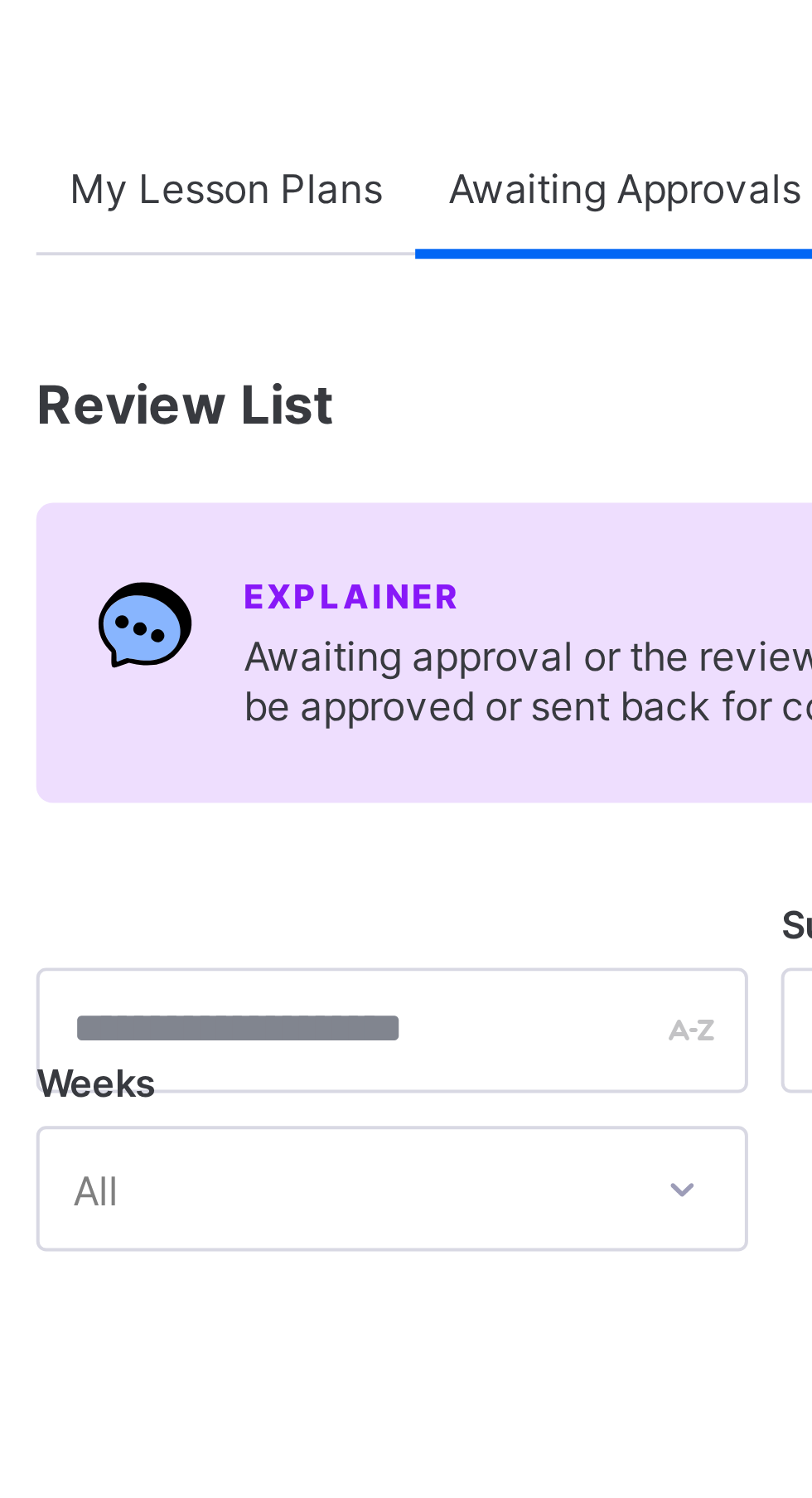
click at [287, 173] on span "Review List" at bounding box center [266, 178] width 75 height 16
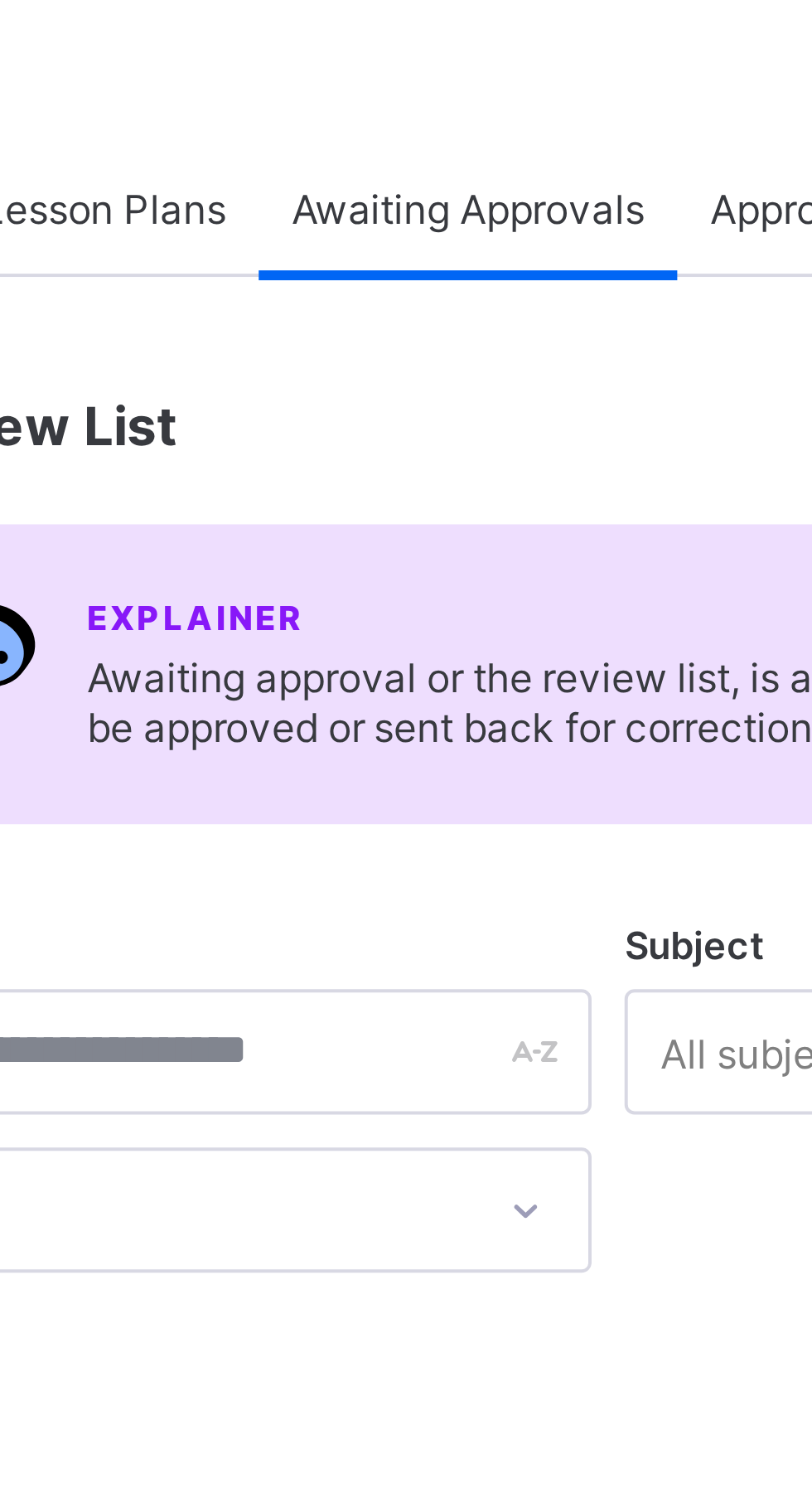
click at [400, 237] on span "Awaiting approval or the review list, is a list of all lesson plans created by …" at bounding box center [524, 248] width 487 height 25
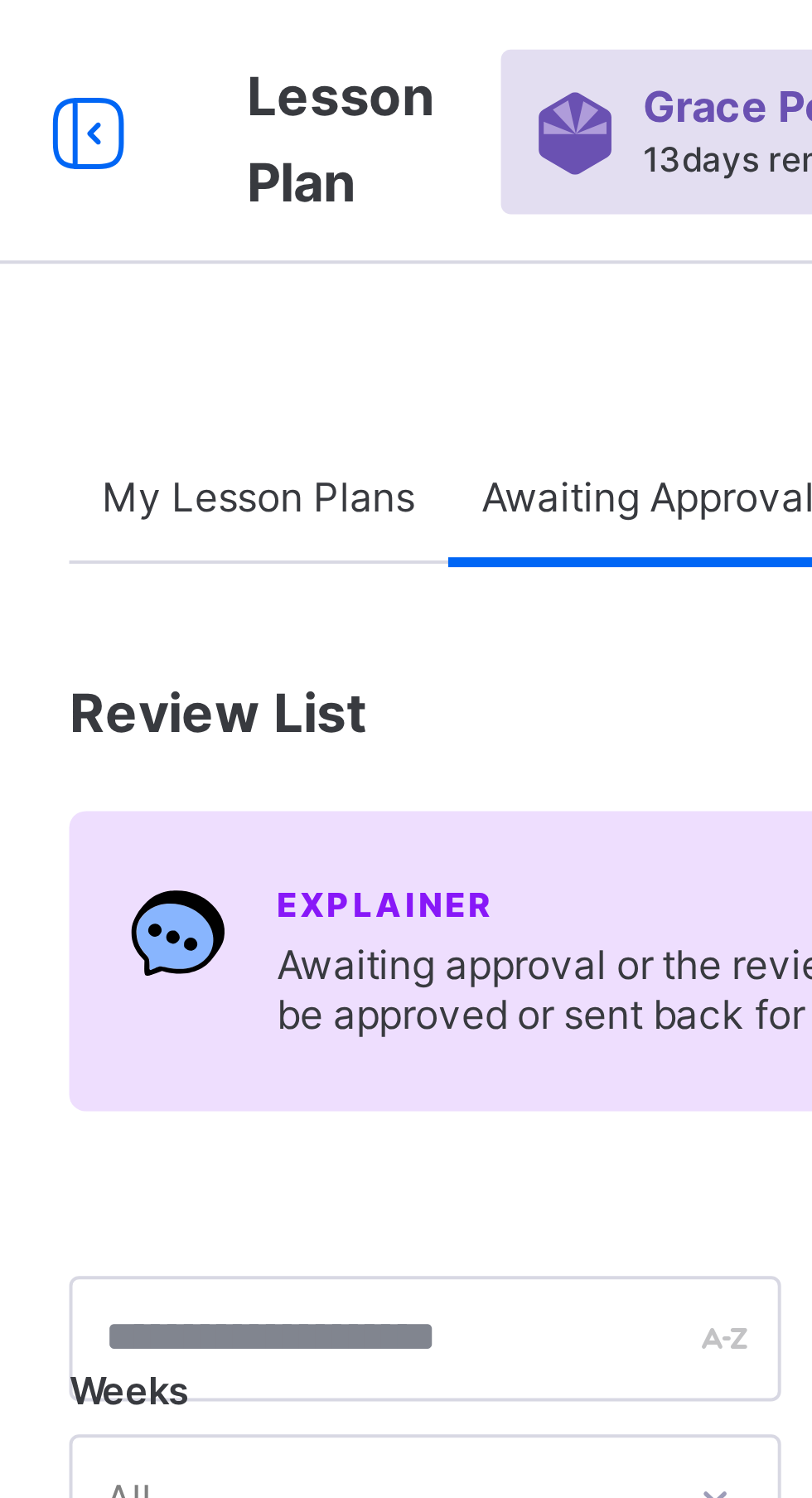
click at [283, 127] on span "My Lesson Plans" at bounding box center [276, 125] width 78 height 12
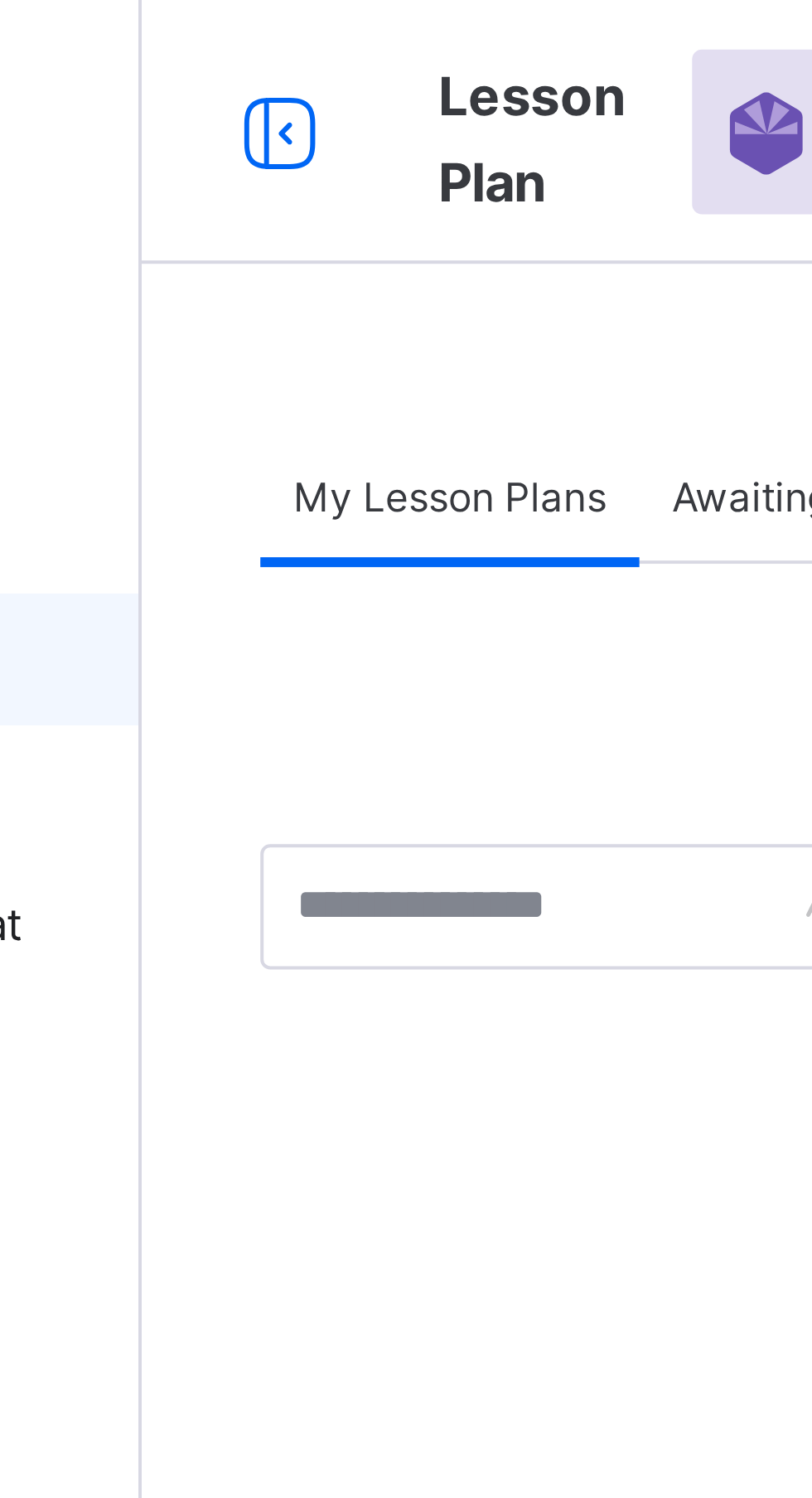
click at [288, 120] on span "My Lesson Plans" at bounding box center [276, 125] width 78 height 12
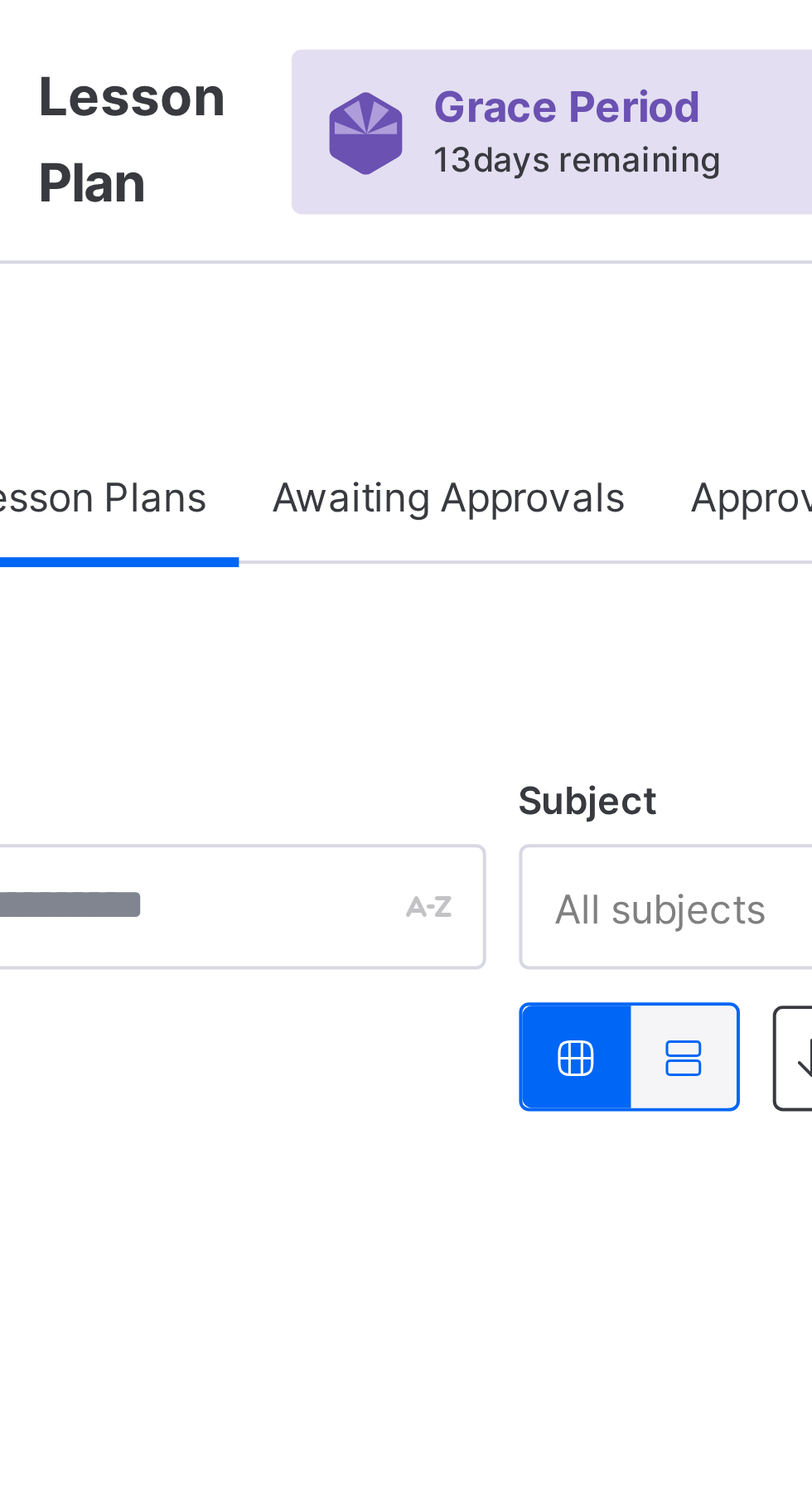
click at [378, 119] on span "Awaiting Approvals" at bounding box center [376, 125] width 89 height 12
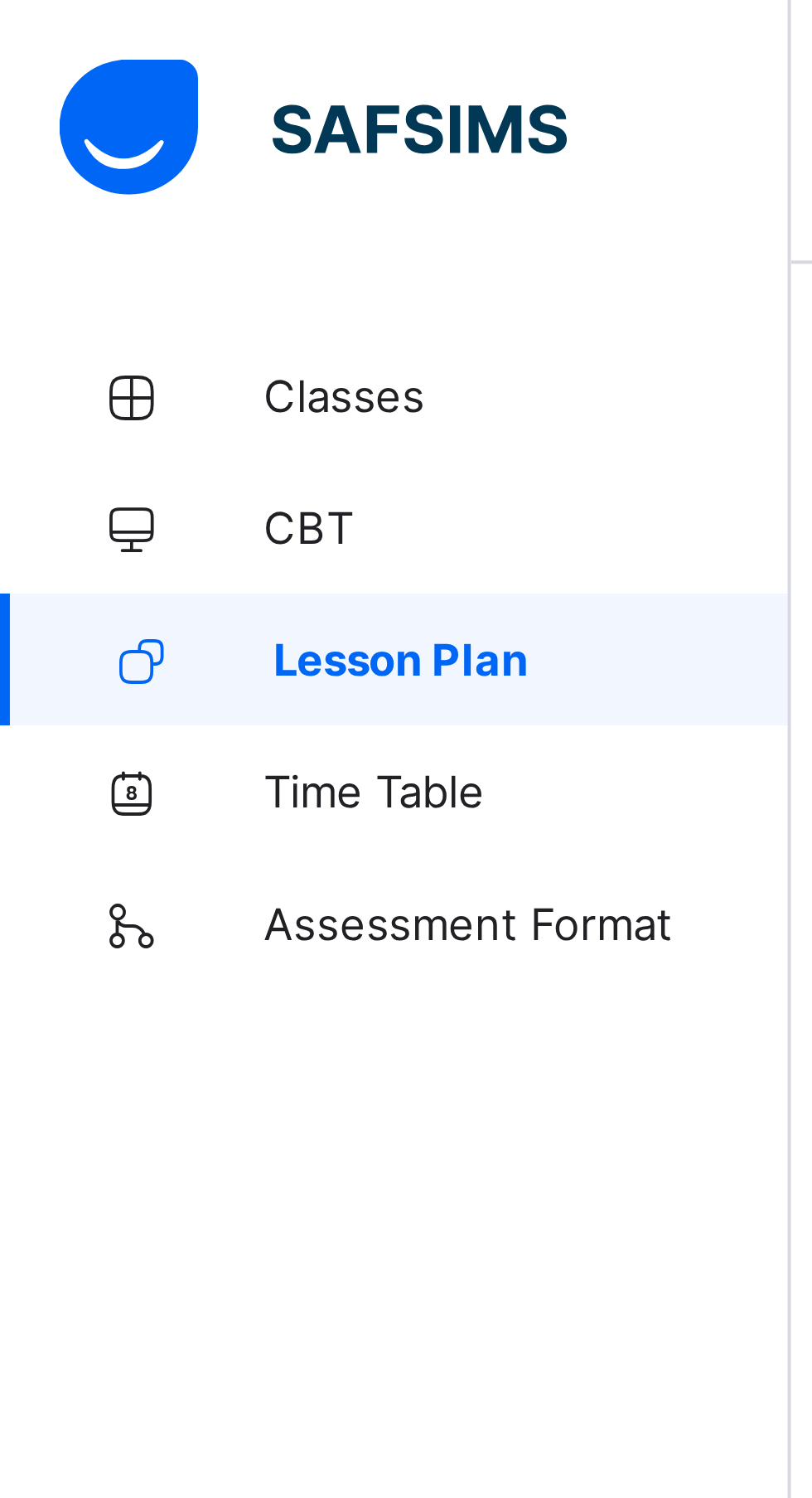
click at [151, 166] on span "Lesson Plan" at bounding box center [133, 165] width 130 height 13
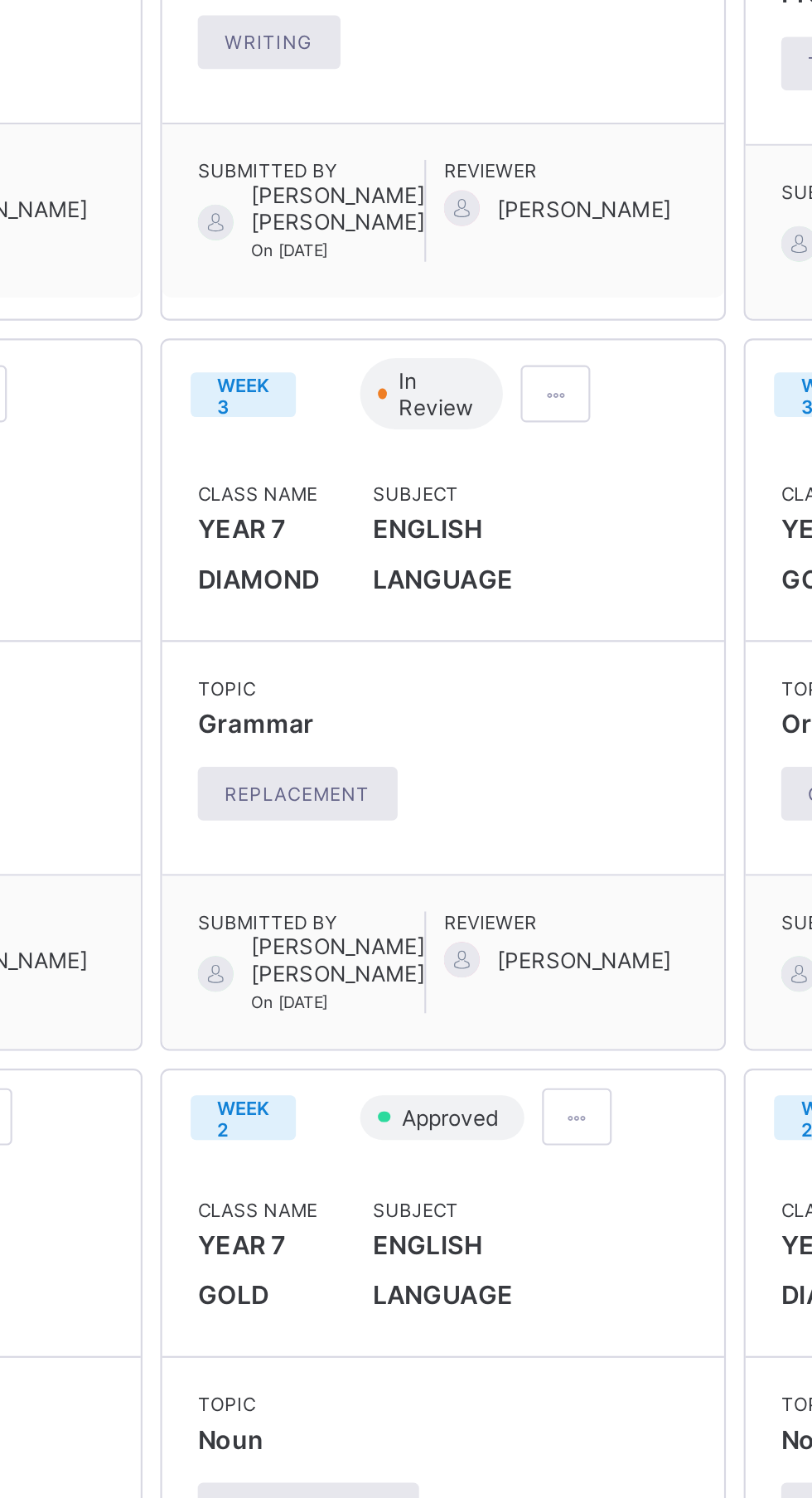
click at [676, 688] on span at bounding box center [683, 681] width 14 height 12
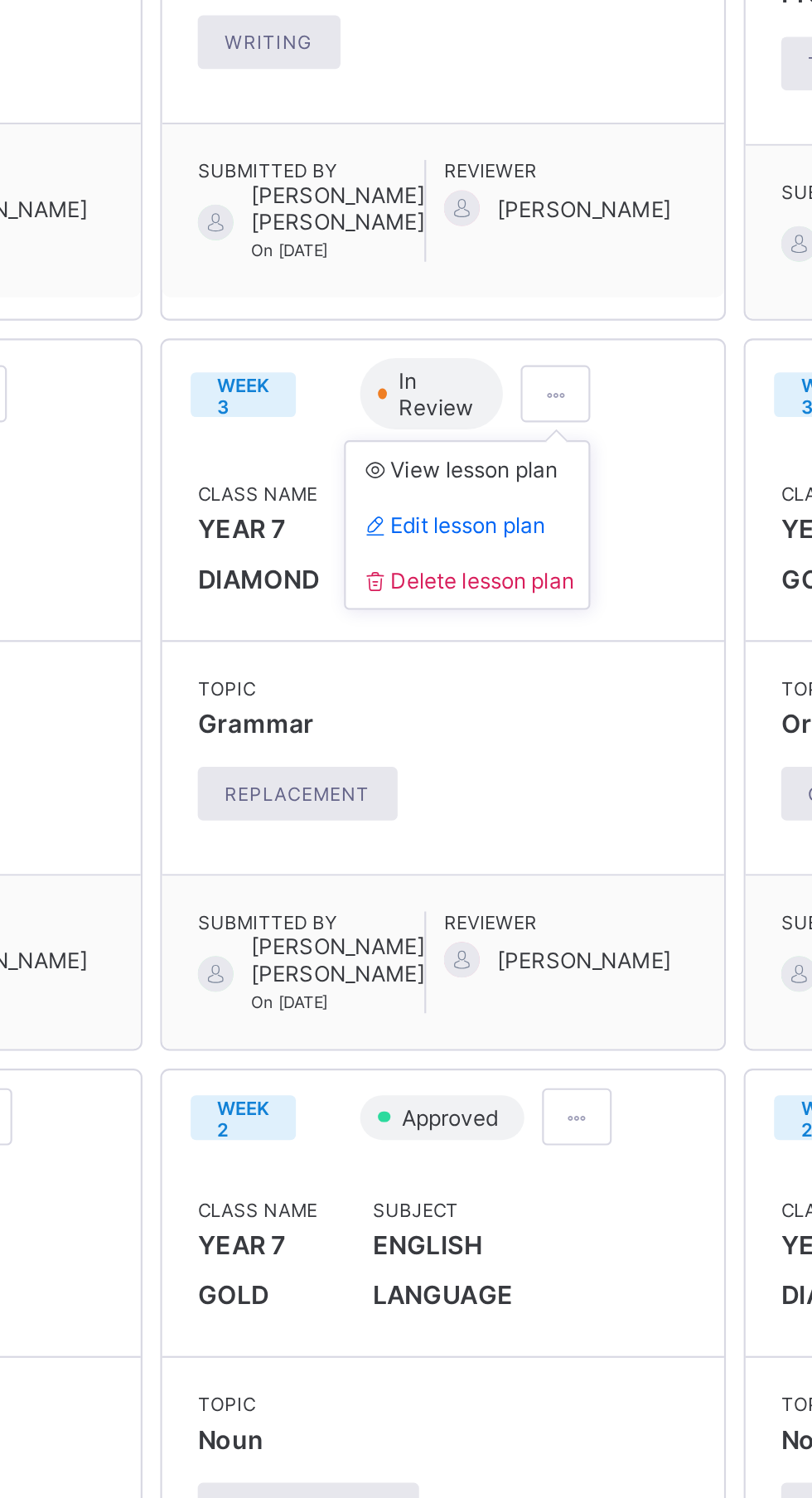
click at [629, 749] on span "Edit lesson plan" at bounding box center [635, 743] width 86 height 12
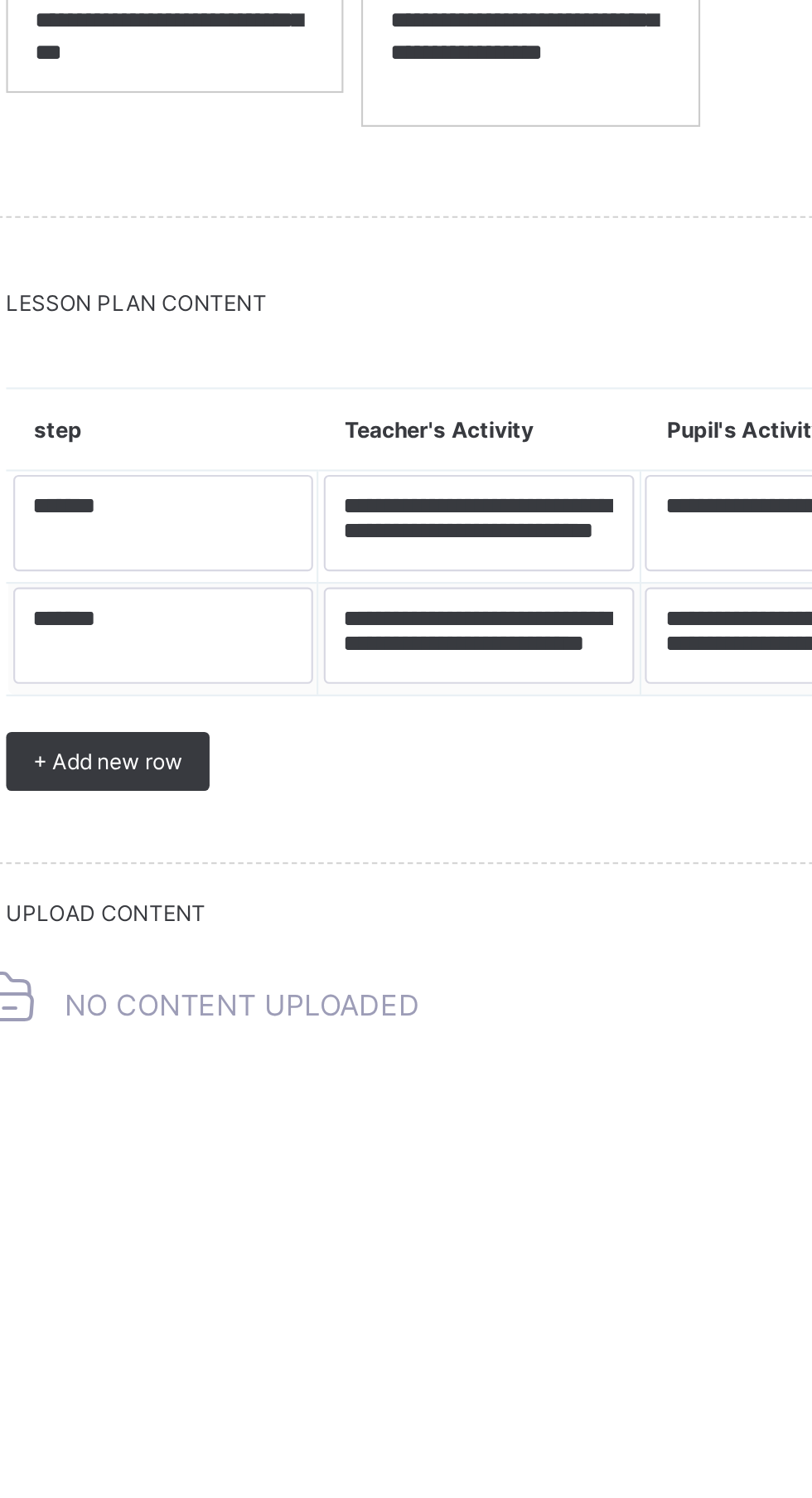
click at [329, 1348] on span "+ Add new row" at bounding box center [309, 1354] width 70 height 12
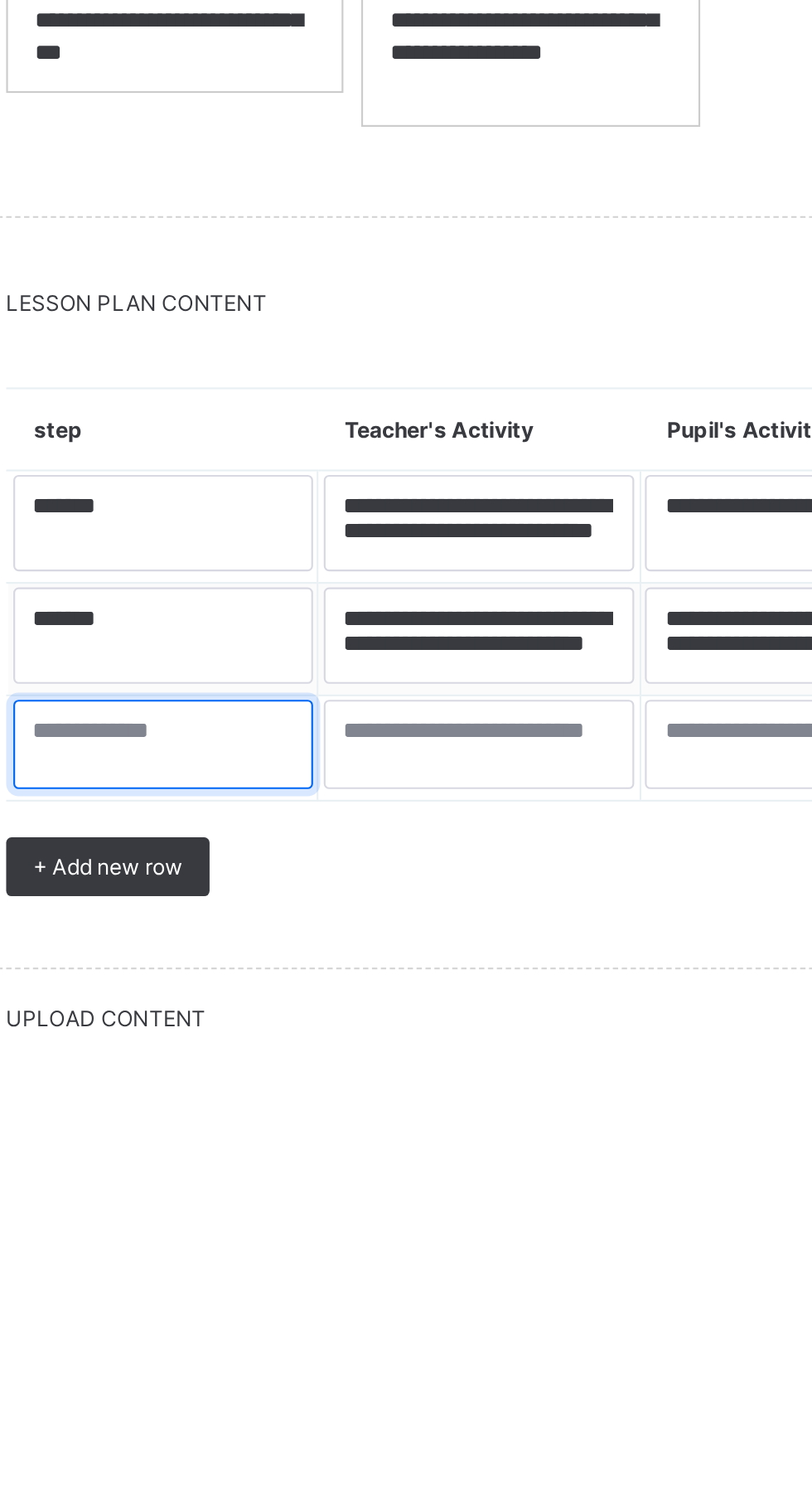
click at [292, 1342] on textarea at bounding box center [335, 1346] width 139 height 41
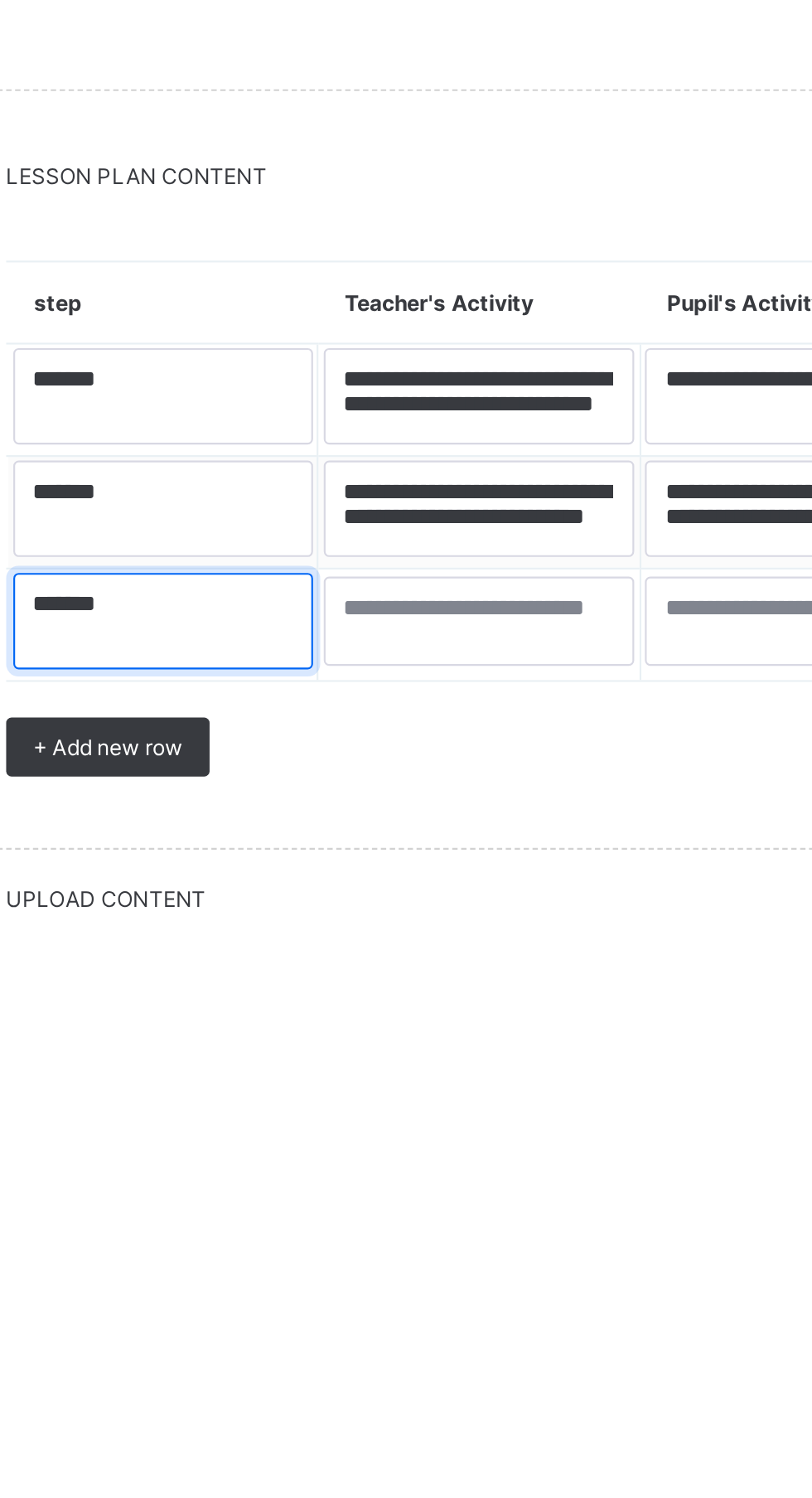
type textarea "******"
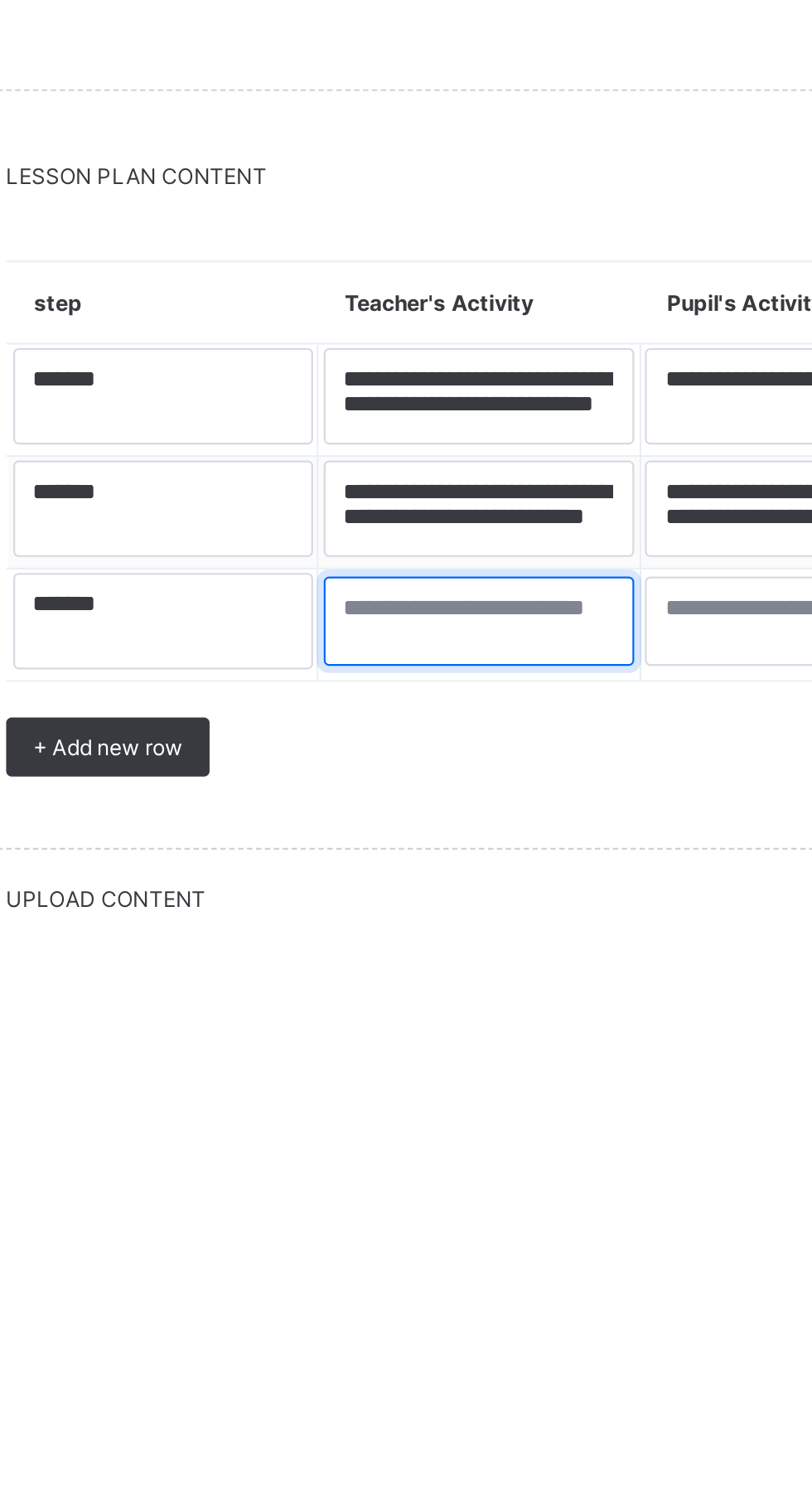
click at [458, 1343] on textarea at bounding box center [481, 1348] width 145 height 41
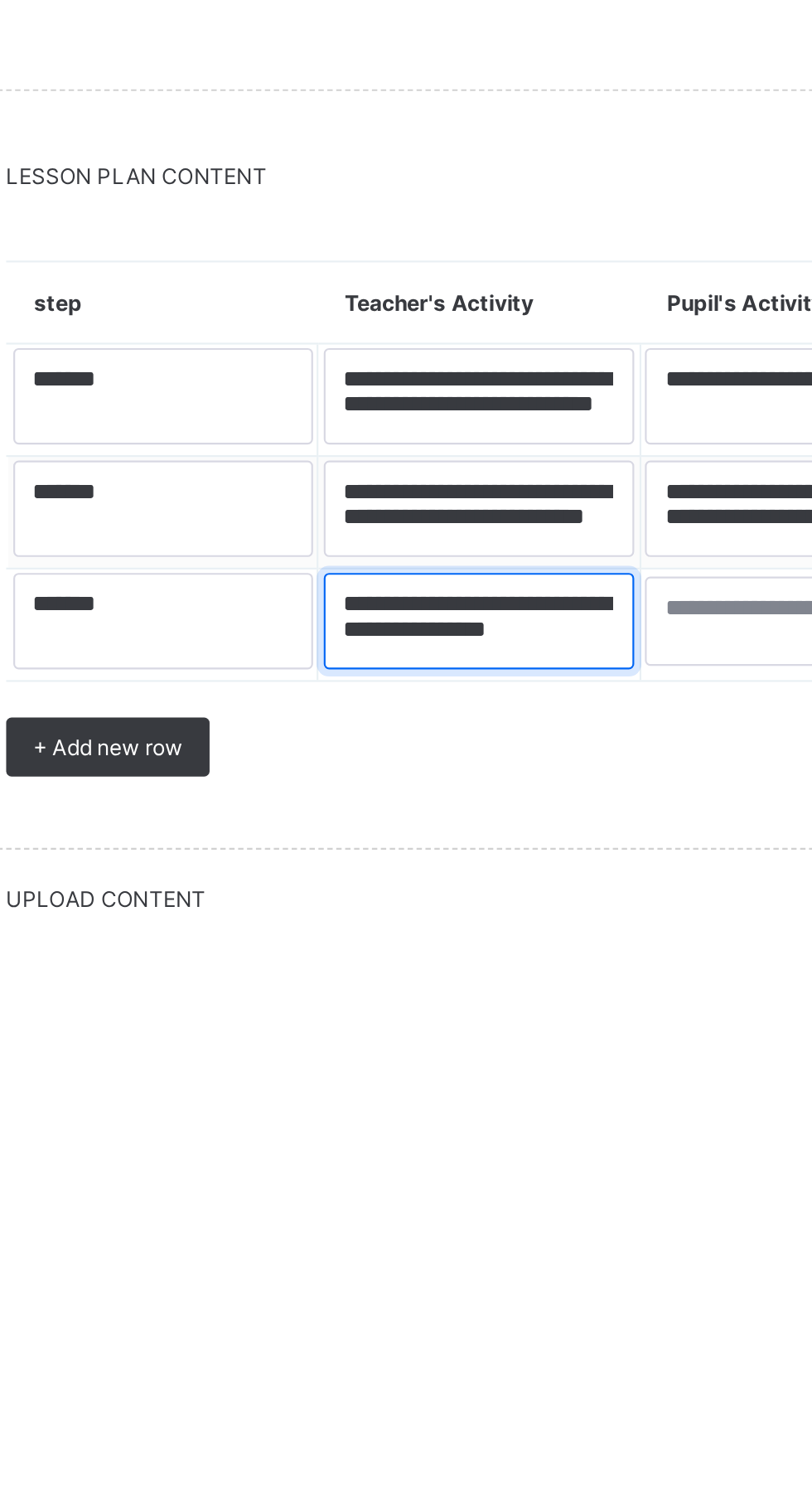
scroll to position [5, 0]
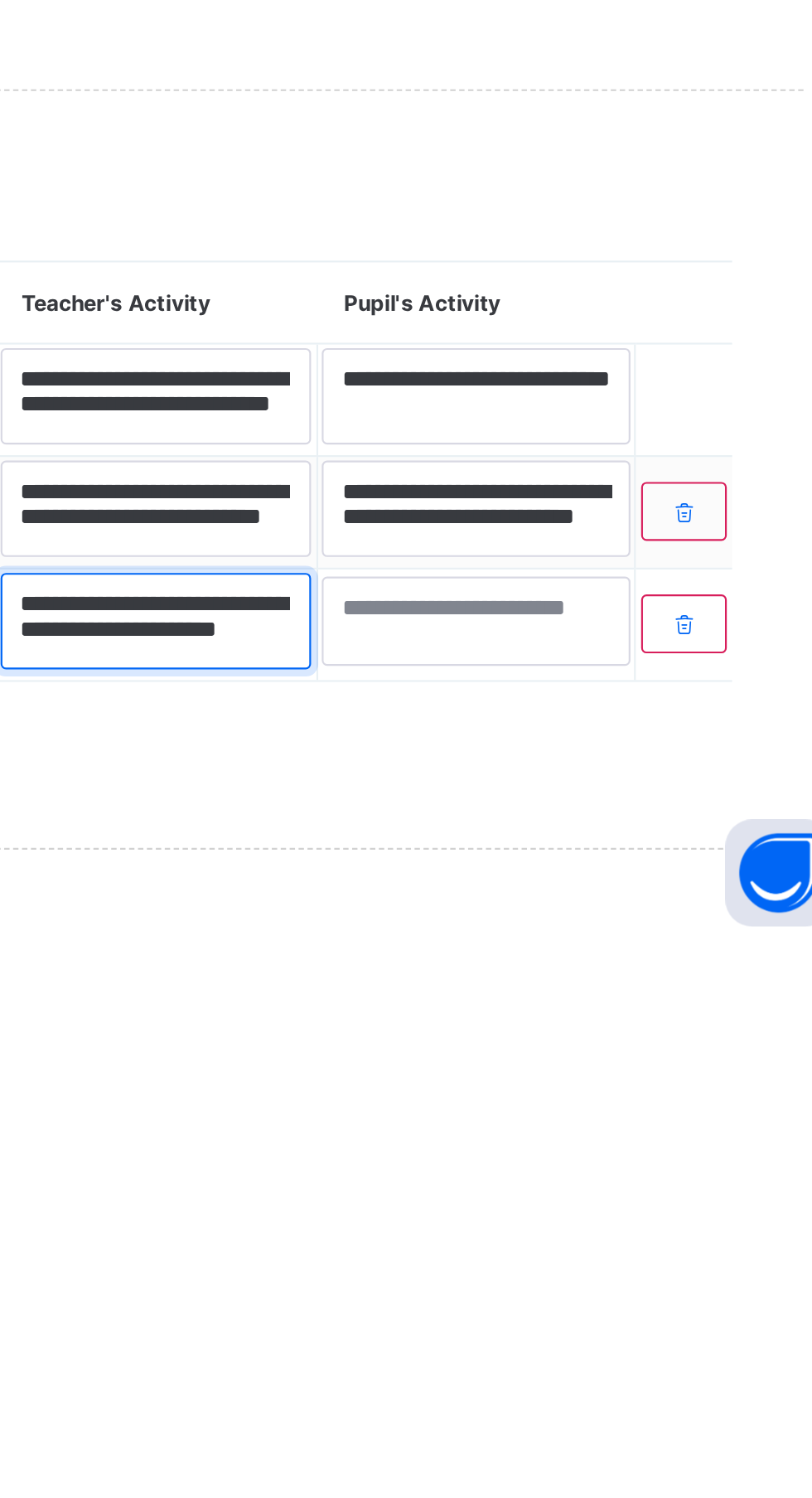
type textarea "**********"
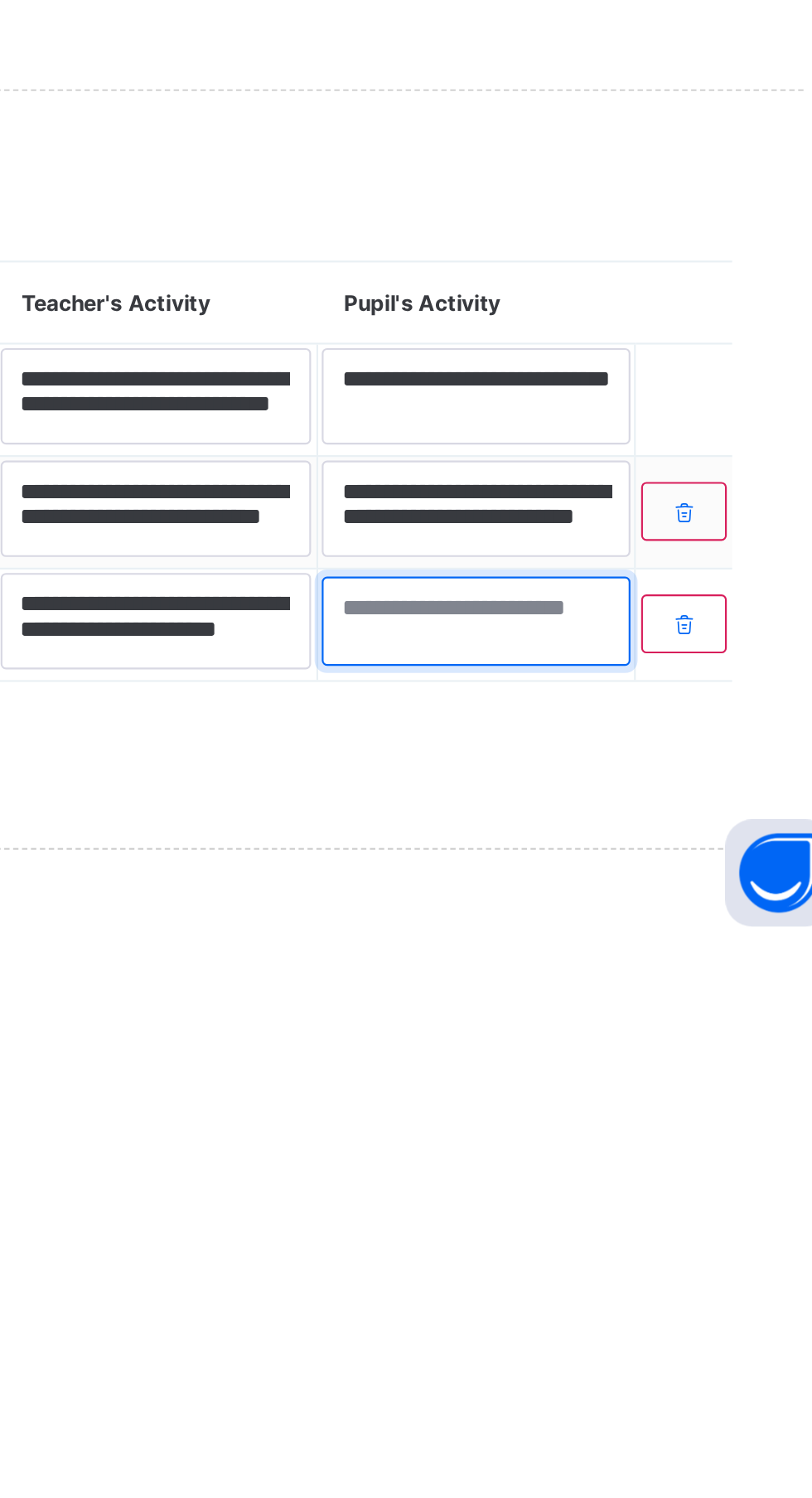
click at [587, 1342] on textarea at bounding box center [630, 1348] width 143 height 41
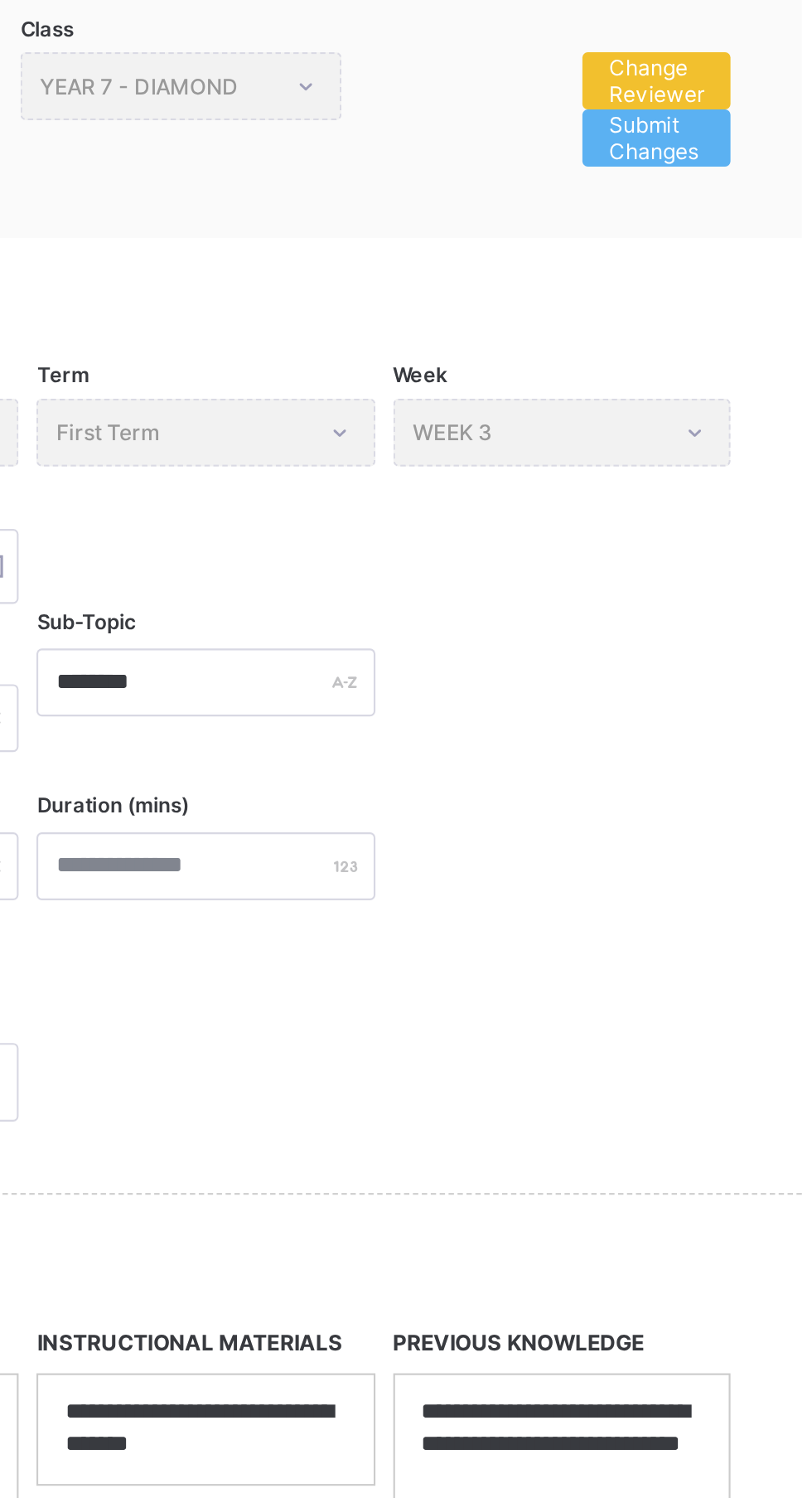
type textarea "**********"
click at [716, 249] on span "Submit Changes" at bounding box center [714, 251] width 44 height 25
click at [715, 255] on span "Submit Changes" at bounding box center [714, 251] width 44 height 25
click at [718, 257] on span "Submit Changes" at bounding box center [714, 251] width 44 height 25
click at [713, 255] on span "Submit Changes" at bounding box center [714, 251] width 44 height 25
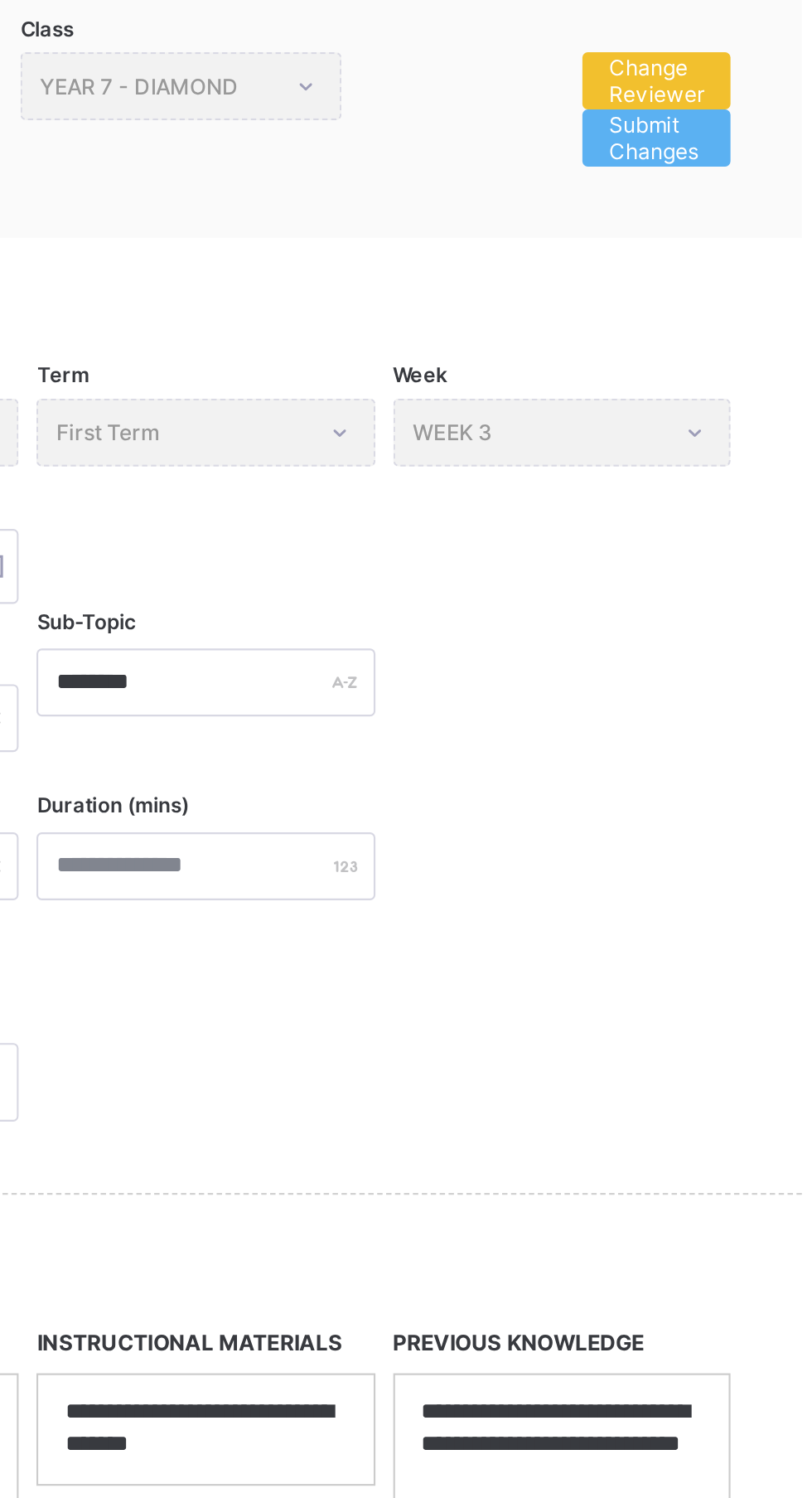
click at [715, 257] on span "Submit Changes" at bounding box center [714, 251] width 44 height 25
click at [715, 256] on div "**********" at bounding box center [505, 871] width 613 height 1742
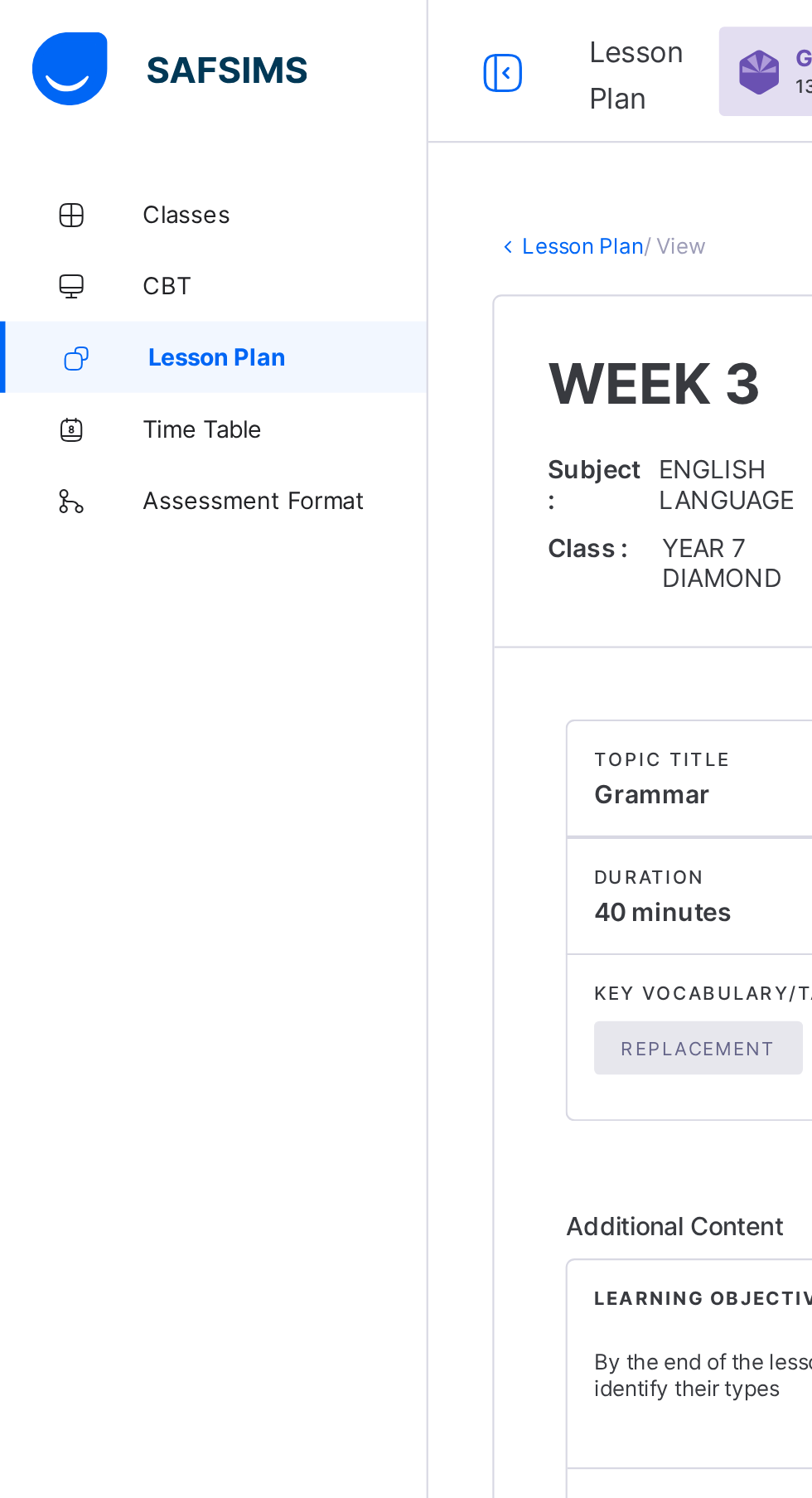
click at [141, 161] on span "Lesson Plan" at bounding box center [133, 165] width 130 height 13
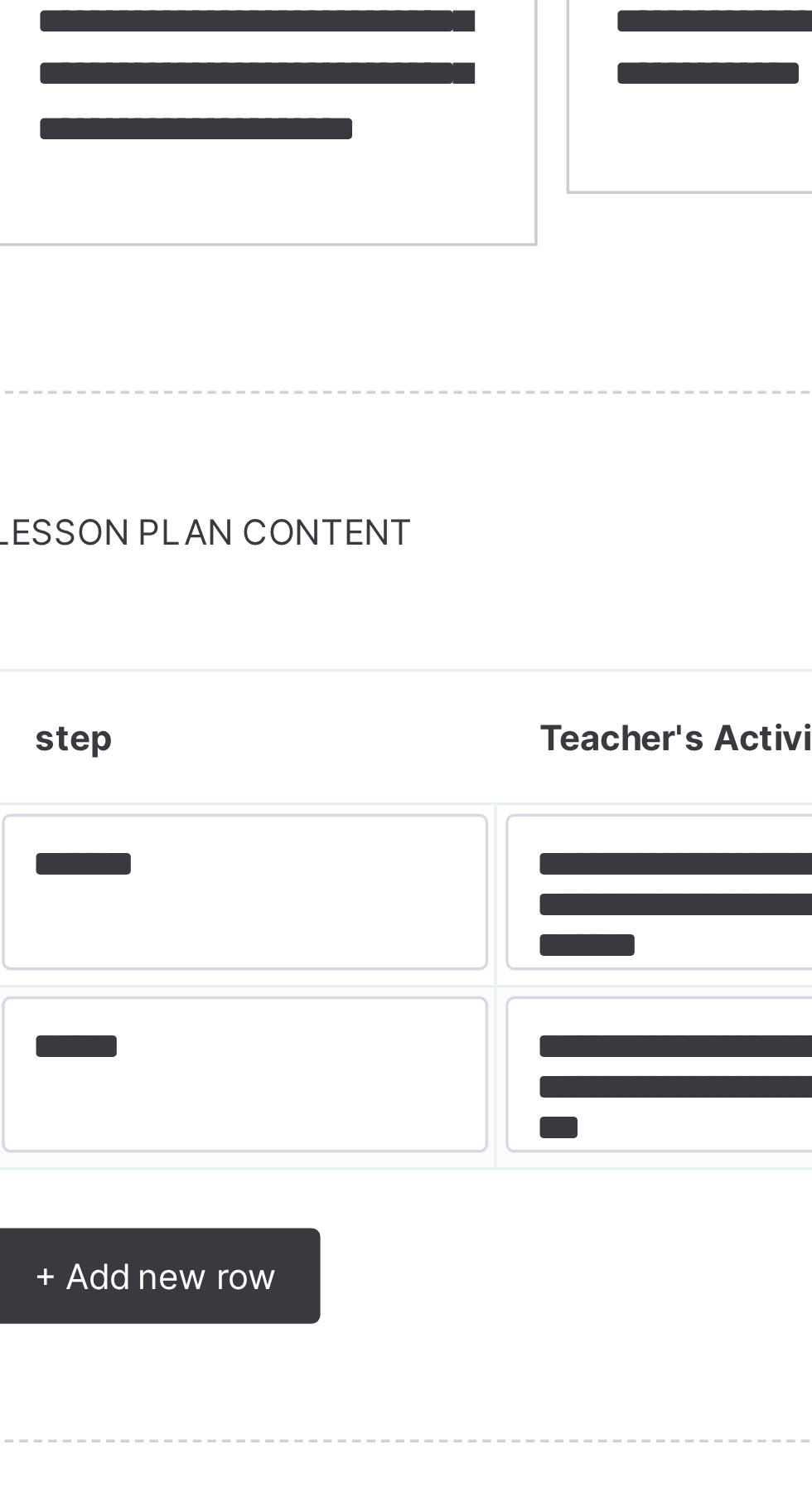
click at [316, 1368] on span "+ Add new row" at bounding box center [309, 1369] width 70 height 12
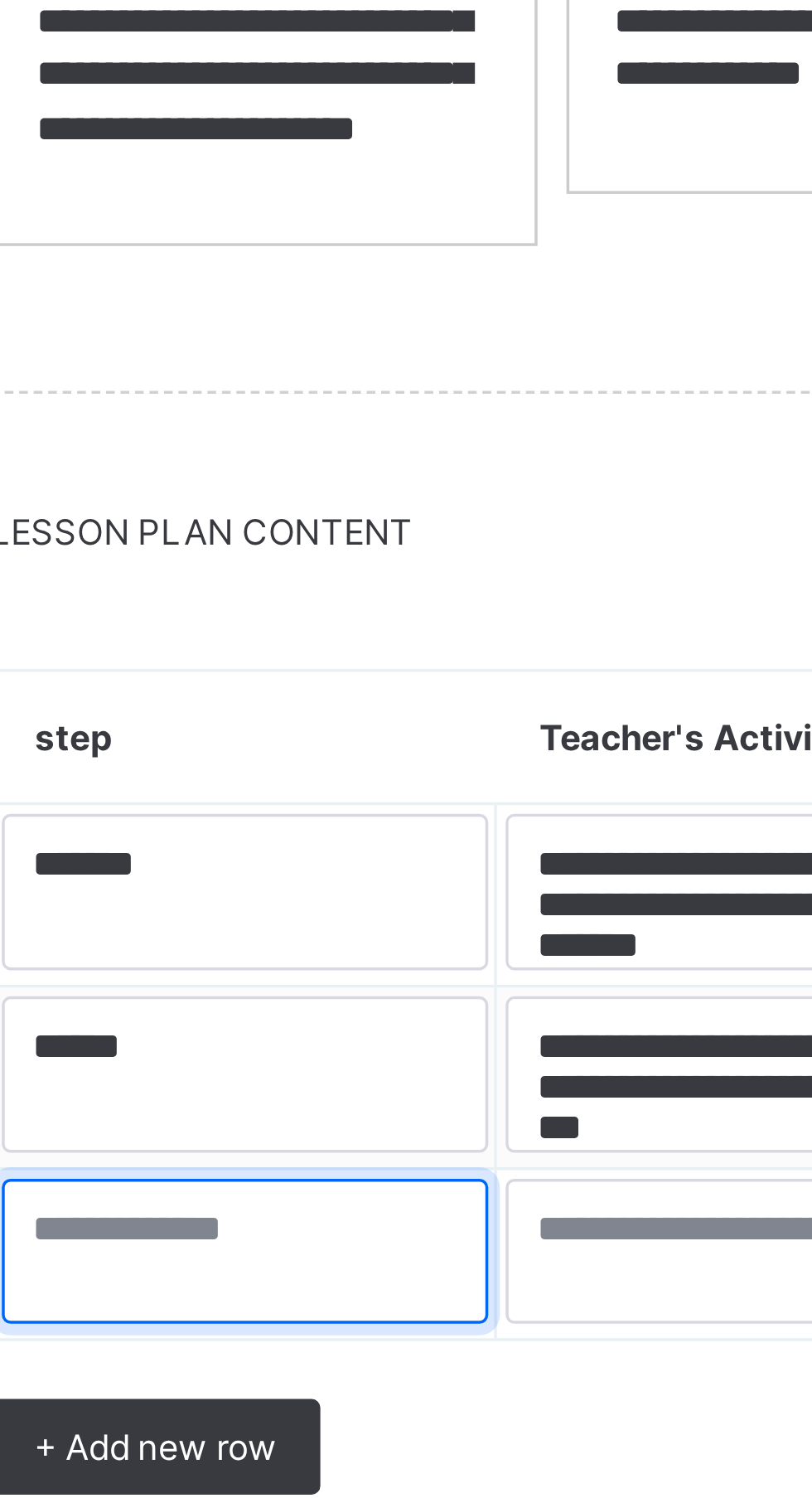
click at [282, 1359] on textarea at bounding box center [335, 1362] width 139 height 41
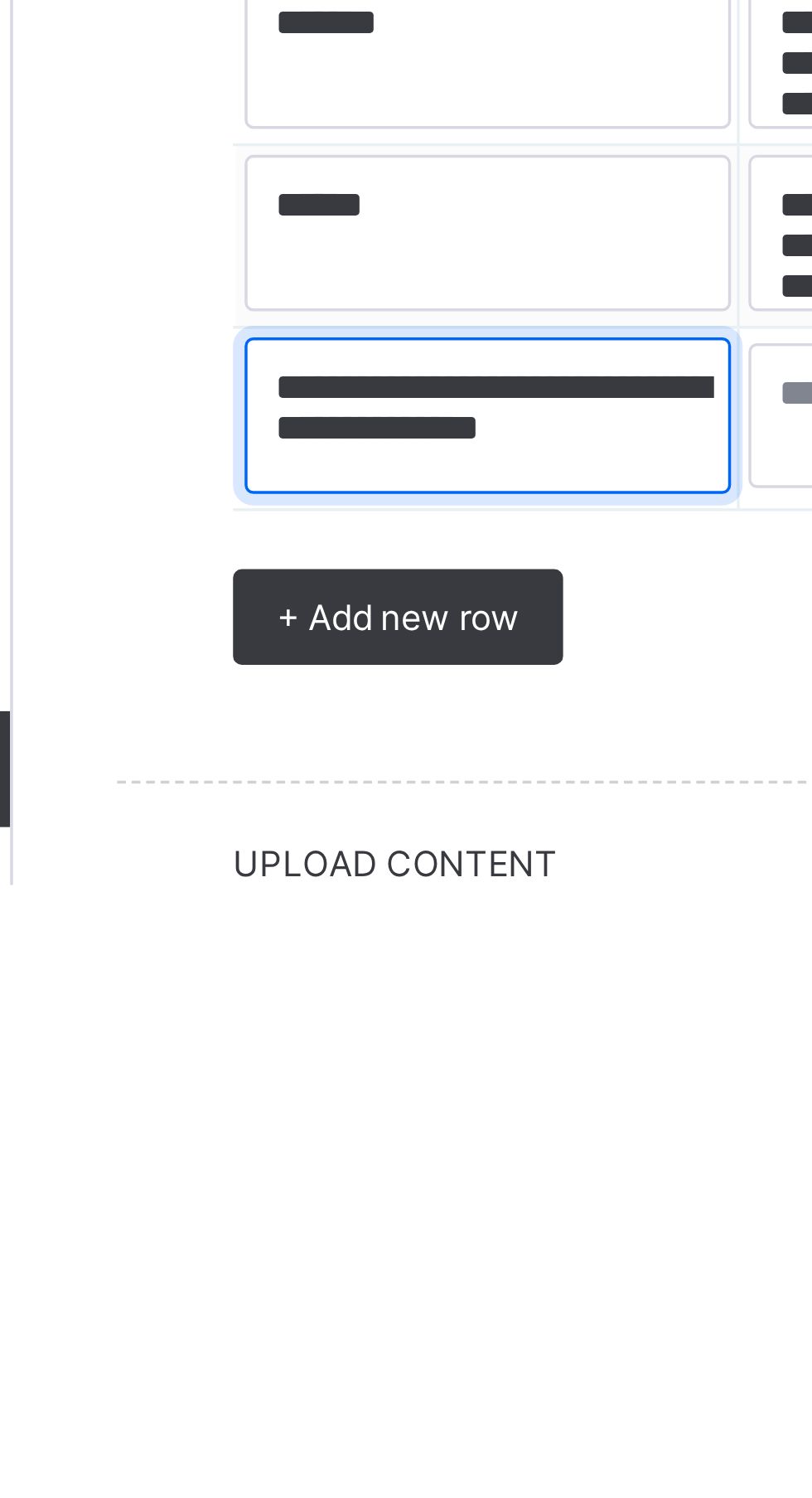
scroll to position [5, 0]
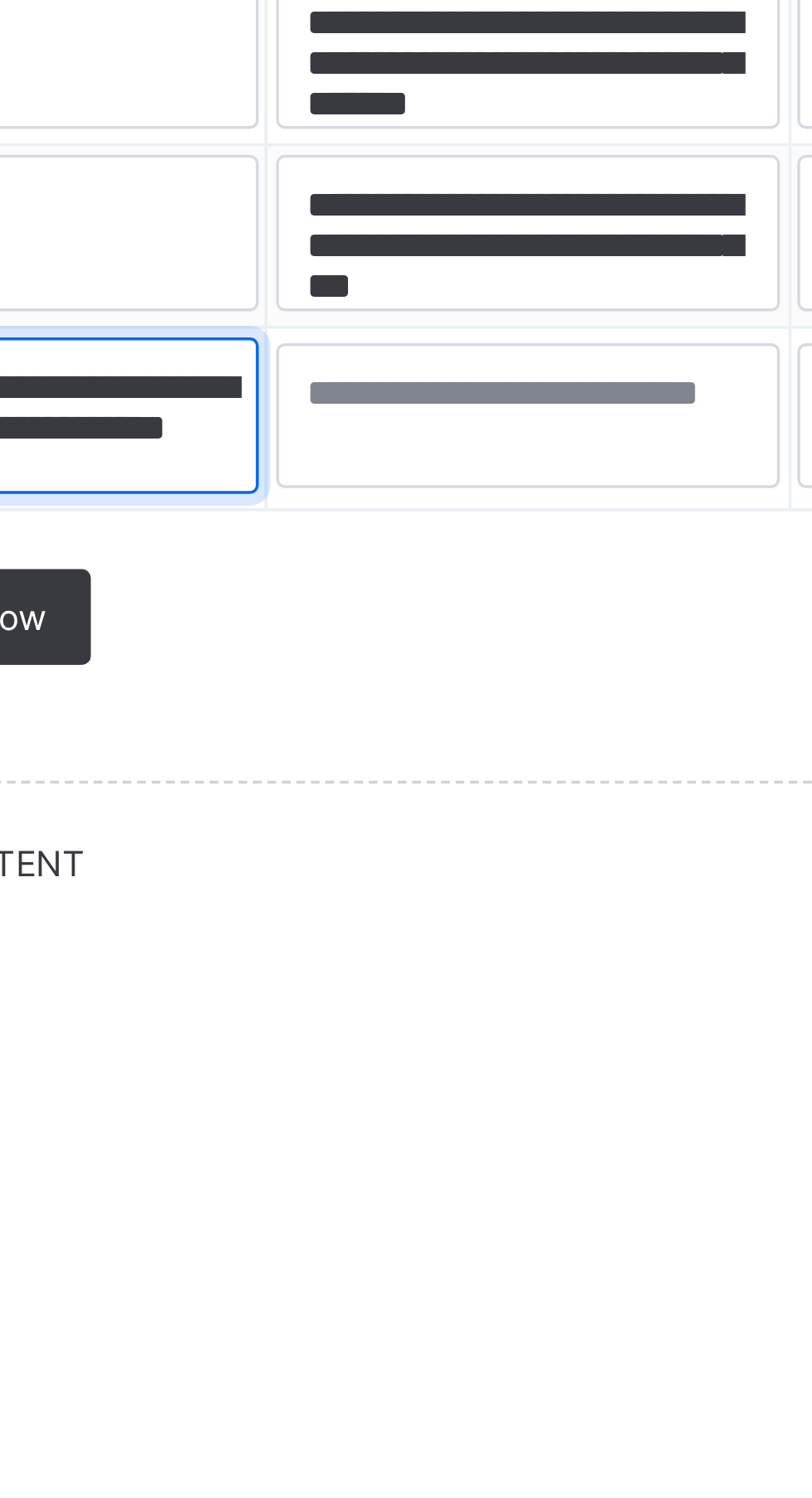
type textarea "**********"
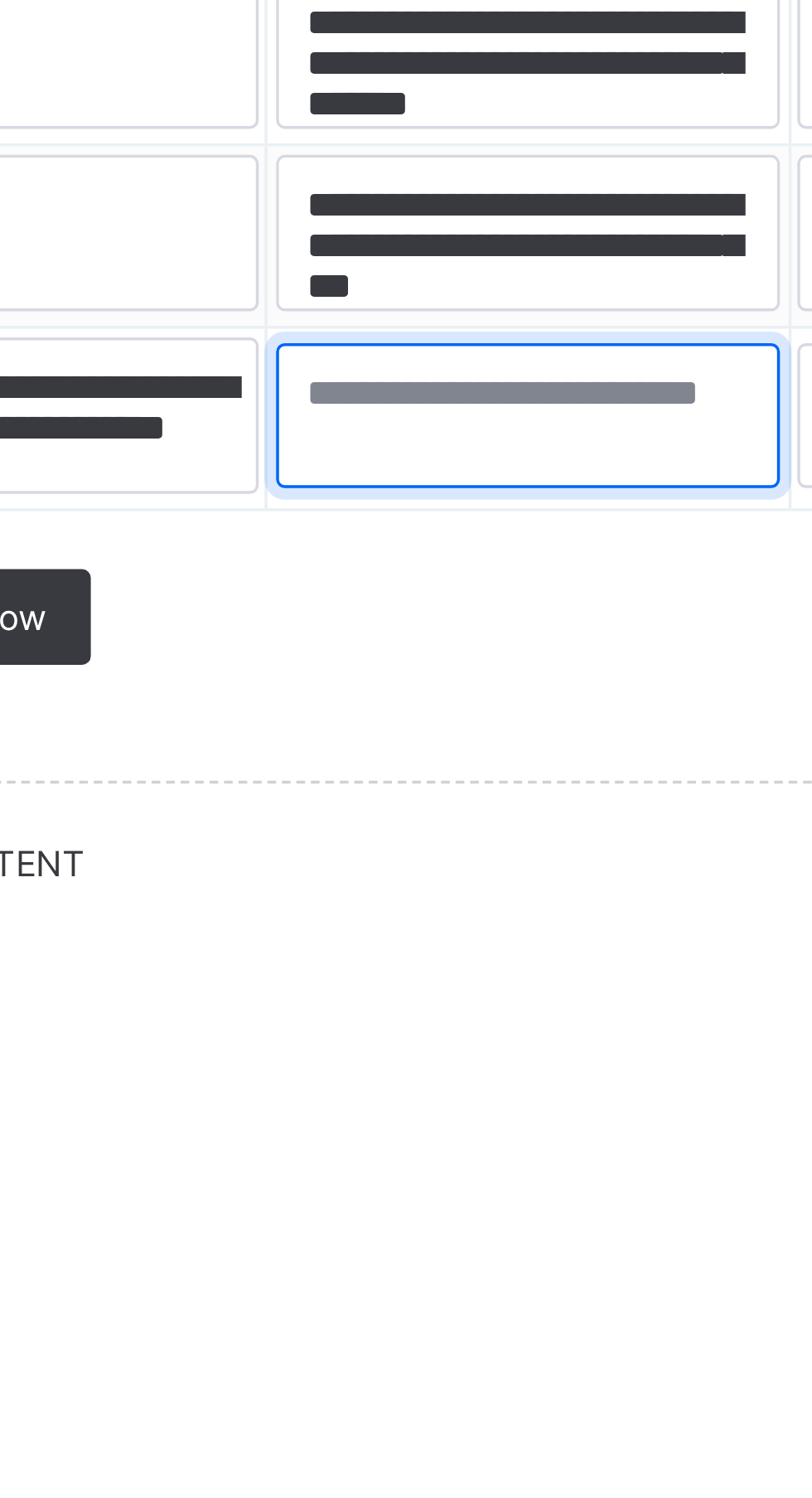
click at [432, 1371] on textarea at bounding box center [481, 1364] width 145 height 41
click at [421, 1357] on textarea at bounding box center [481, 1364] width 145 height 41
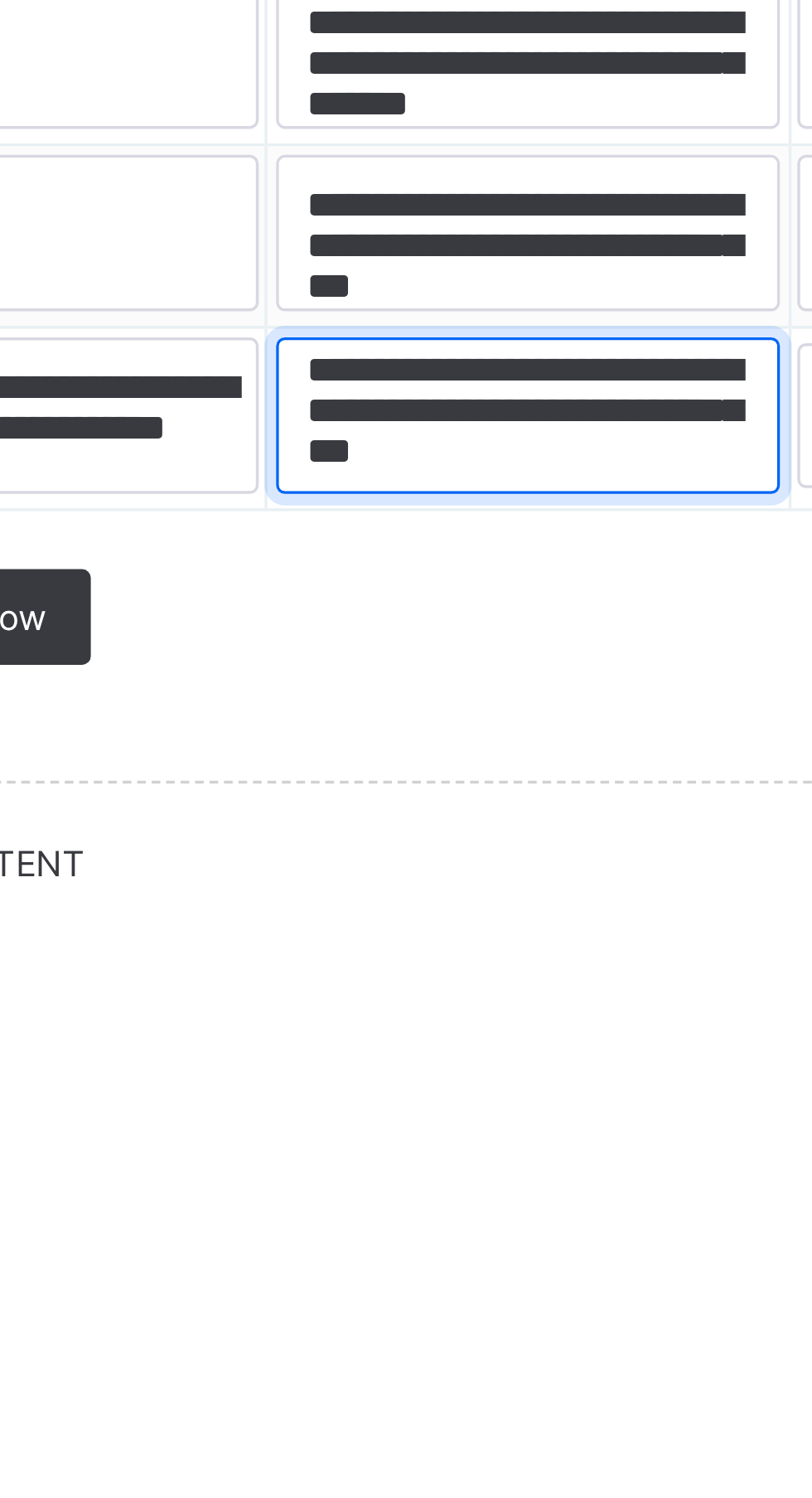
scroll to position [18, 0]
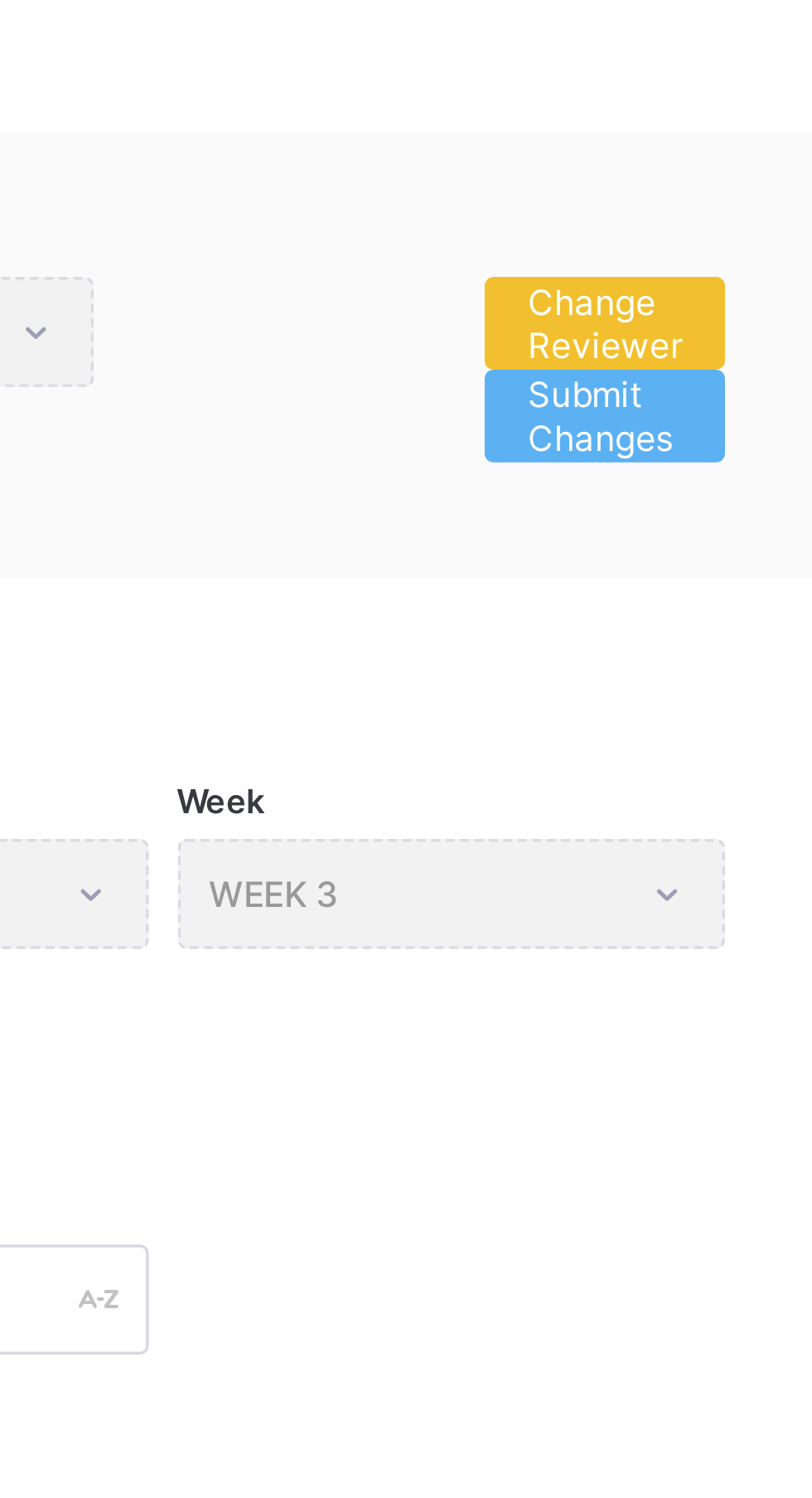
type textarea "**********"
click at [716, 255] on span "Submit Changes" at bounding box center [714, 251] width 44 height 25
click at [716, 246] on span "Submit Changes" at bounding box center [714, 251] width 44 height 25
click at [716, 256] on span "Submit Changes" at bounding box center [714, 251] width 44 height 25
click at [710, 255] on span "Submit Changes" at bounding box center [714, 251] width 44 height 25
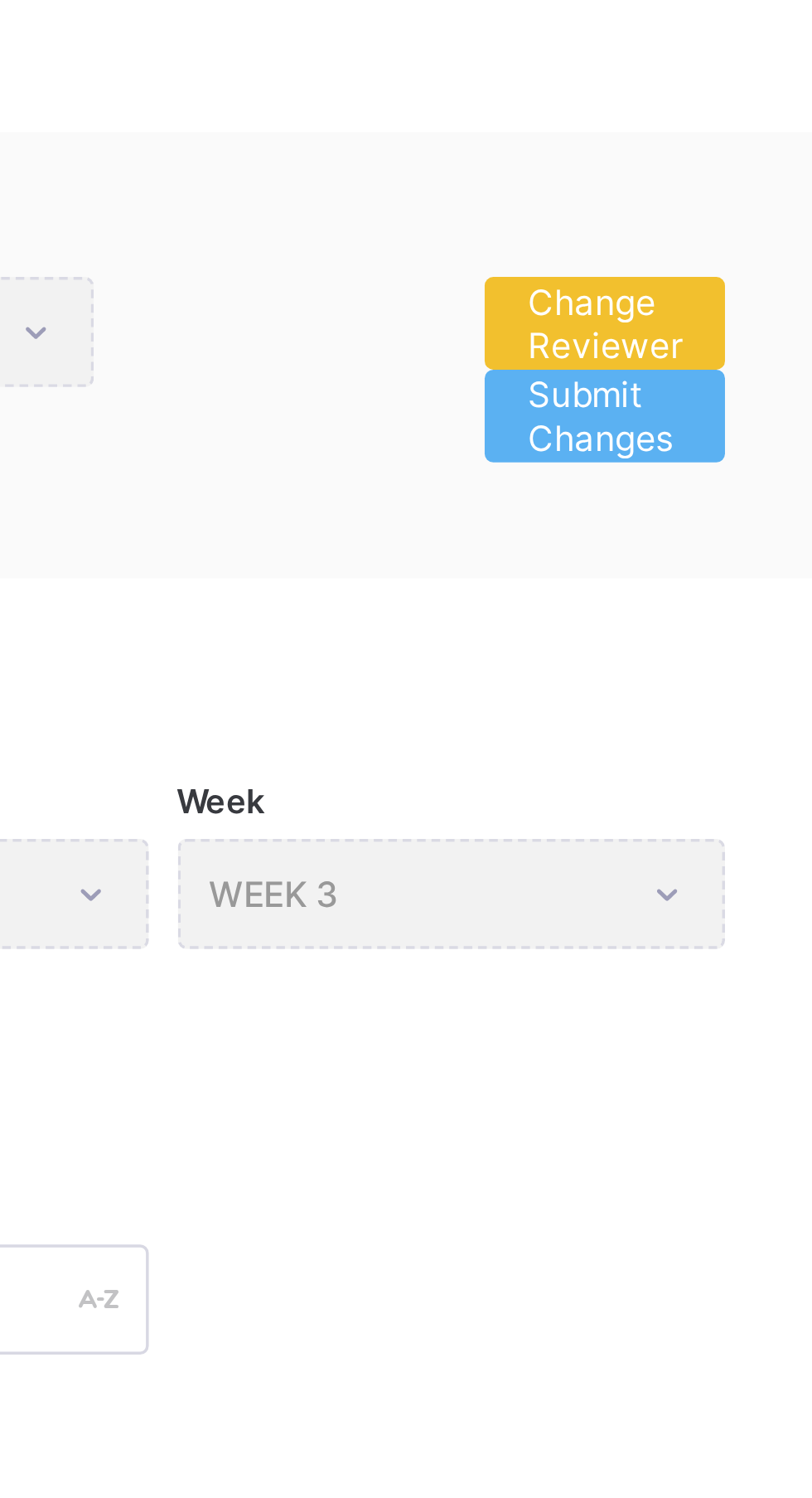
click at [715, 256] on span "Submit Changes" at bounding box center [714, 251] width 44 height 25
click at [715, 249] on span "Submit Changes" at bounding box center [714, 251] width 44 height 25
click at [716, 257] on span "Submit Changes" at bounding box center [714, 251] width 44 height 25
click at [717, 258] on span "Submit Changes" at bounding box center [714, 251] width 44 height 25
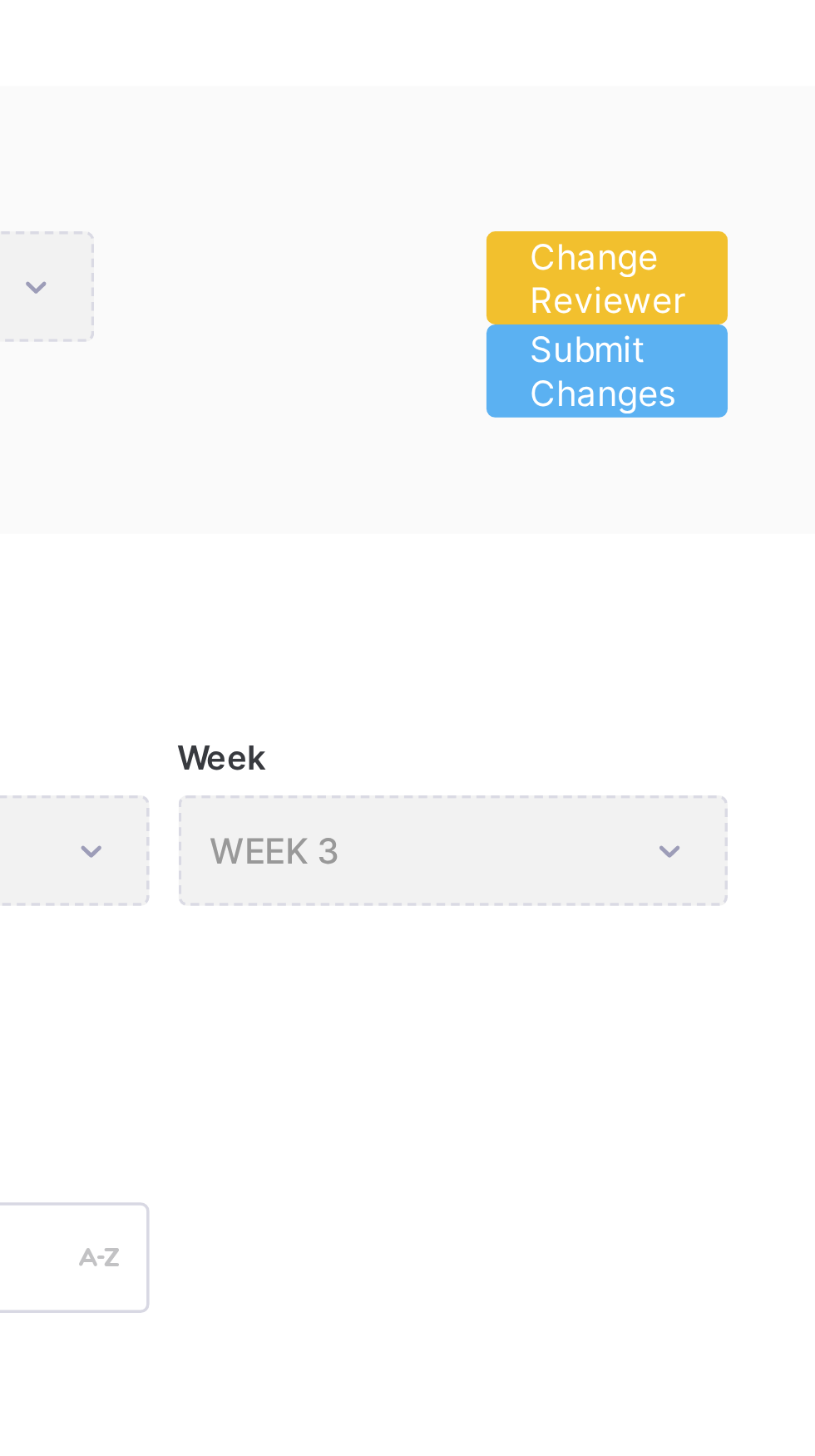
click at [717, 249] on span "Submit Changes" at bounding box center [716, 252] width 44 height 25
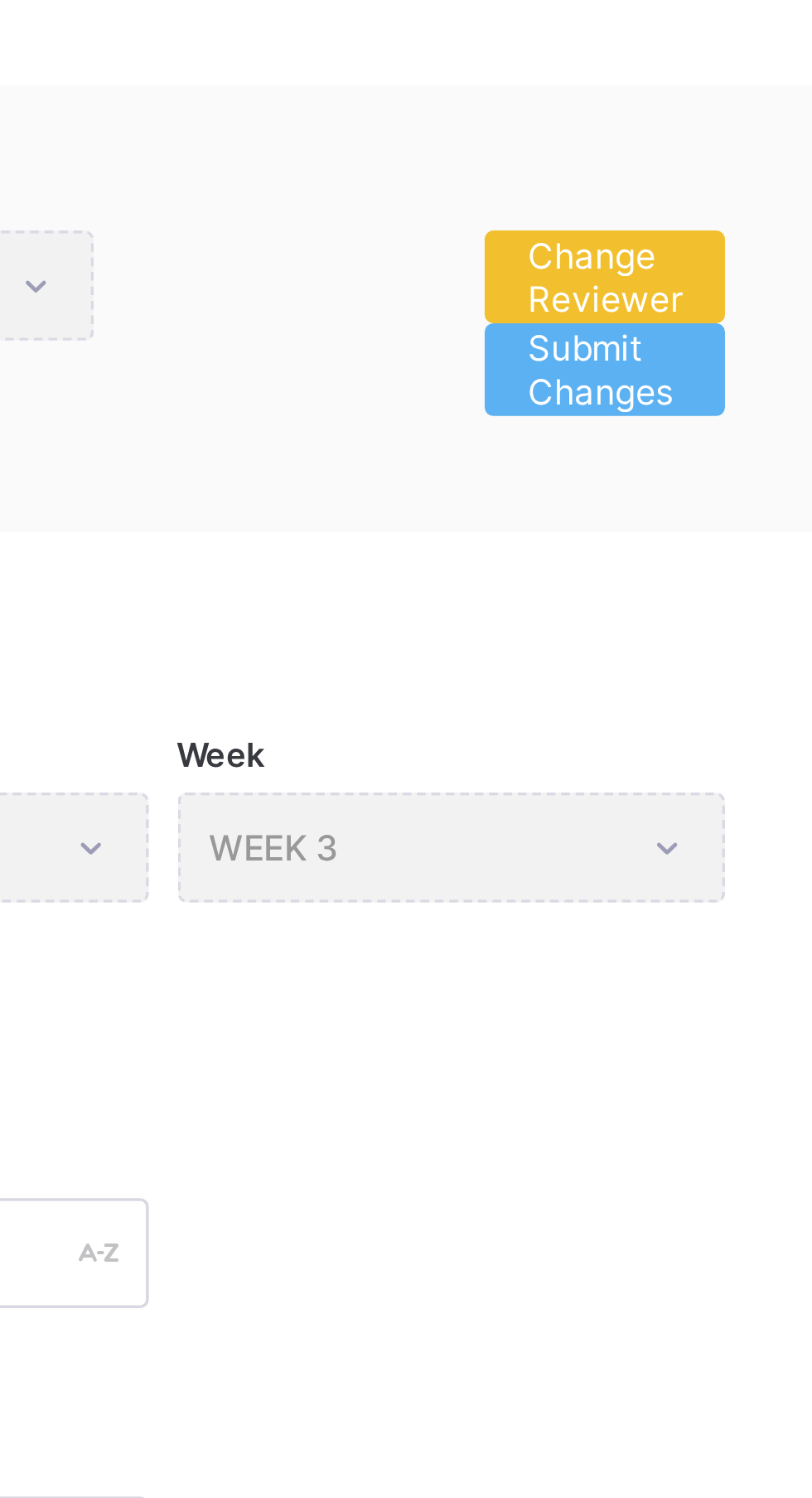
click at [710, 261] on span "Submit Changes" at bounding box center [714, 251] width 44 height 25
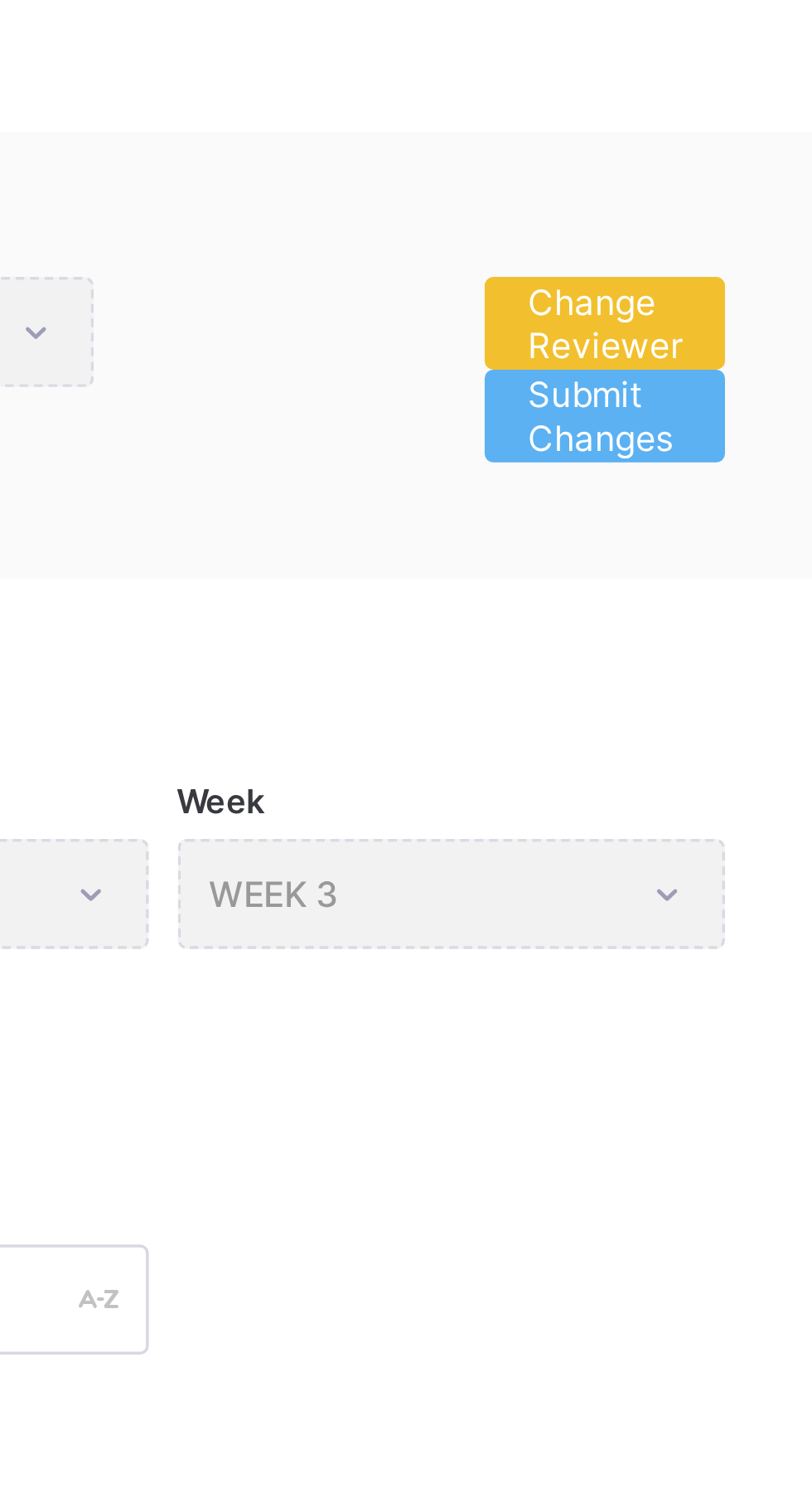
click at [716, 256] on span "Submit Changes" at bounding box center [714, 251] width 44 height 25
click at [716, 259] on span "Submit Changes" at bounding box center [714, 251] width 44 height 25
click at [716, 258] on span "Submit Changes" at bounding box center [714, 251] width 44 height 25
click at [715, 257] on span "Submit Changes" at bounding box center [714, 251] width 44 height 25
click at [717, 255] on span "Submit Changes" at bounding box center [714, 251] width 44 height 25
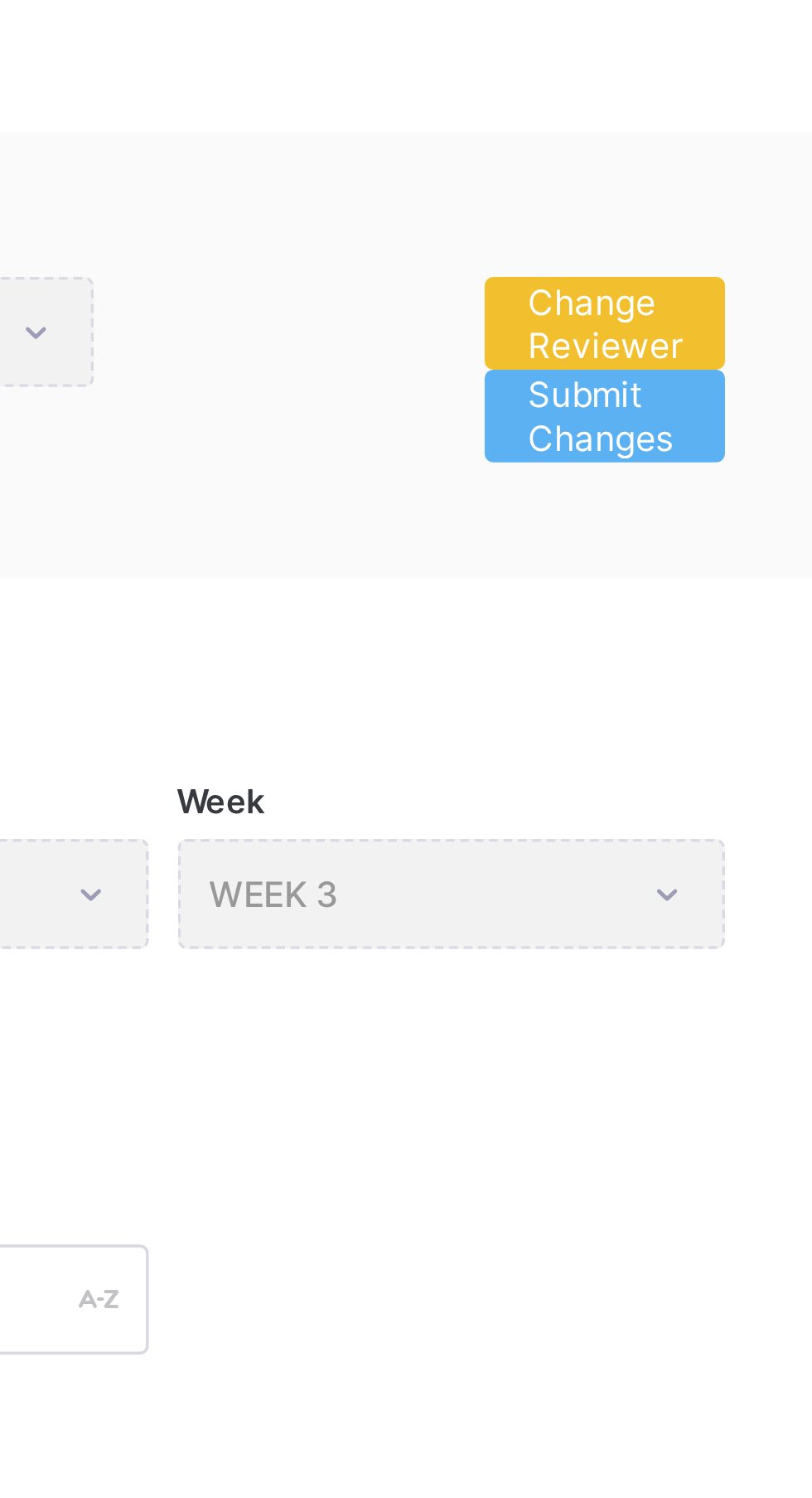
click at [716, 255] on span "Submit Changes" at bounding box center [714, 251] width 44 height 25
click at [711, 252] on span "Submit Changes" at bounding box center [714, 251] width 44 height 25
click at [717, 255] on span "Submit Changes" at bounding box center [714, 251] width 44 height 25
click at [716, 259] on span "Submit Changes" at bounding box center [714, 251] width 44 height 25
click at [716, 257] on span "Submit Changes" at bounding box center [714, 251] width 44 height 25
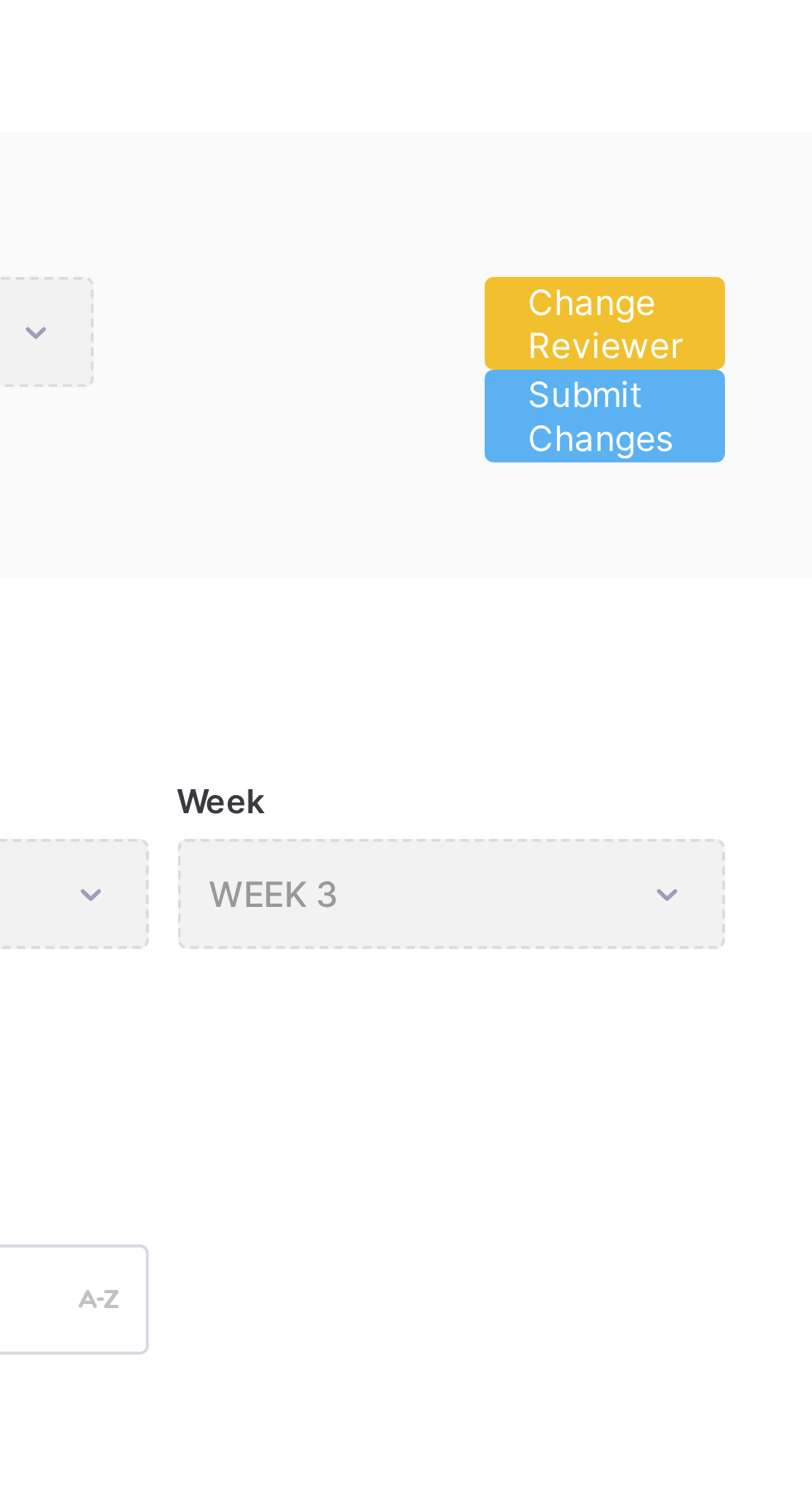
click at [717, 255] on span "Submit Changes" at bounding box center [714, 251] width 44 height 25
click at [727, 214] on span "Change Reviewer" at bounding box center [714, 224] width 44 height 25
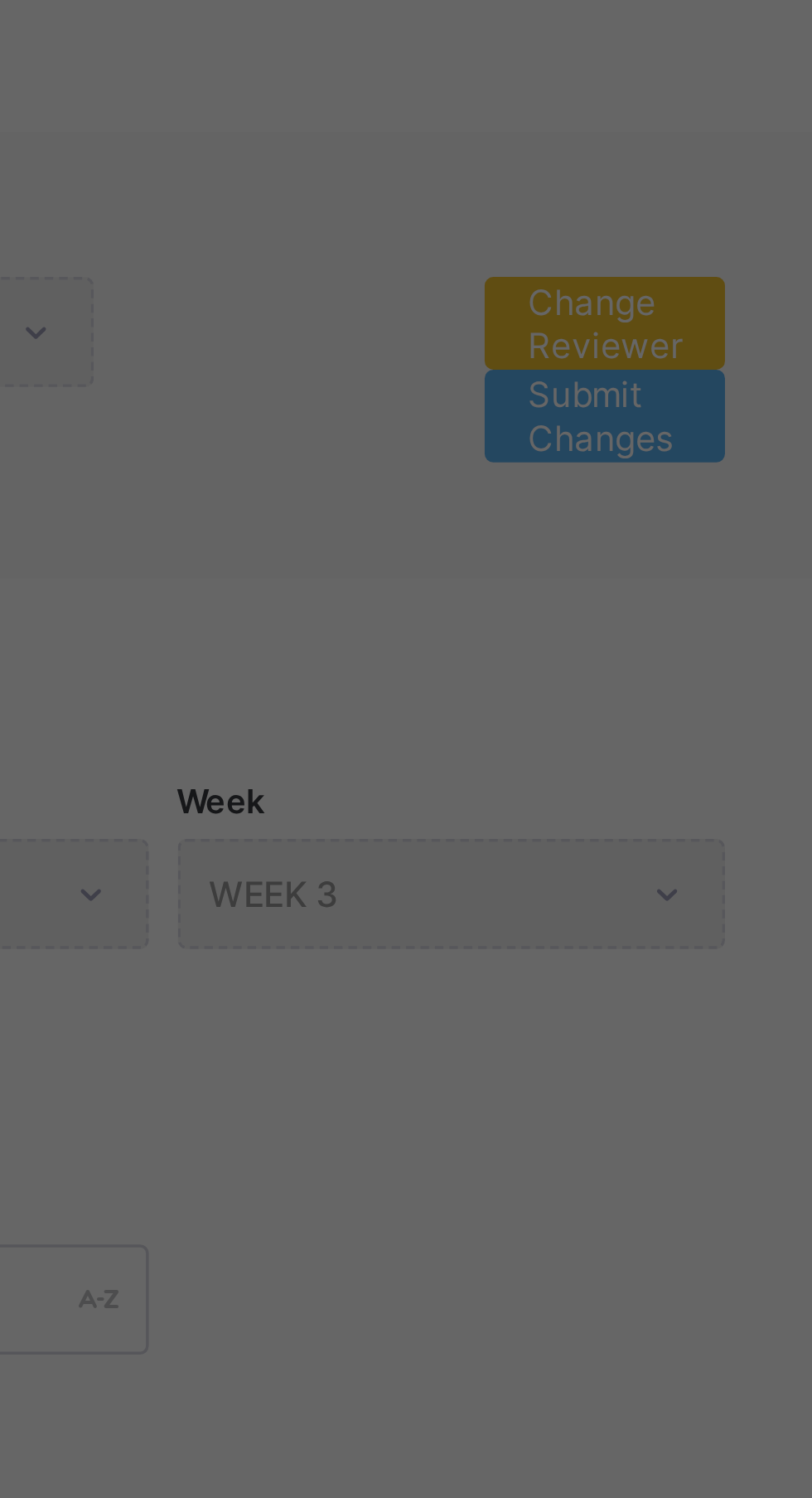
click at [727, 214] on div "× Change Reviwer Please select a staff to review the lesson plan. If the staff …" at bounding box center [406, 749] width 812 height 1498
click at [719, 258] on div "× Change Reviwer Please select a staff to review the lesson plan. If the staff …" at bounding box center [406, 749] width 812 height 1498
click at [717, 264] on div "× Change Reviwer Please select a staff to review the lesson plan. If the staff …" at bounding box center [406, 749] width 812 height 1498
click at [719, 273] on div "× Change Reviwer Please select a staff to review the lesson plan. If the staff …" at bounding box center [406, 749] width 812 height 1498
click at [717, 268] on div "× Change Reviwer Please select a staff to review the lesson plan. If the staff …" at bounding box center [406, 749] width 812 height 1498
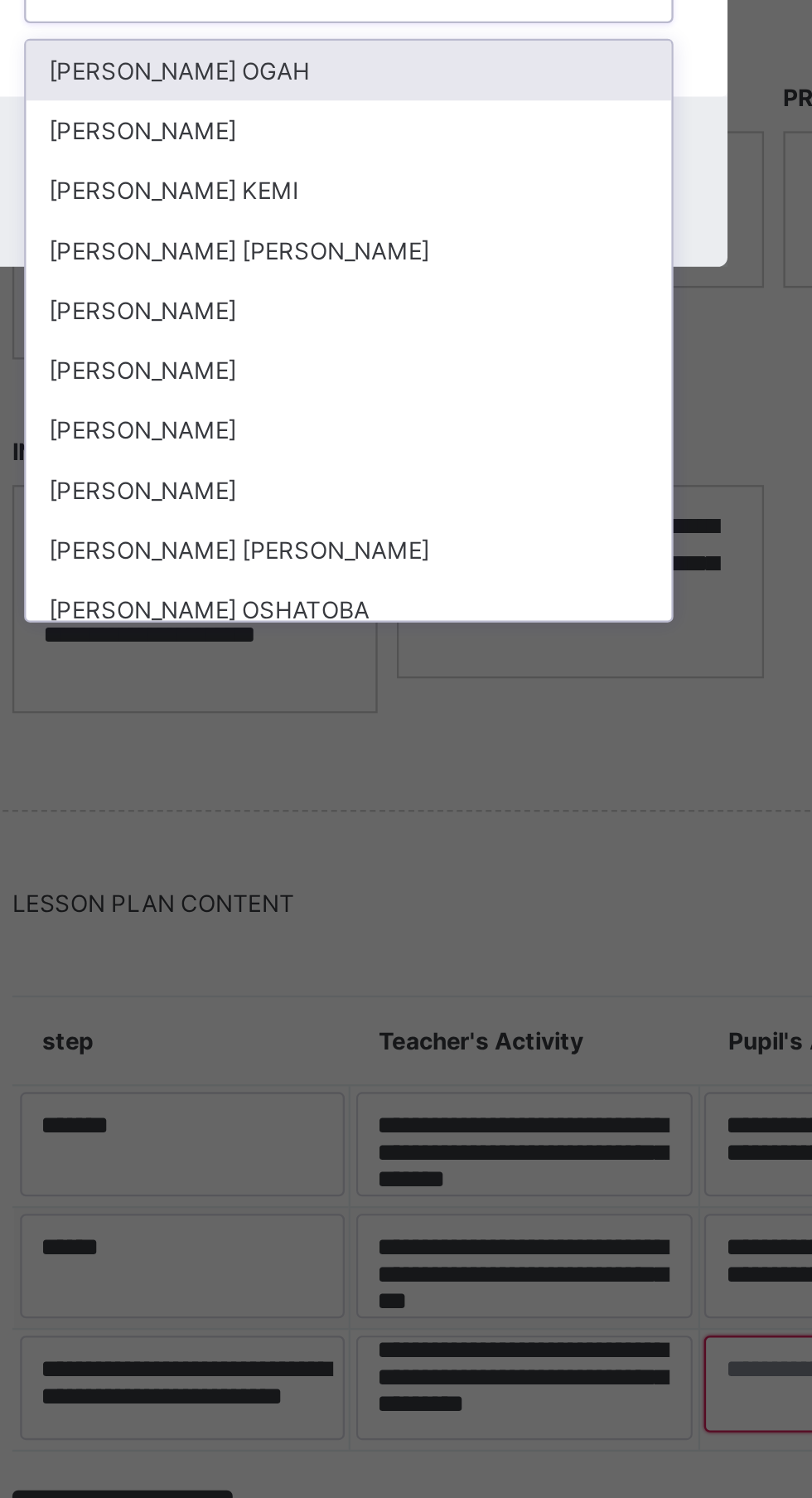
scroll to position [55, 0]
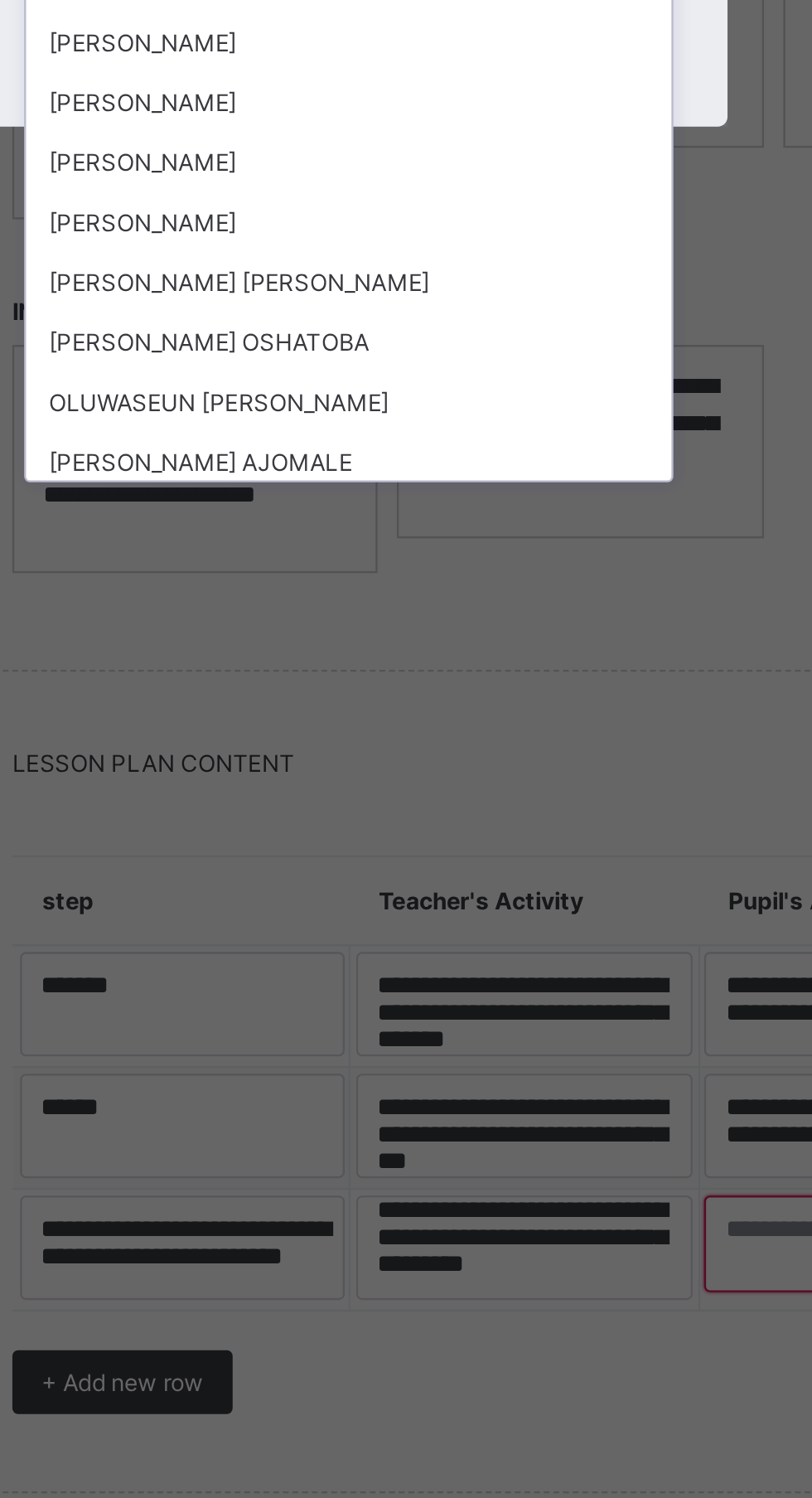
click at [451, 911] on div "[PERSON_NAME]" at bounding box center [406, 898] width 276 height 26
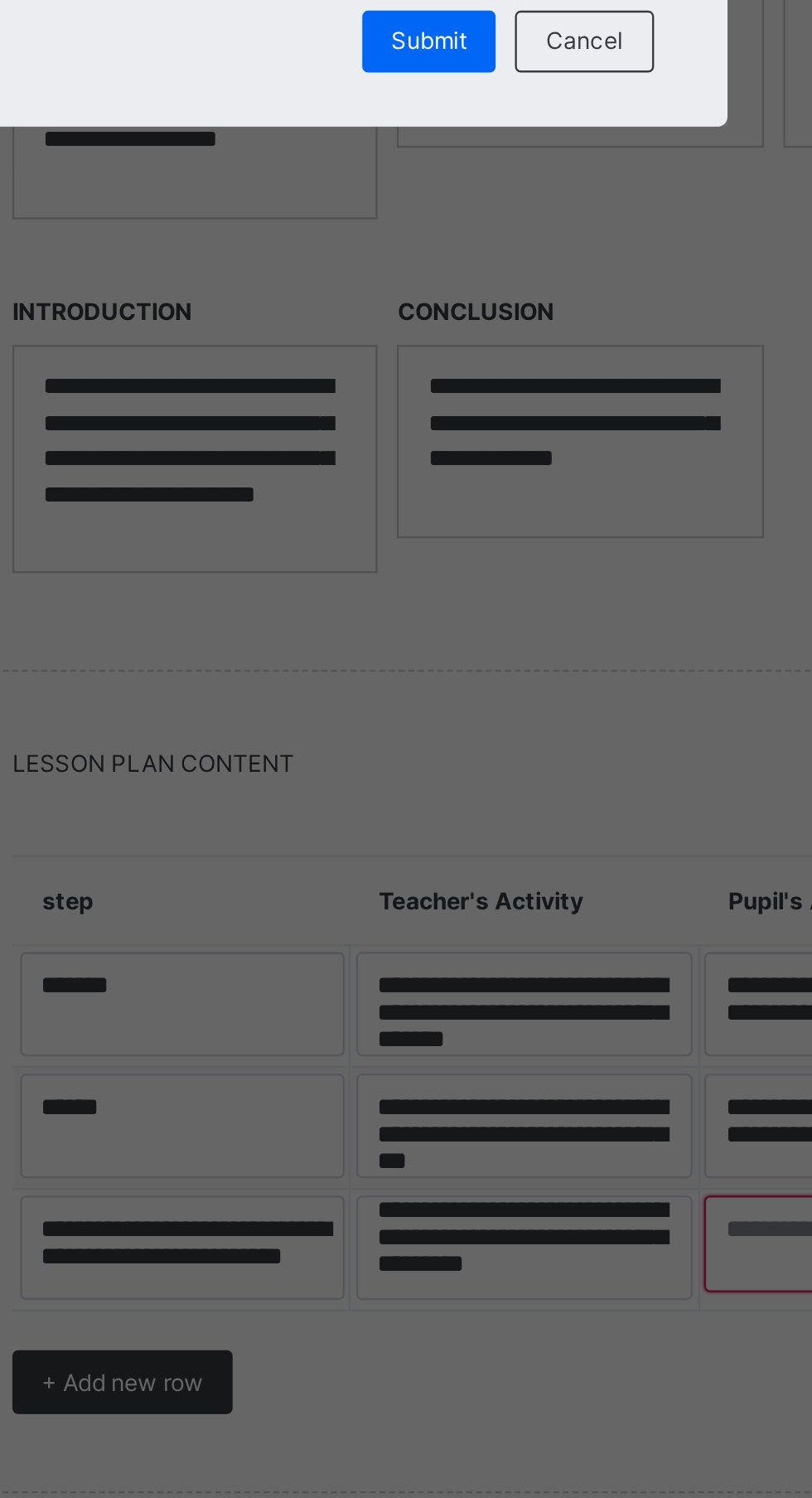
click at [456, 852] on span "Submit" at bounding box center [441, 846] width 33 height 12
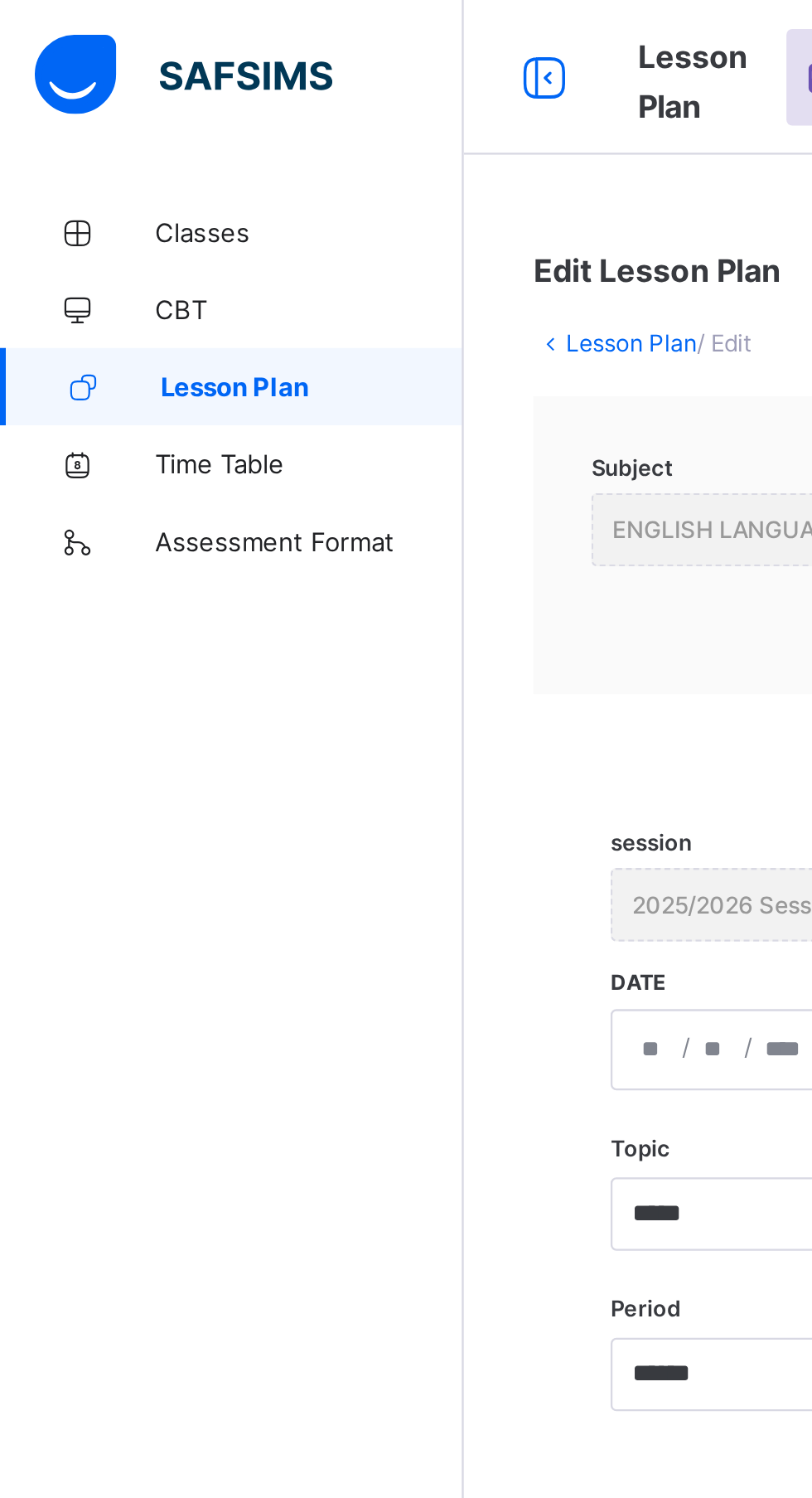
click at [149, 165] on span "Lesson Plan" at bounding box center [133, 165] width 130 height 13
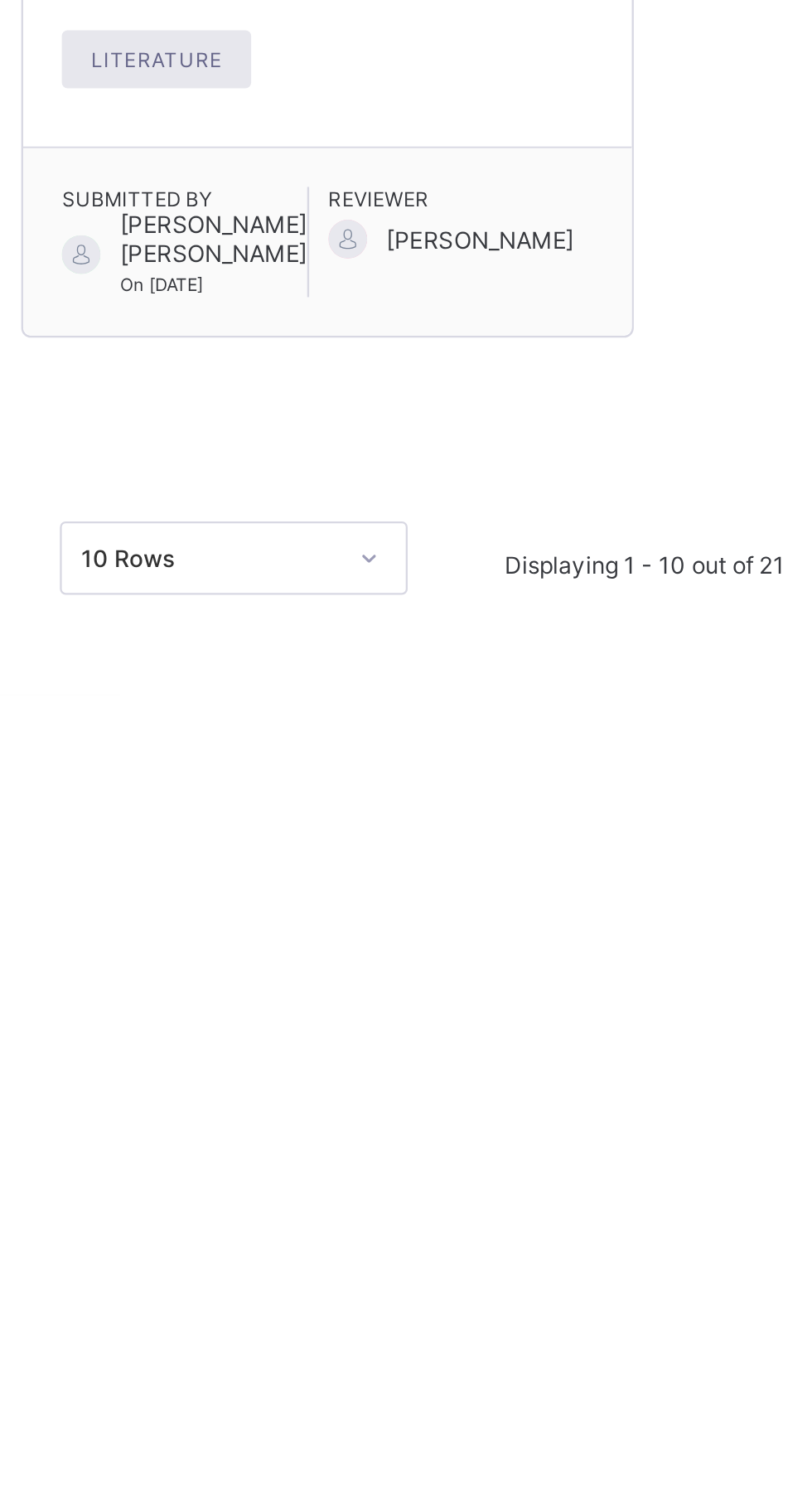
scroll to position [410, 0]
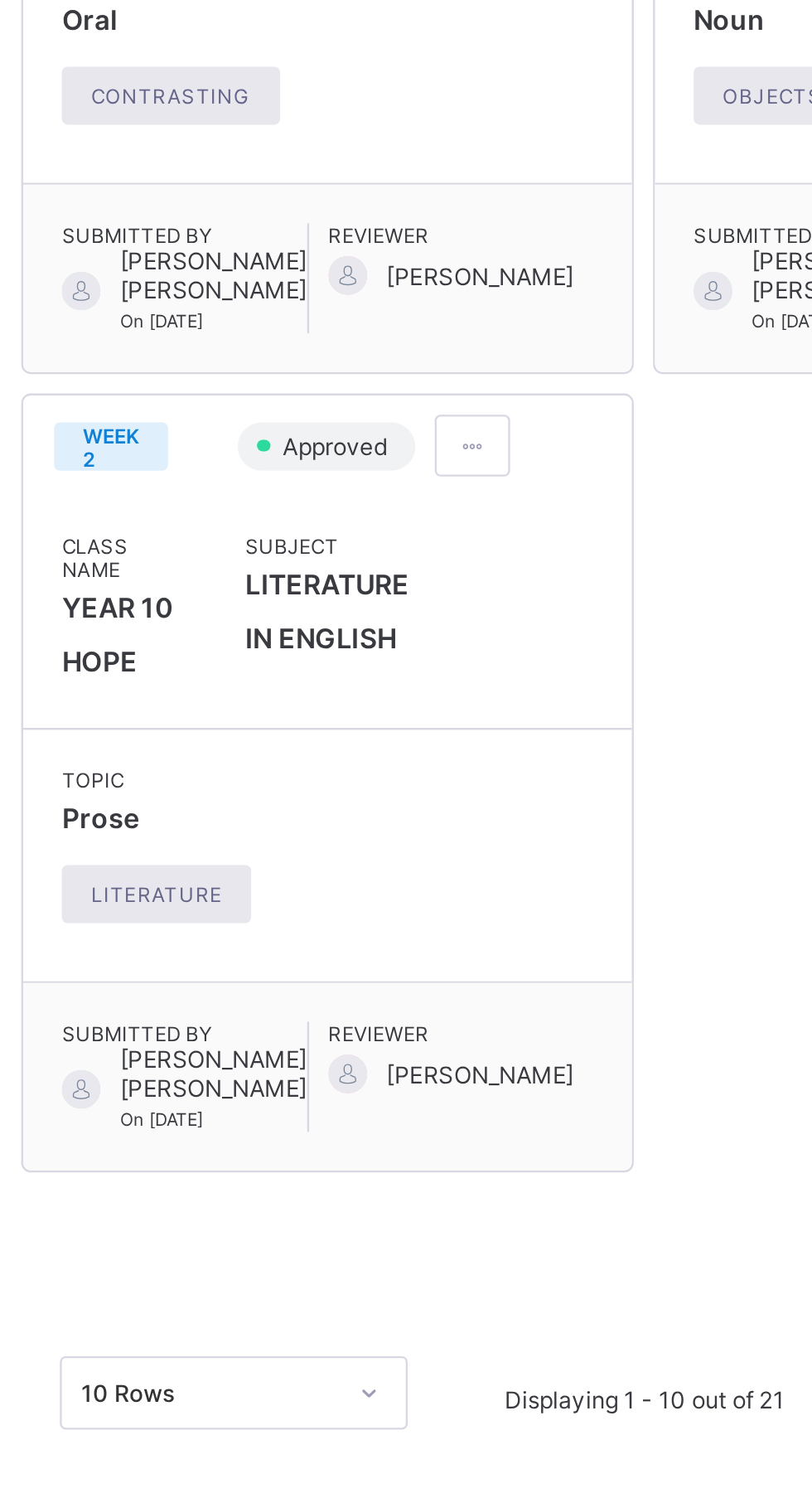
click at [416, 714] on div at bounding box center [415, 700] width 33 height 27
click at [412, 774] on li "Edit lesson plan" at bounding box center [374, 761] width 113 height 26
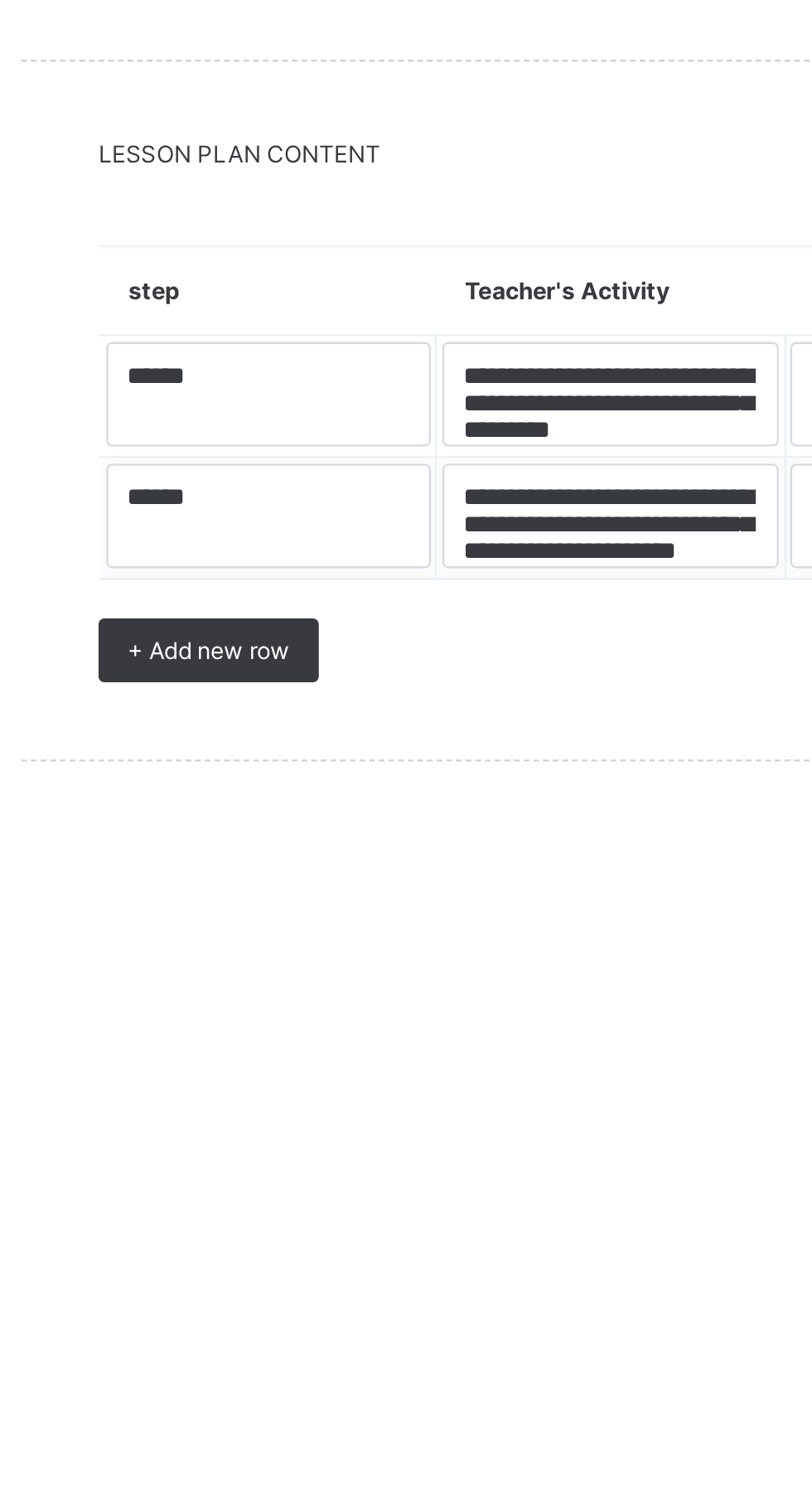
scroll to position [60, 0]
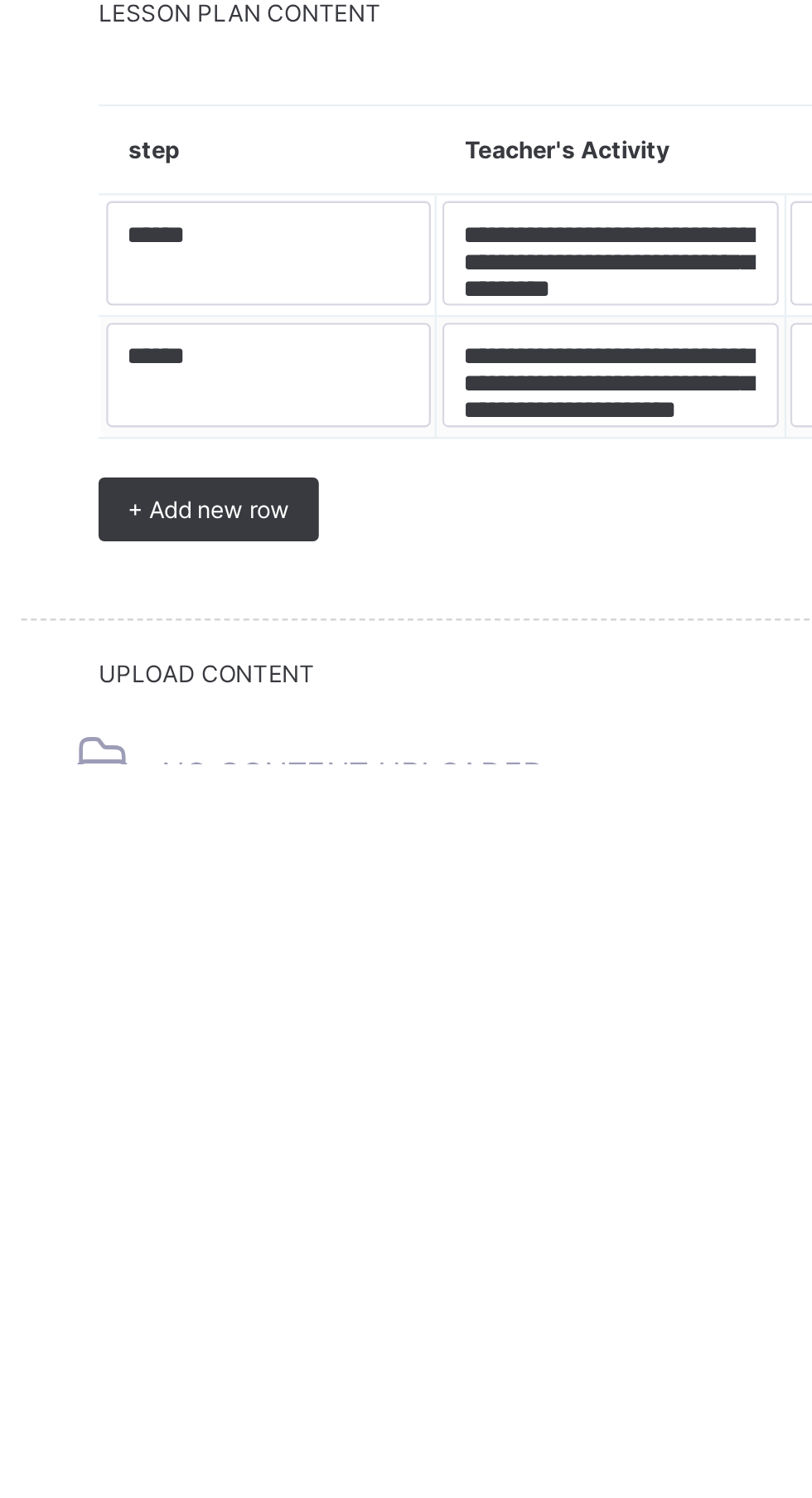
click at [325, 1395] on span "+ Add new row" at bounding box center [309, 1389] width 70 height 12
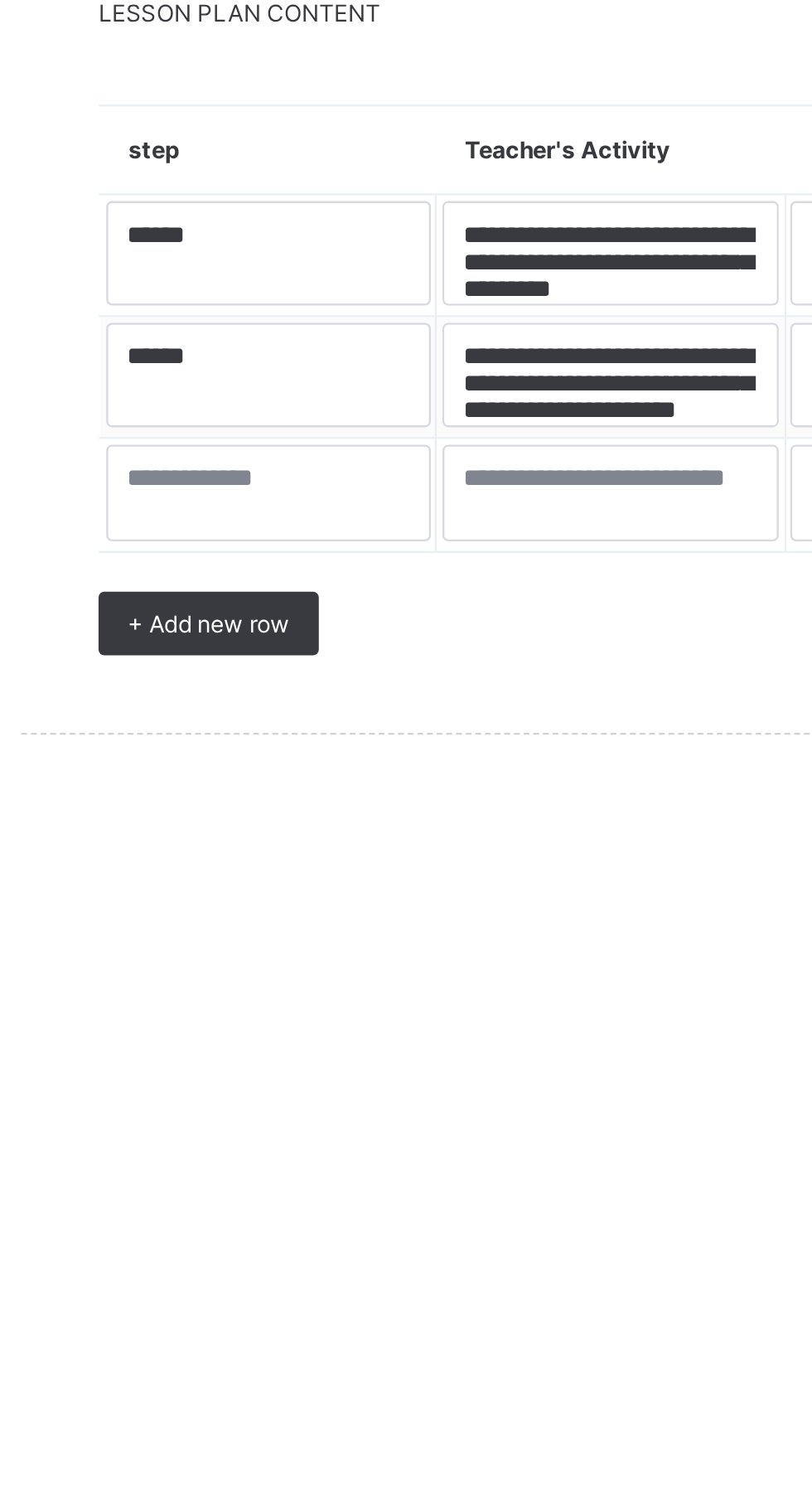
scroll to position [82, 0]
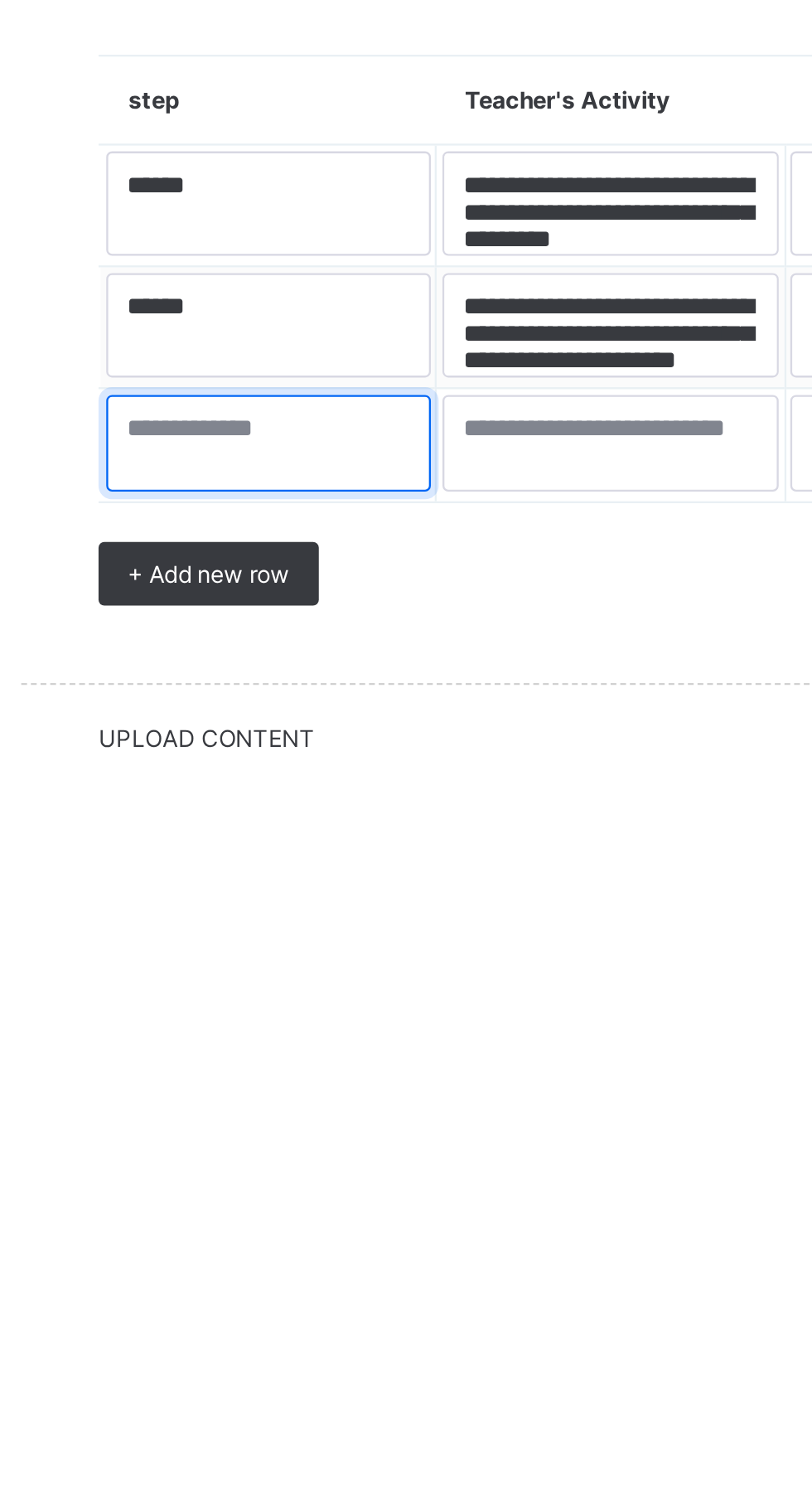
click at [296, 1381] on textarea at bounding box center [335, 1360] width 139 height 41
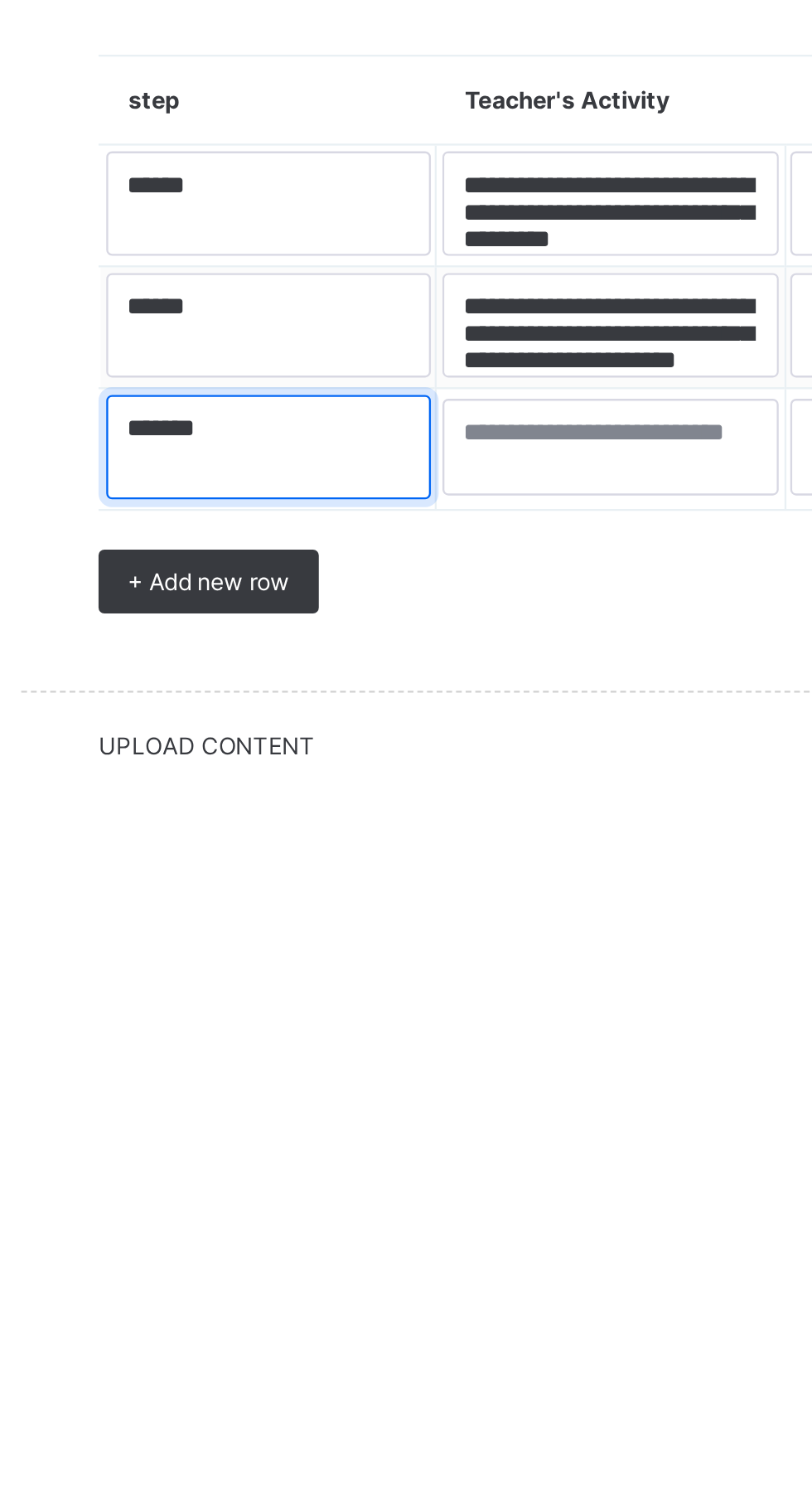
type textarea "******"
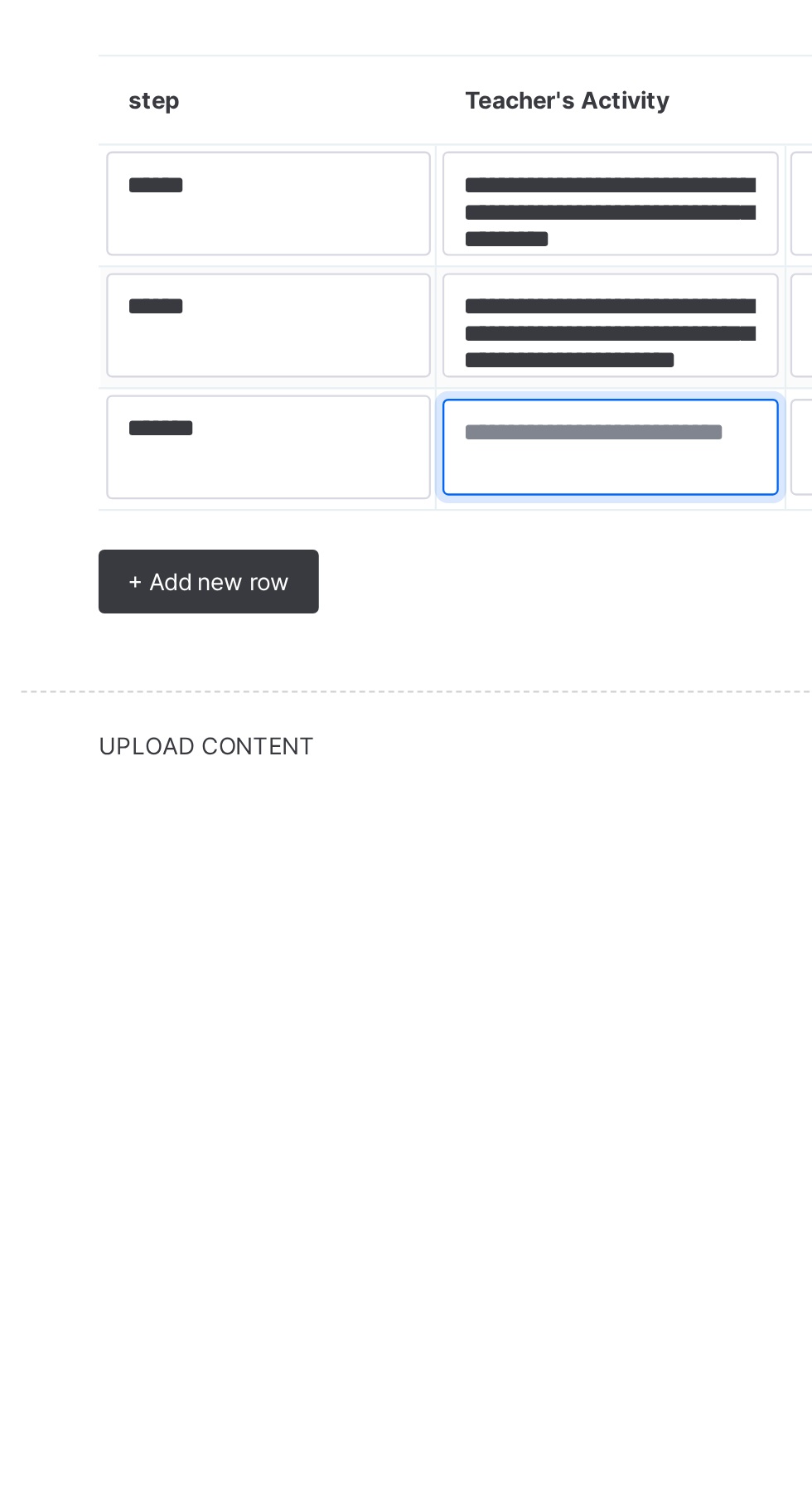
click at [439, 1383] on textarea at bounding box center [481, 1363] width 145 height 41
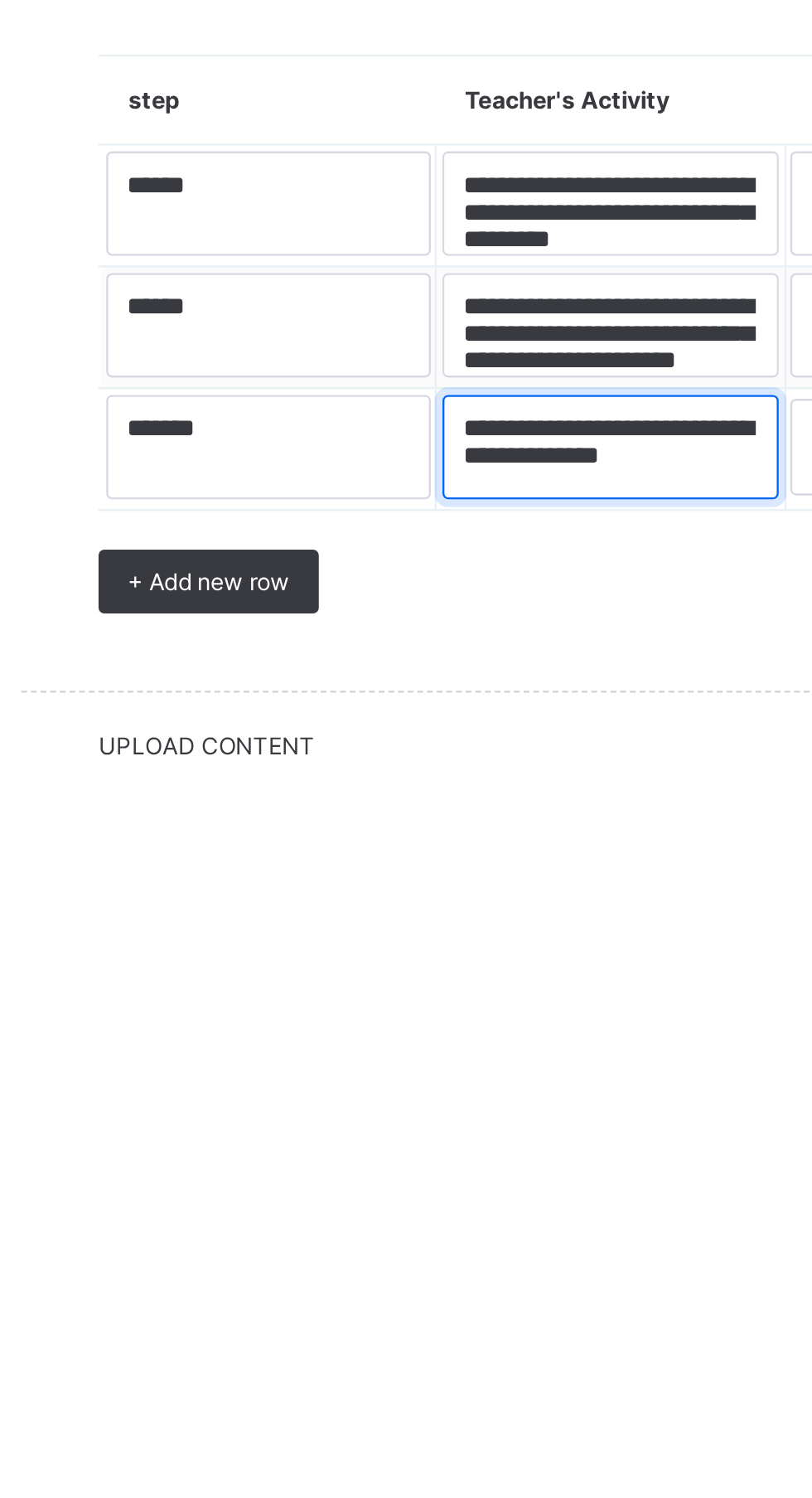
scroll to position [5, 0]
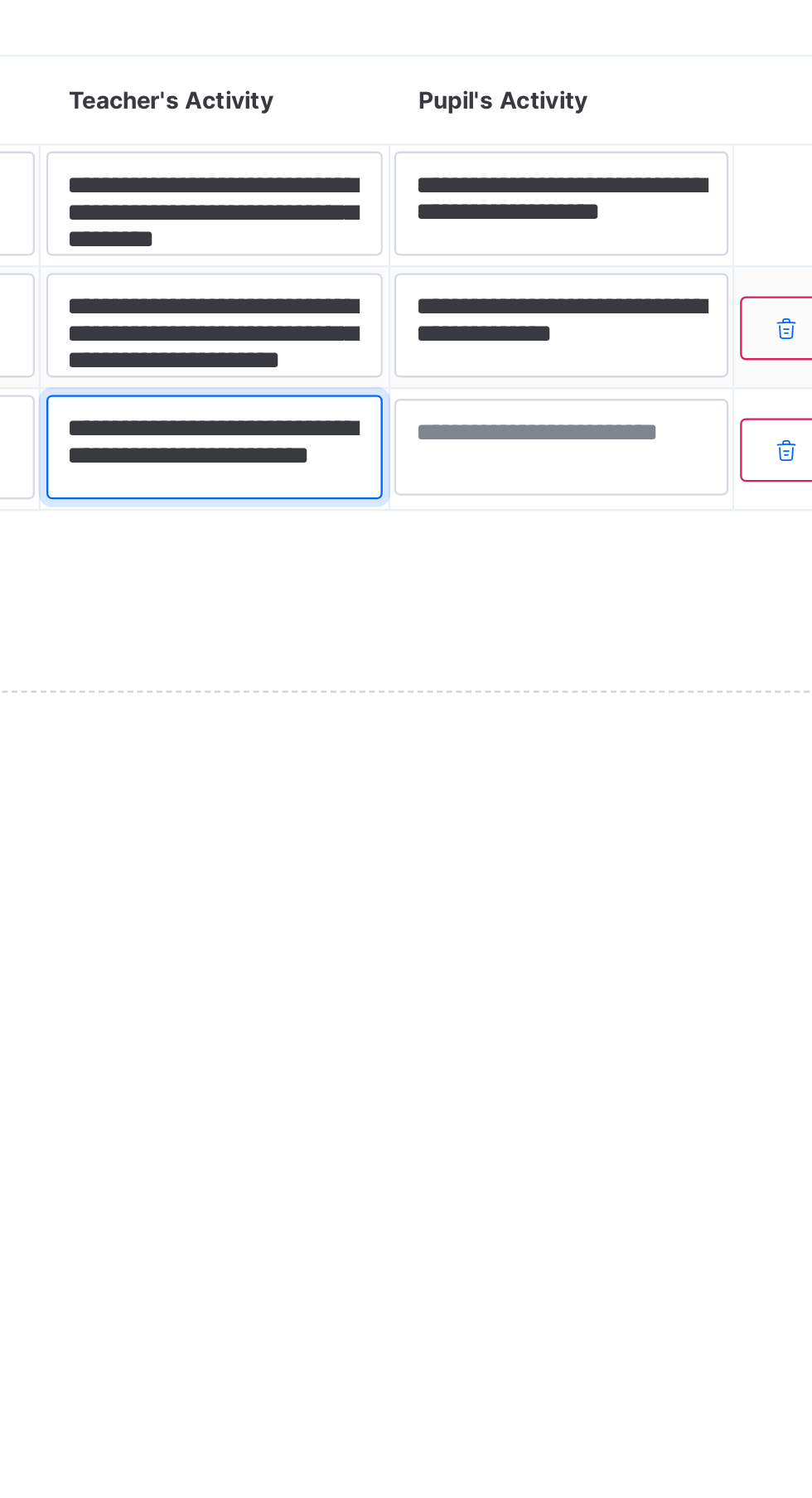
type textarea "**********"
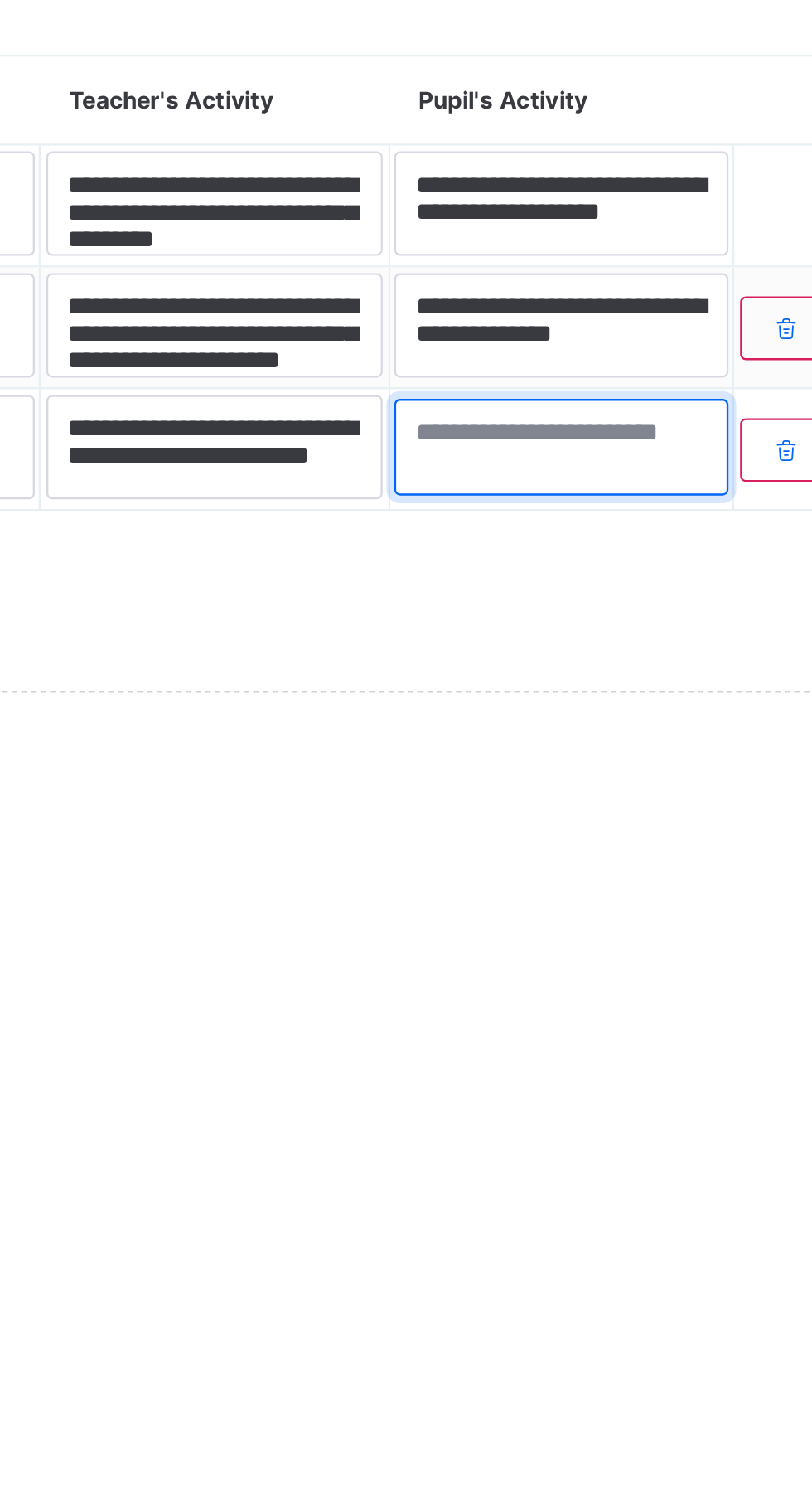
click at [592, 1383] on textarea at bounding box center [630, 1363] width 143 height 41
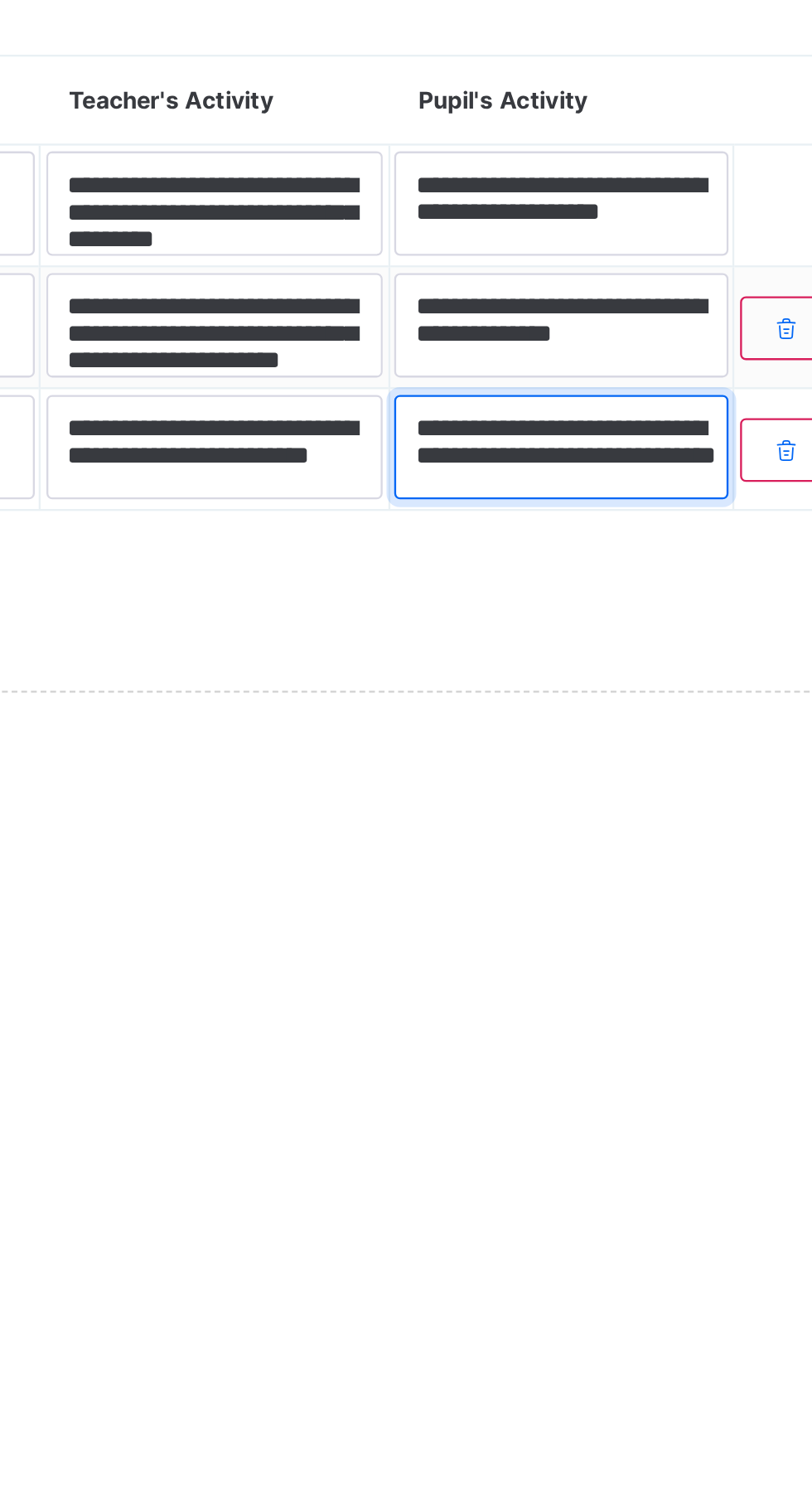
scroll to position [18, 0]
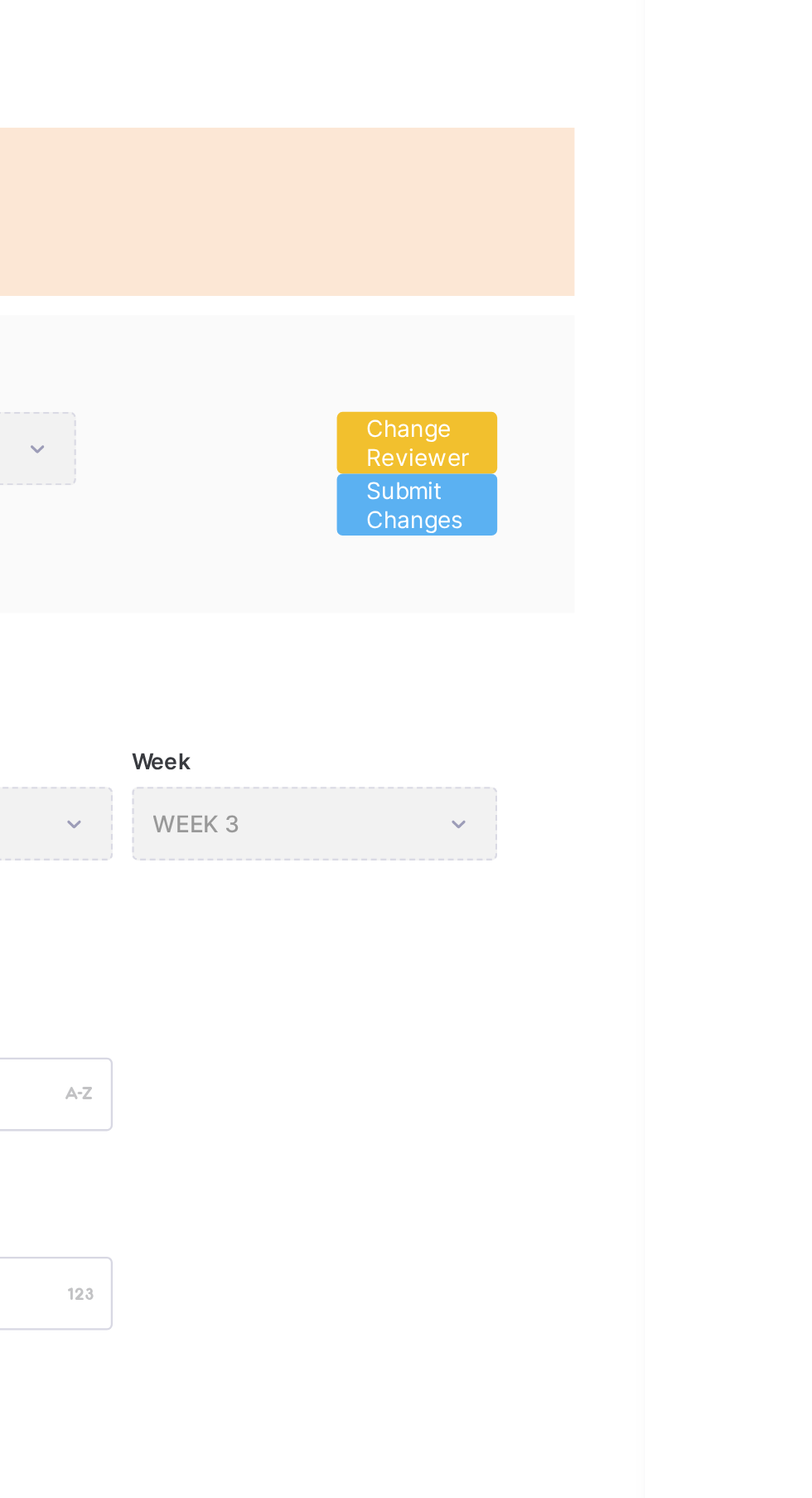
type textarea "**********"
click at [718, 254] on span "Submit Changes" at bounding box center [714, 250] width 44 height 25
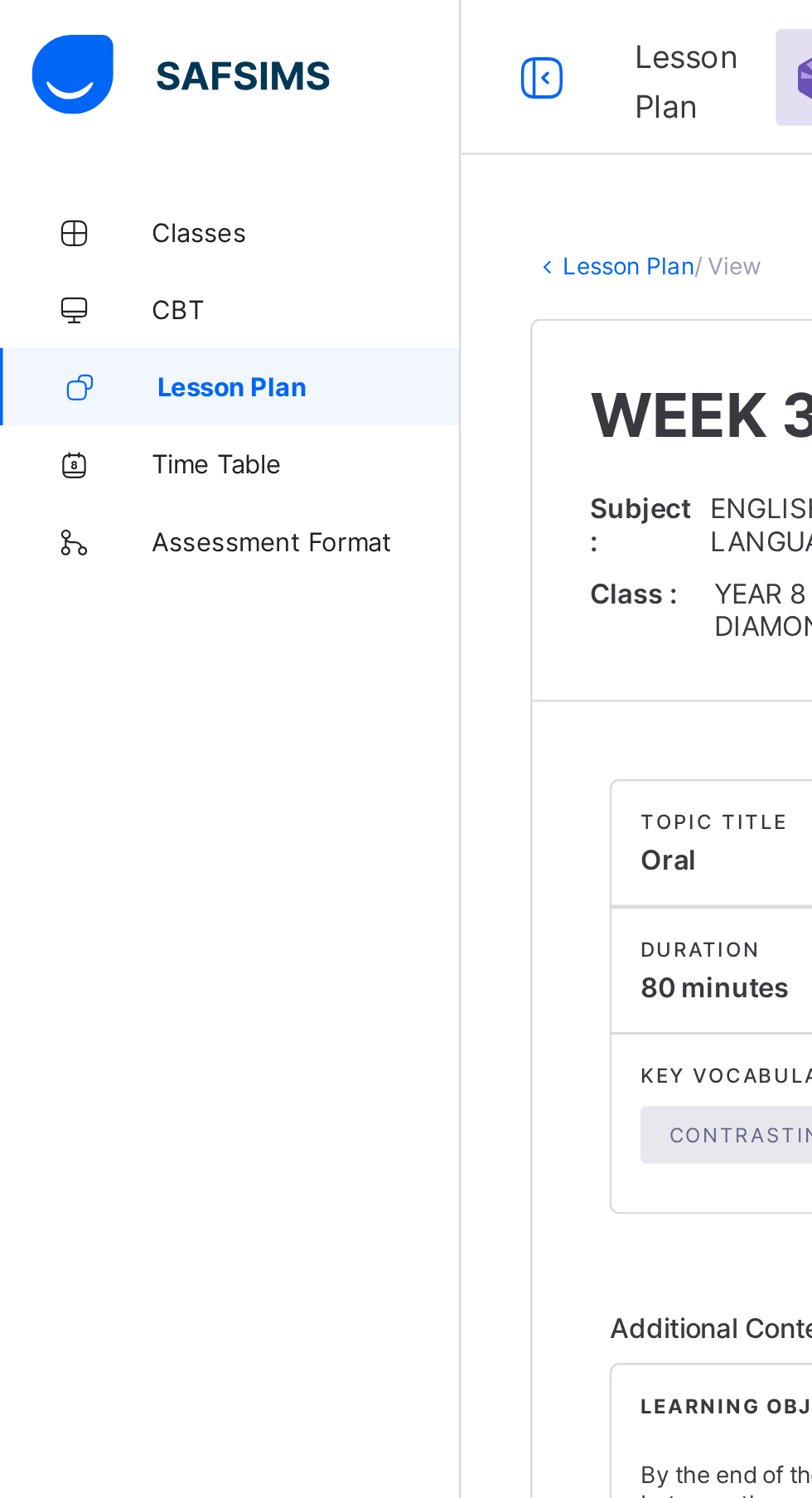
scroll to position [65, 0]
click at [150, 169] on span "Lesson Plan" at bounding box center [133, 165] width 130 height 13
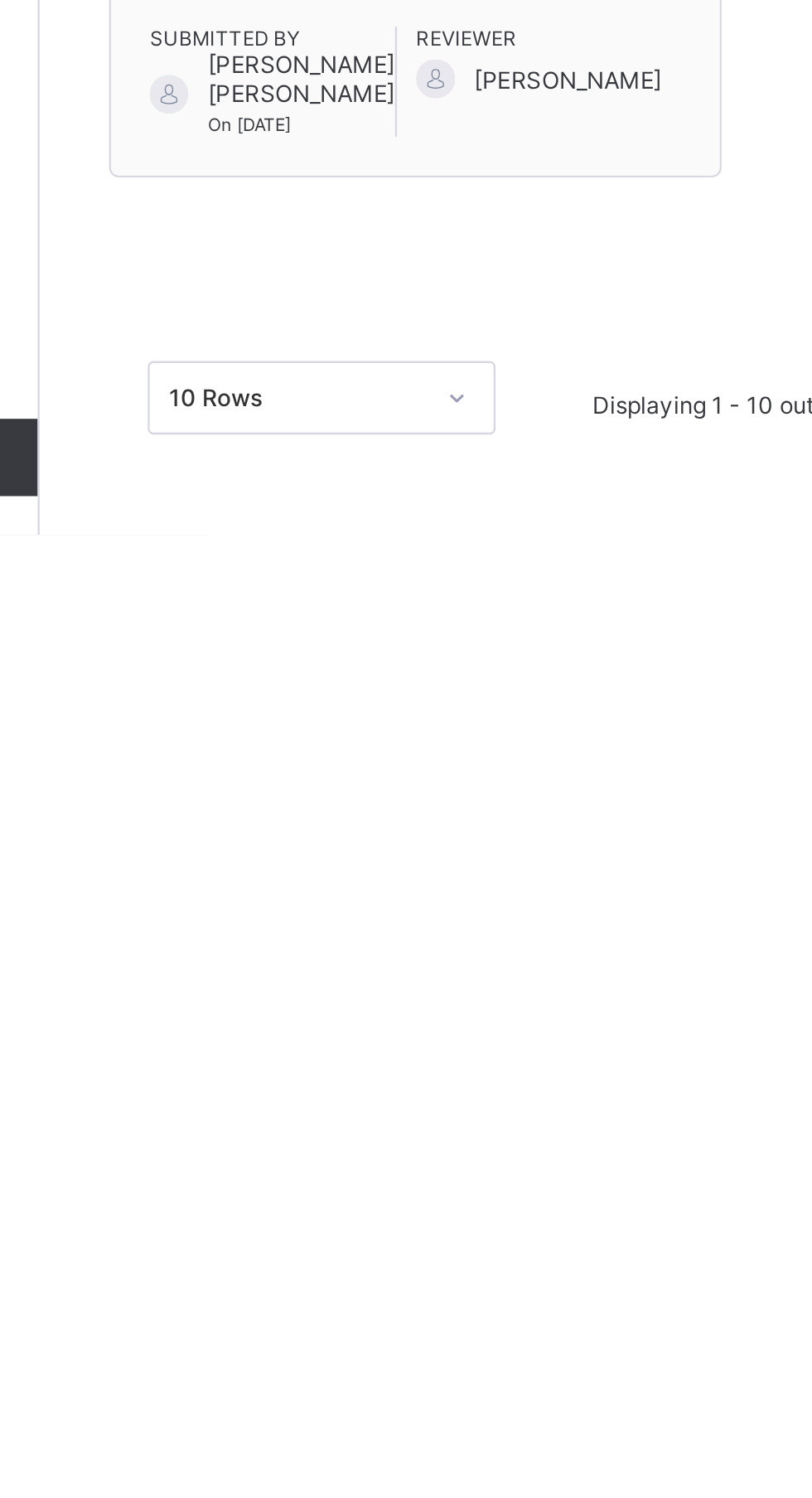
scroll to position [554, 0]
